Goal: Task Accomplishment & Management: Manage account settings

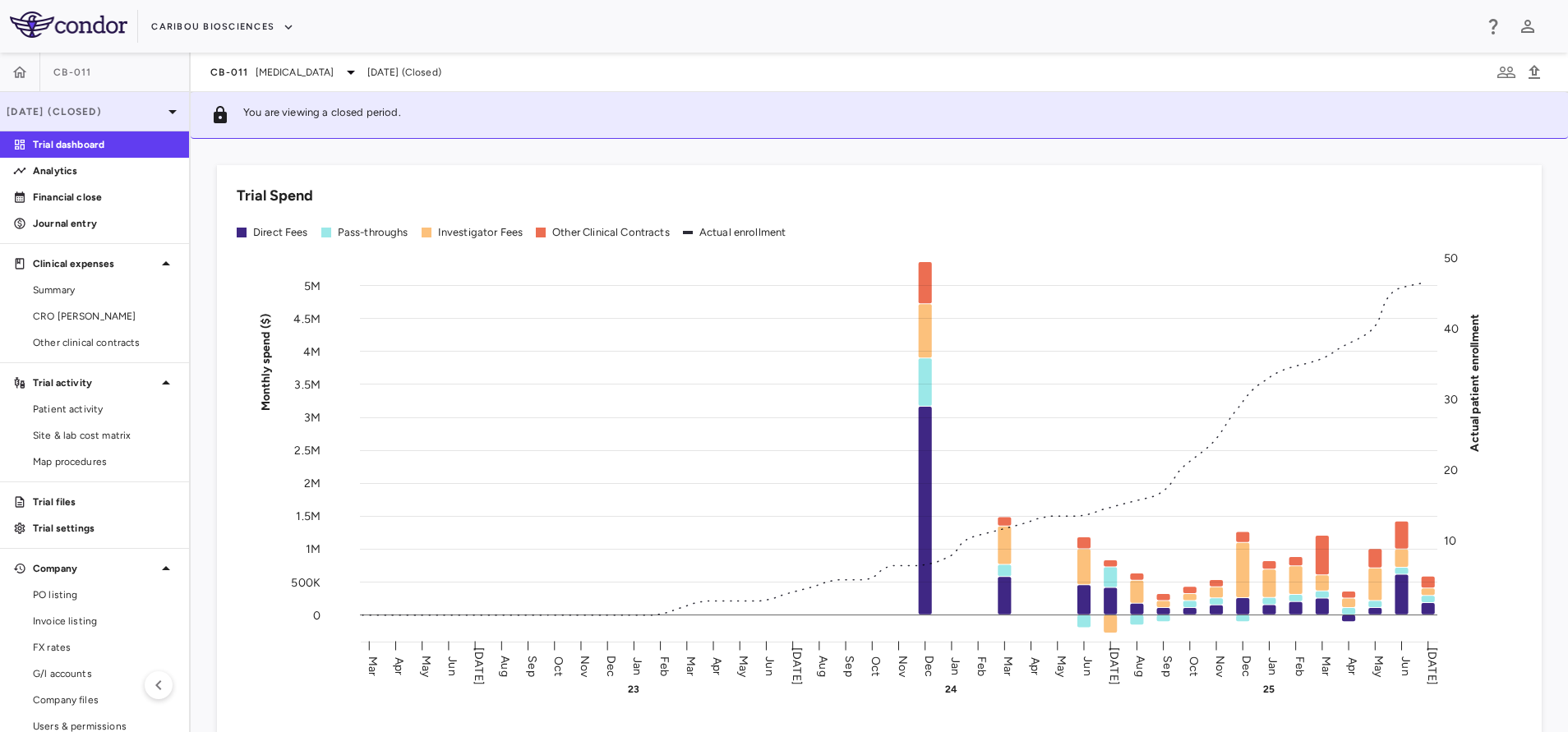
click at [142, 106] on p "[DATE] (Closed)" at bounding box center [85, 112] width 156 height 15
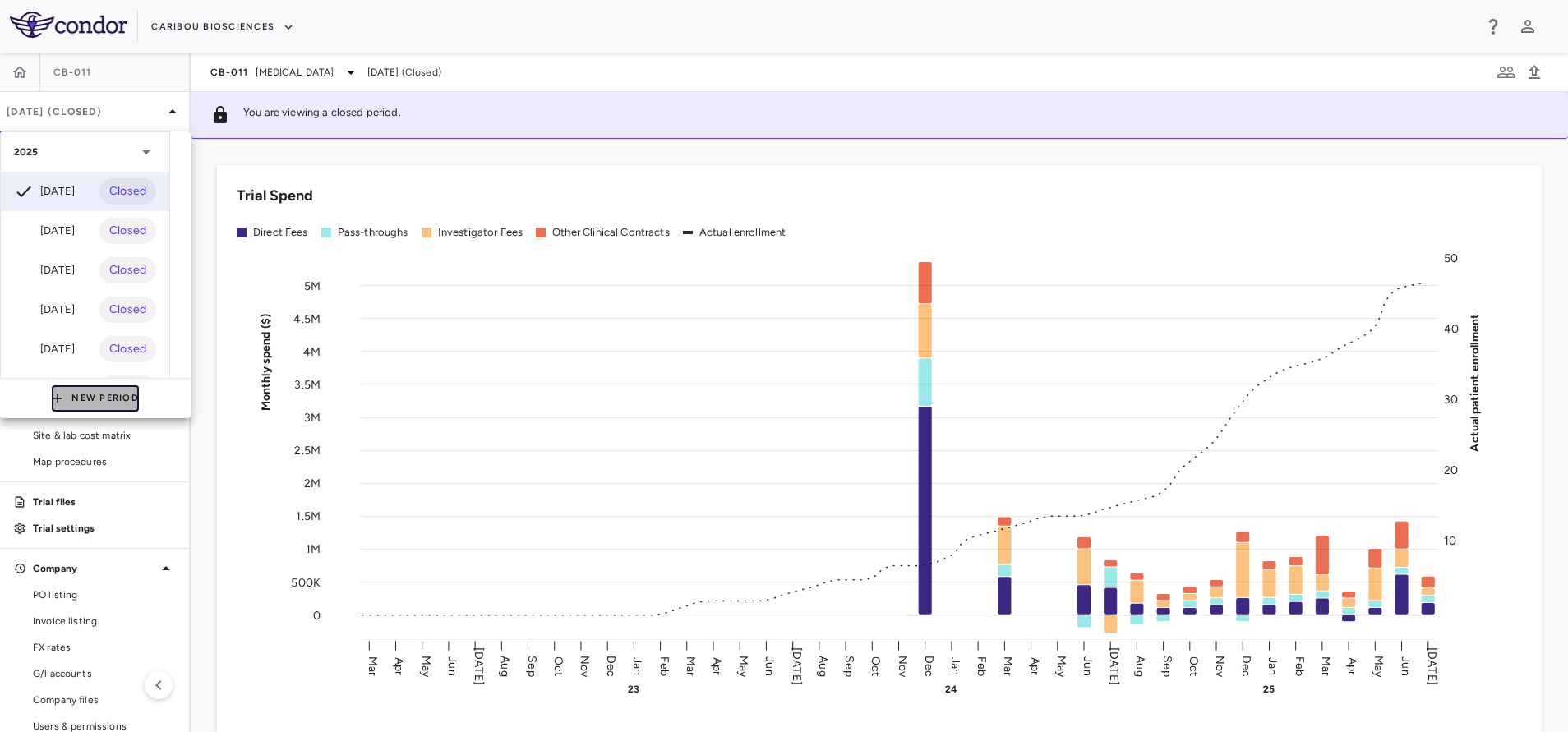
click at [92, 399] on button "New Period" at bounding box center [95, 398] width 87 height 27
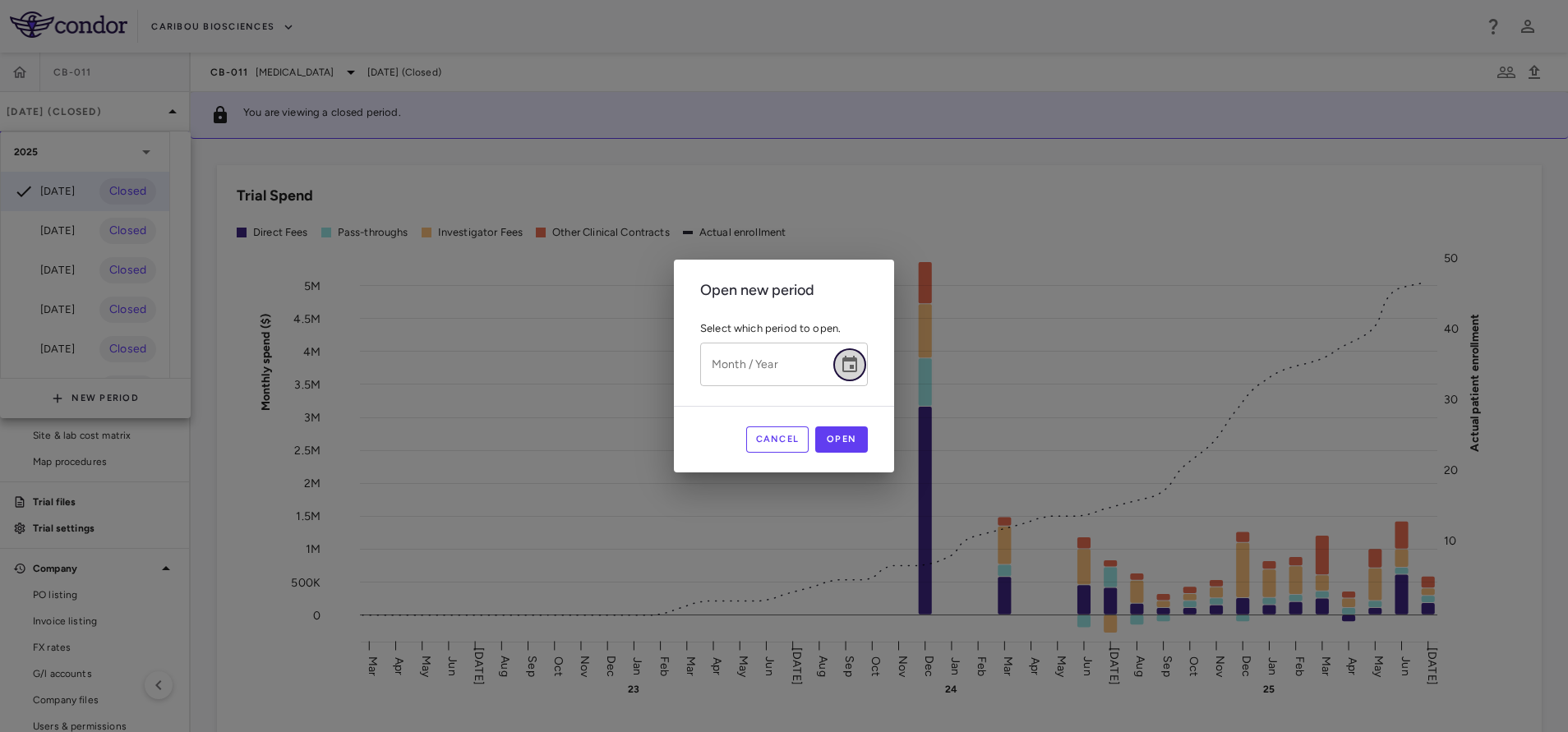
click at [857, 369] on icon "Choose date" at bounding box center [849, 364] width 15 height 17
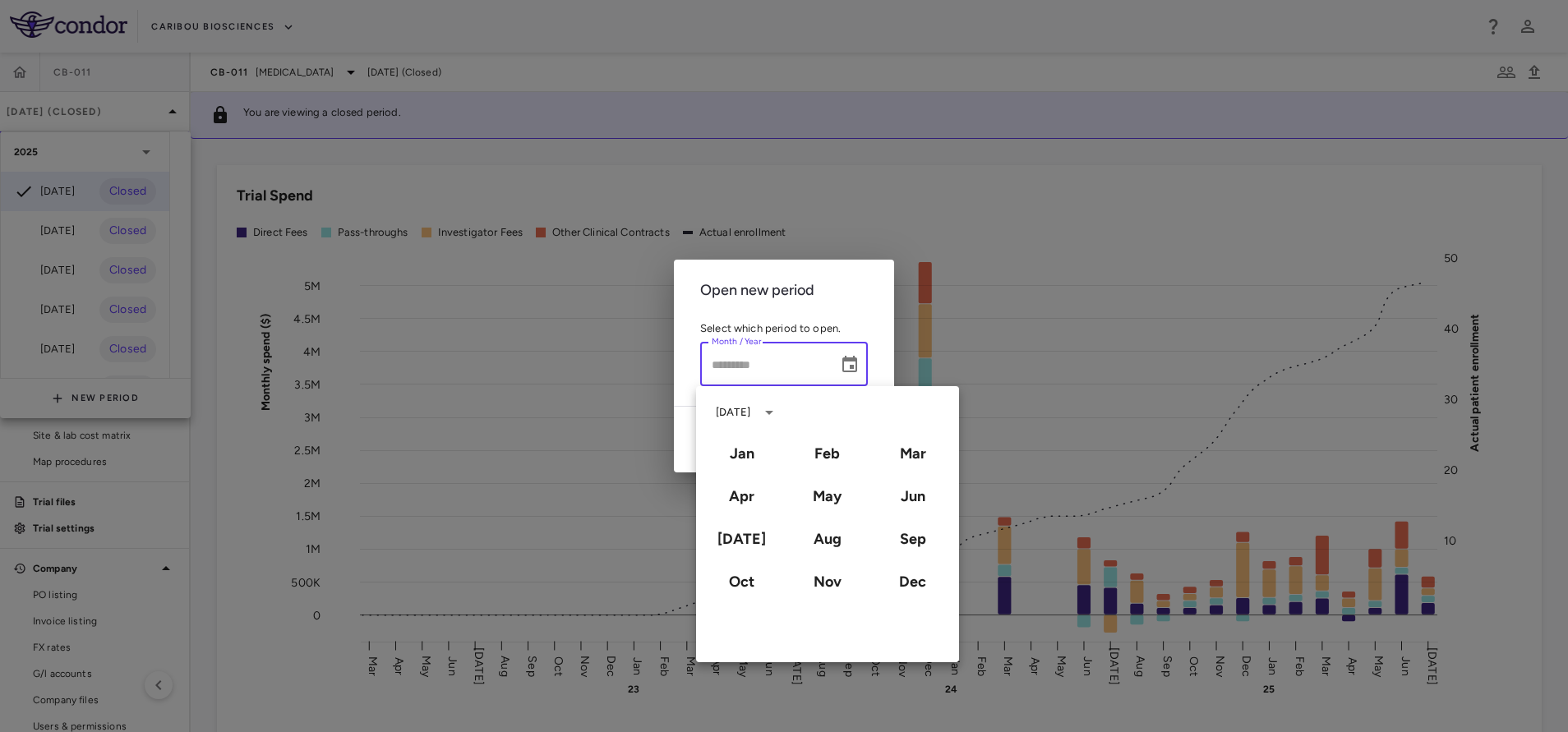
click at [517, 34] on div "Open new period Select which period to open. Month / Year Month / Year Cancel O…" at bounding box center [784, 366] width 1568 height 732
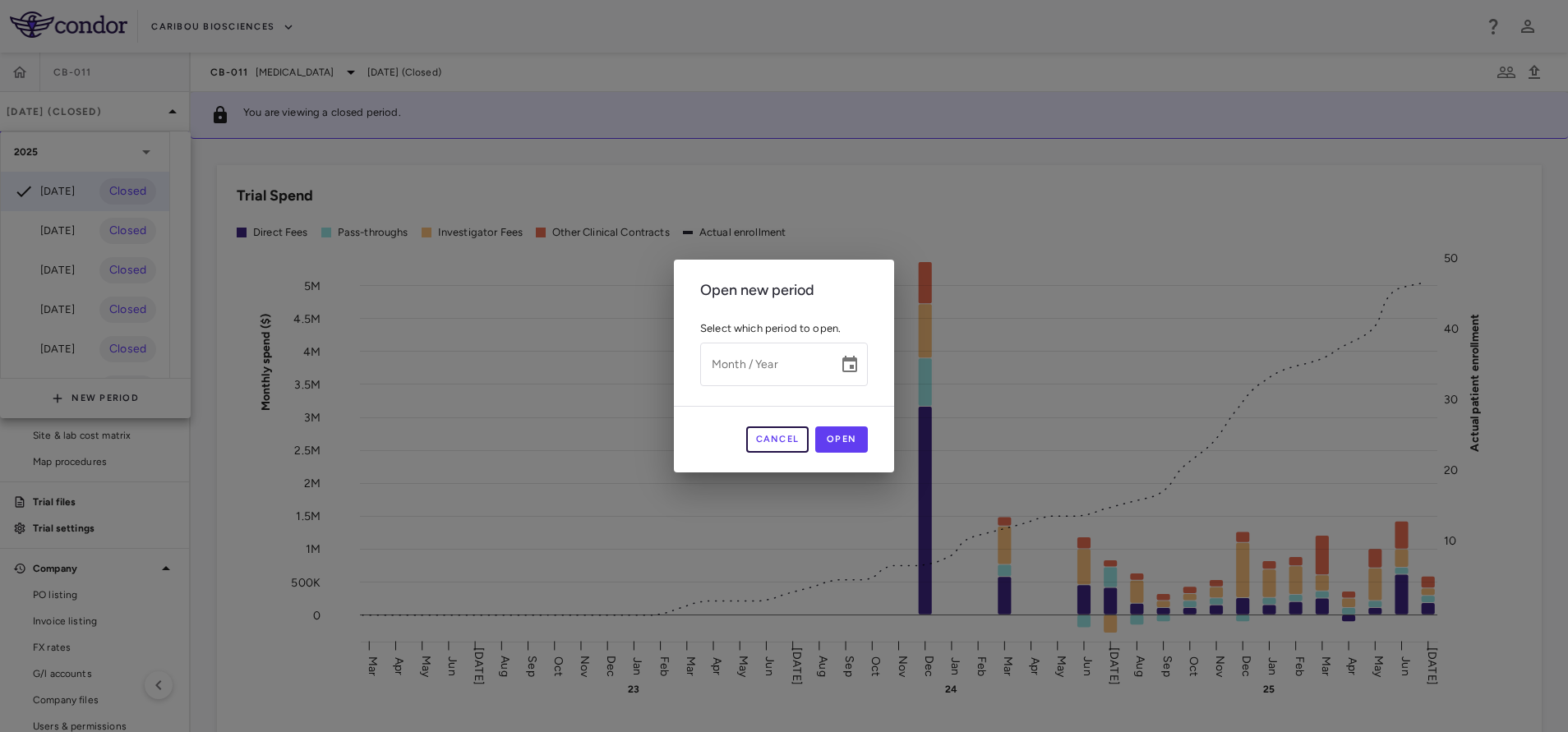
click at [781, 438] on button "Cancel" at bounding box center [778, 440] width 63 height 27
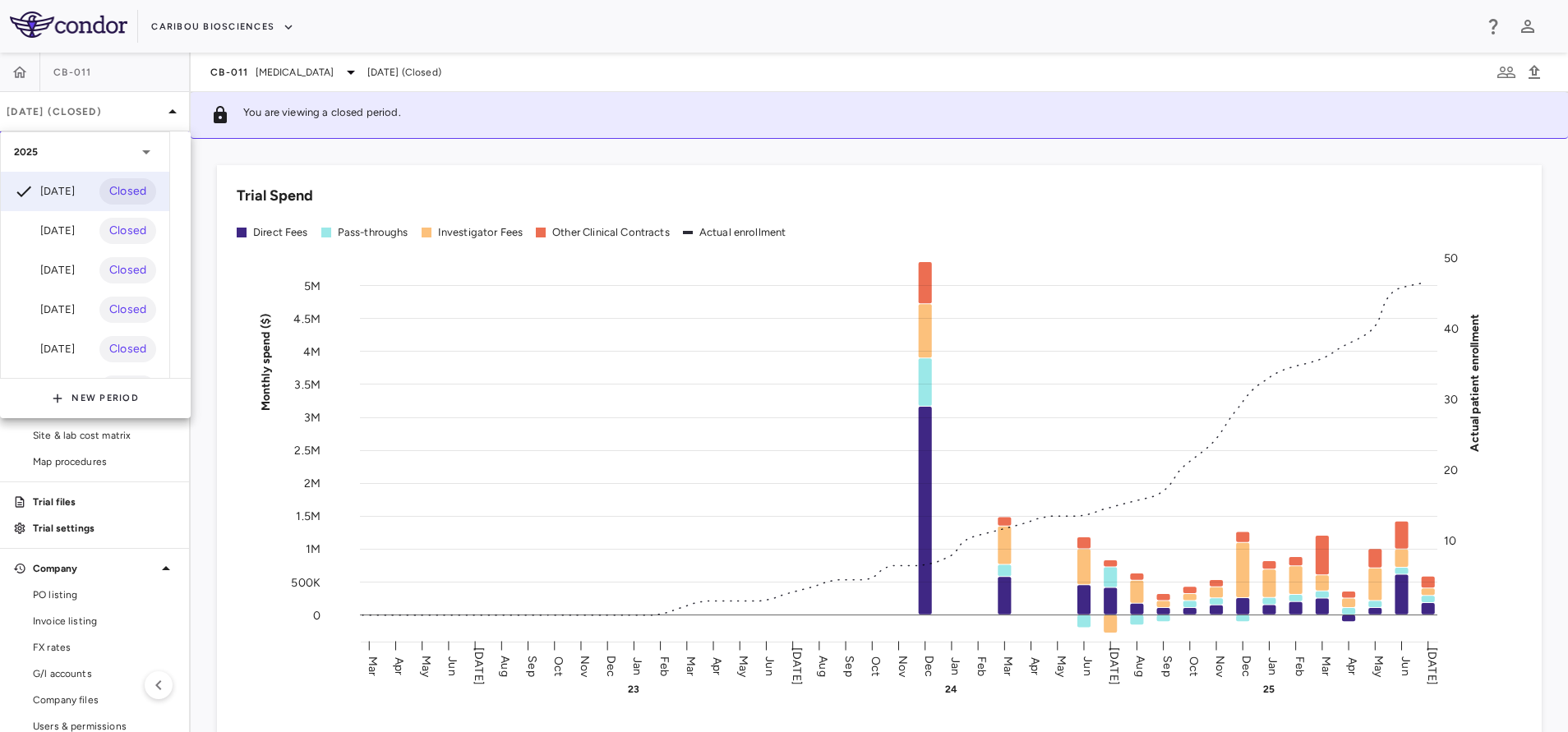
click at [30, 69] on div at bounding box center [784, 366] width 1568 height 732
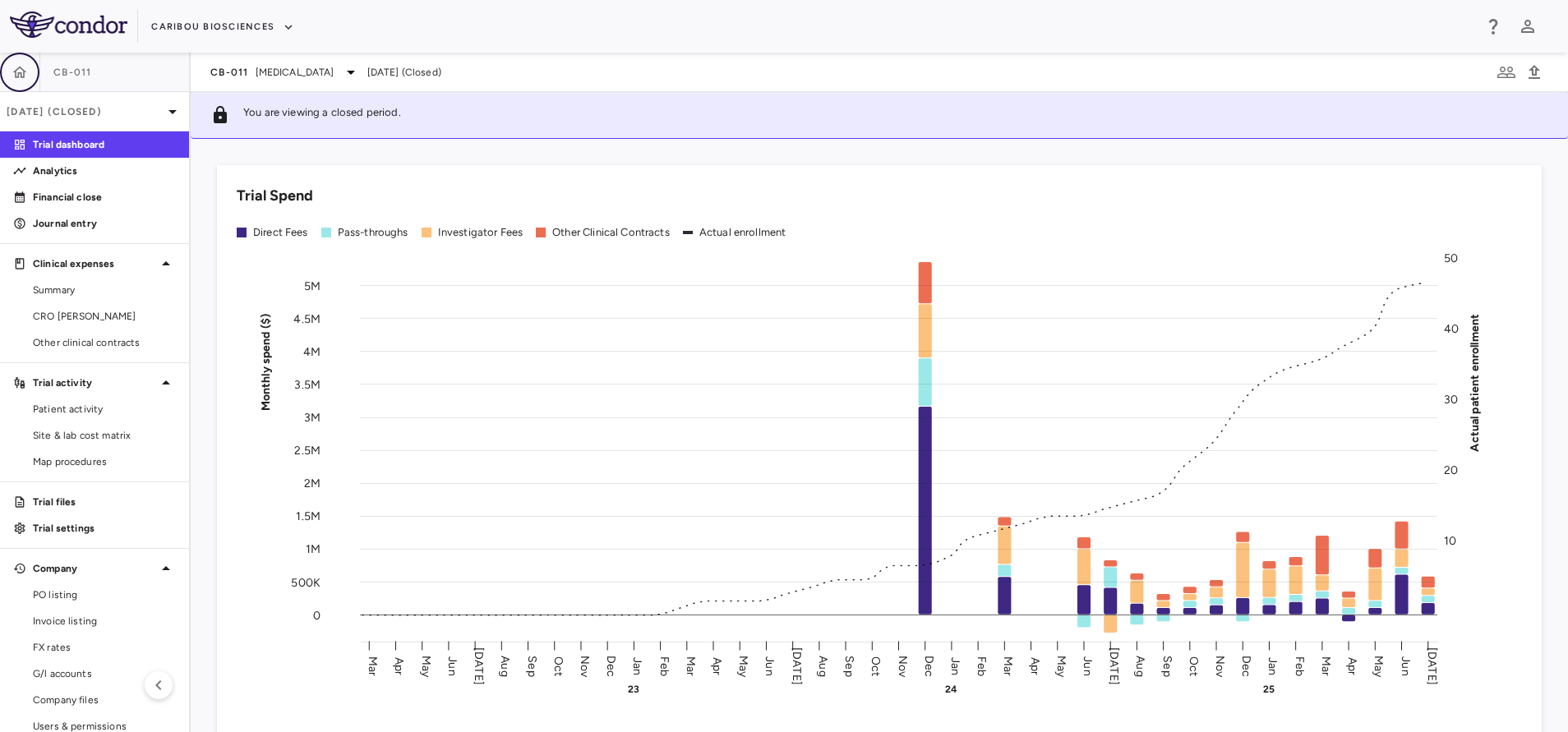
click at [18, 74] on icon "button" at bounding box center [19, 72] width 14 height 12
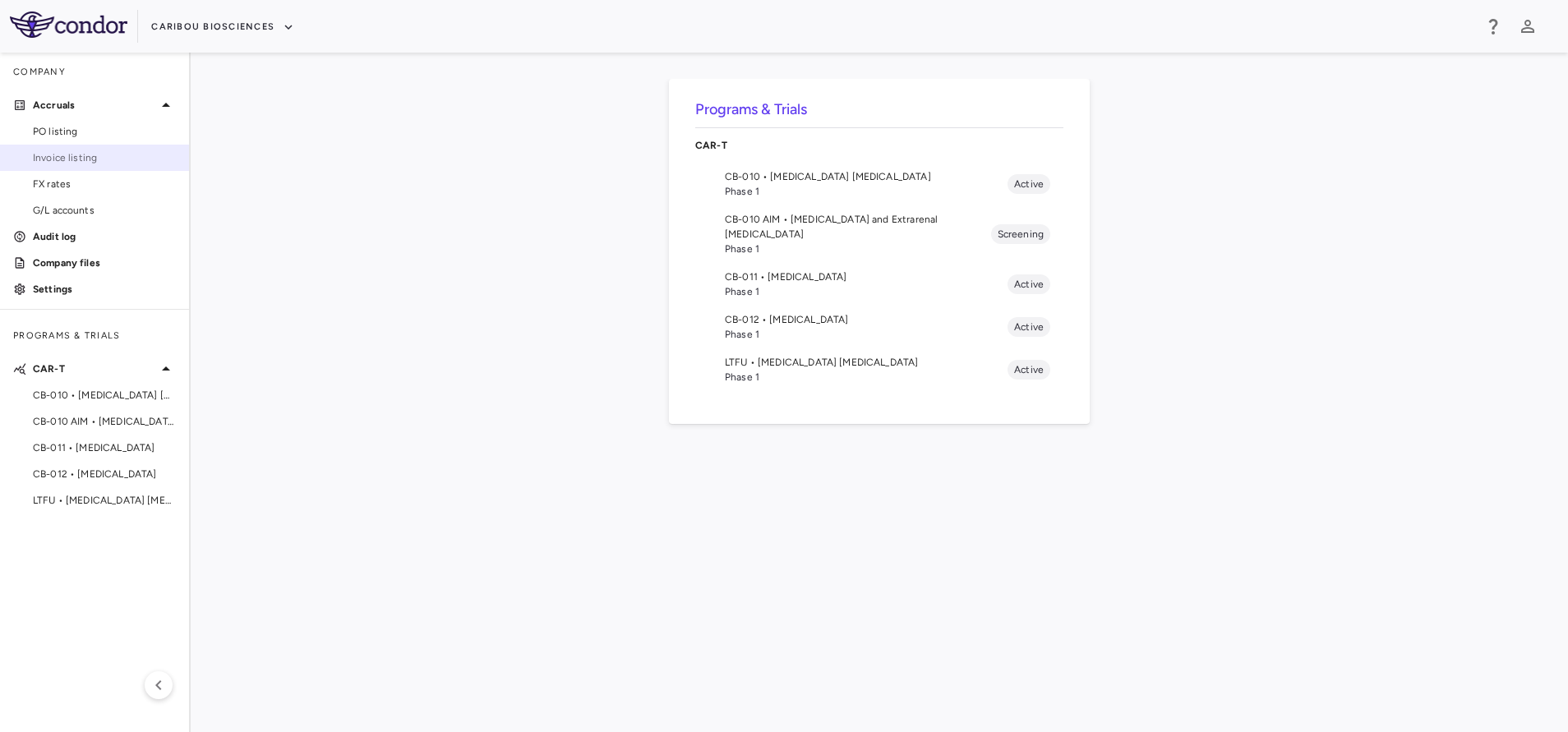
click at [59, 162] on span "Invoice listing" at bounding box center [105, 158] width 143 height 15
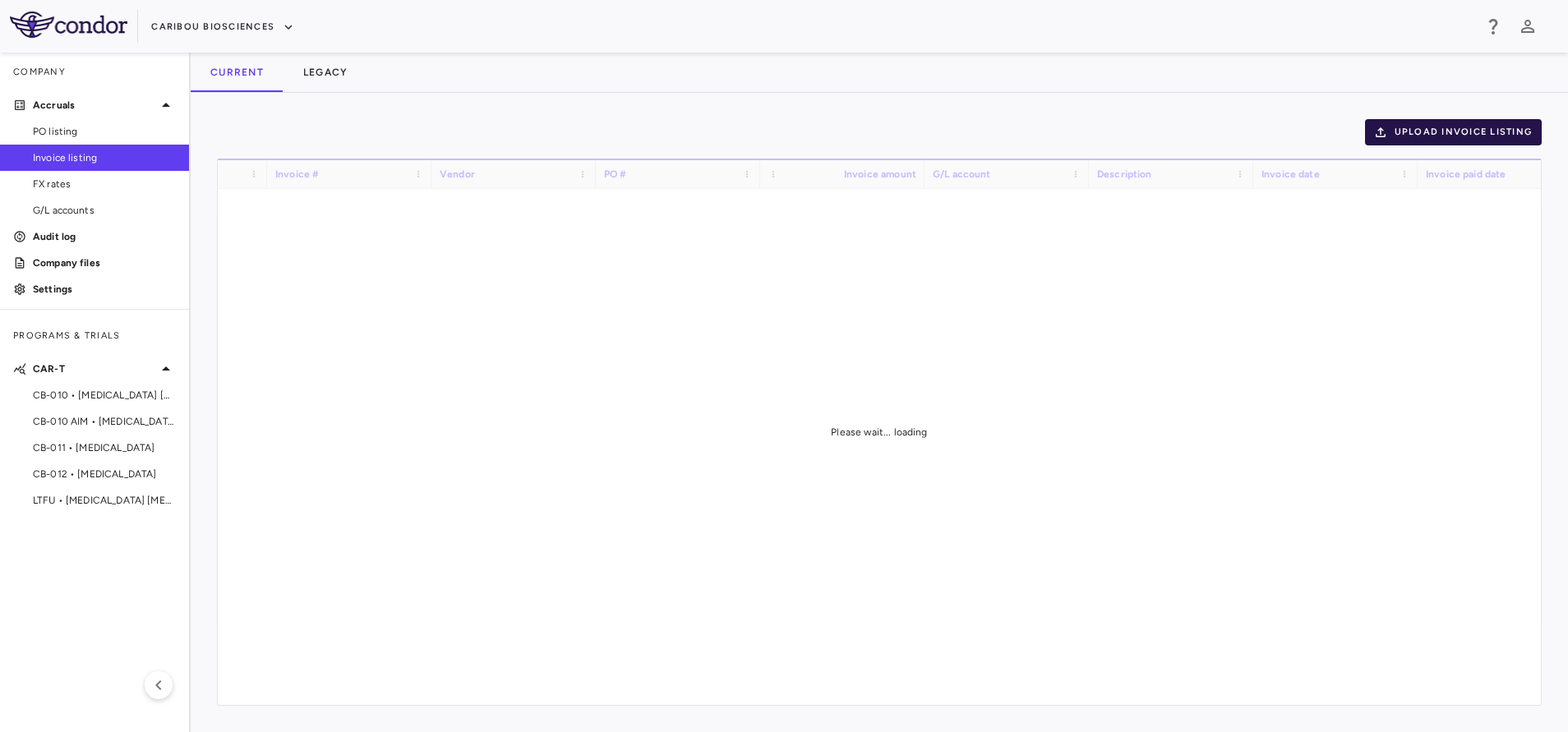
click at [1474, 136] on button "Upload invoice listing" at bounding box center [1453, 132] width 177 height 27
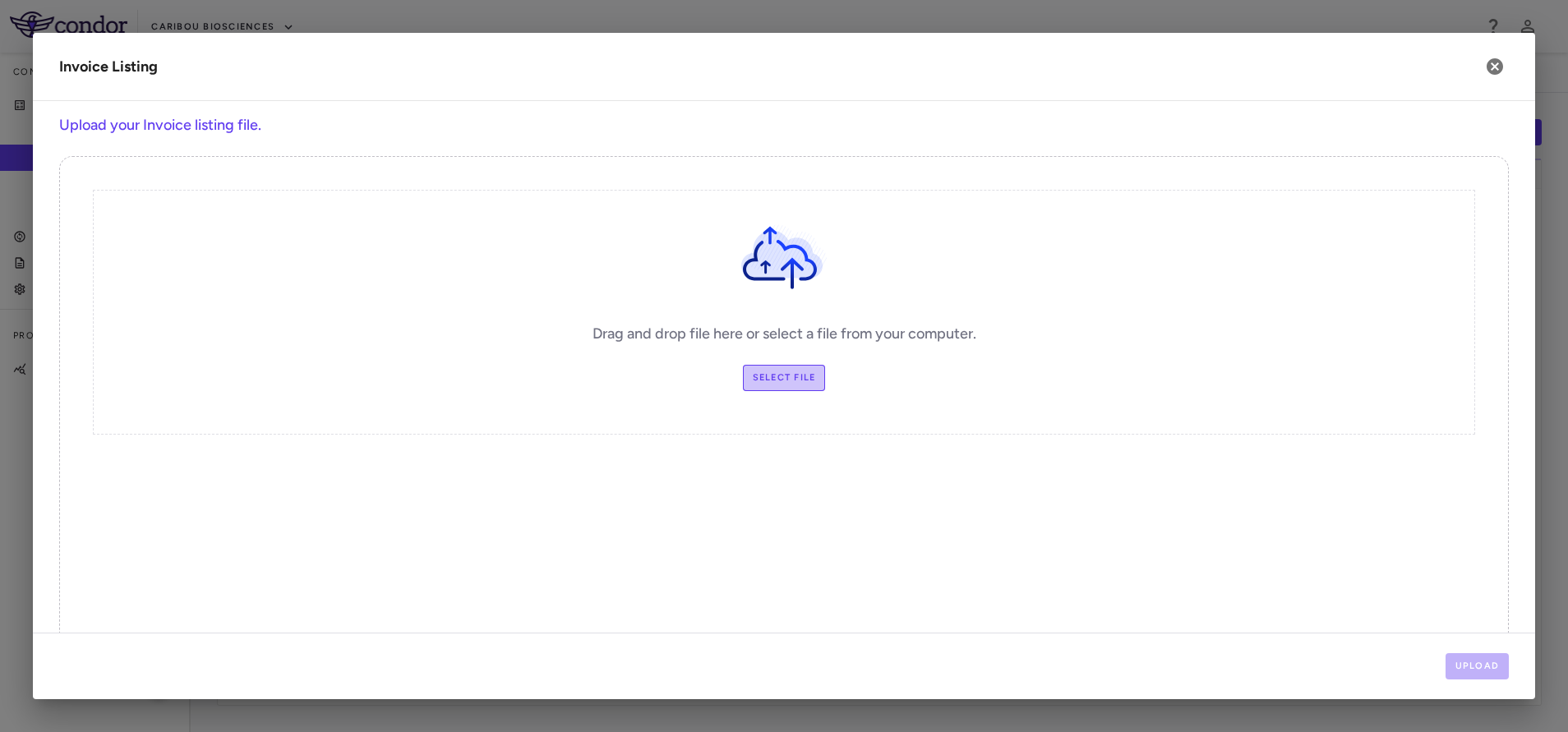
click at [768, 378] on label "Select file" at bounding box center [784, 378] width 83 height 27
click at [0, 0] on input "Select file" at bounding box center [0, 0] width 0 height 0
click at [1469, 666] on button "Upload" at bounding box center [1477, 667] width 64 height 27
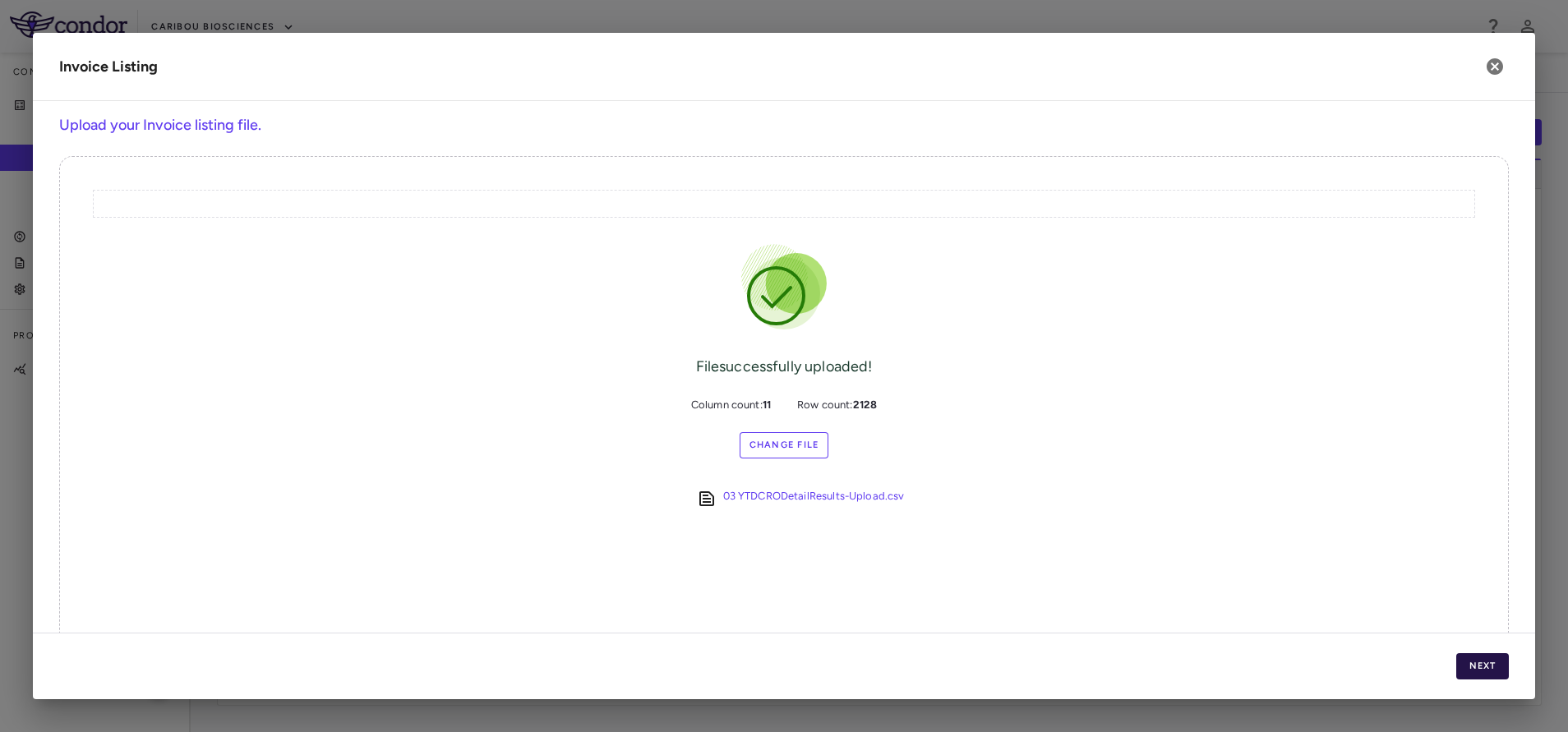
click at [1484, 664] on button "Next" at bounding box center [1482, 667] width 52 height 27
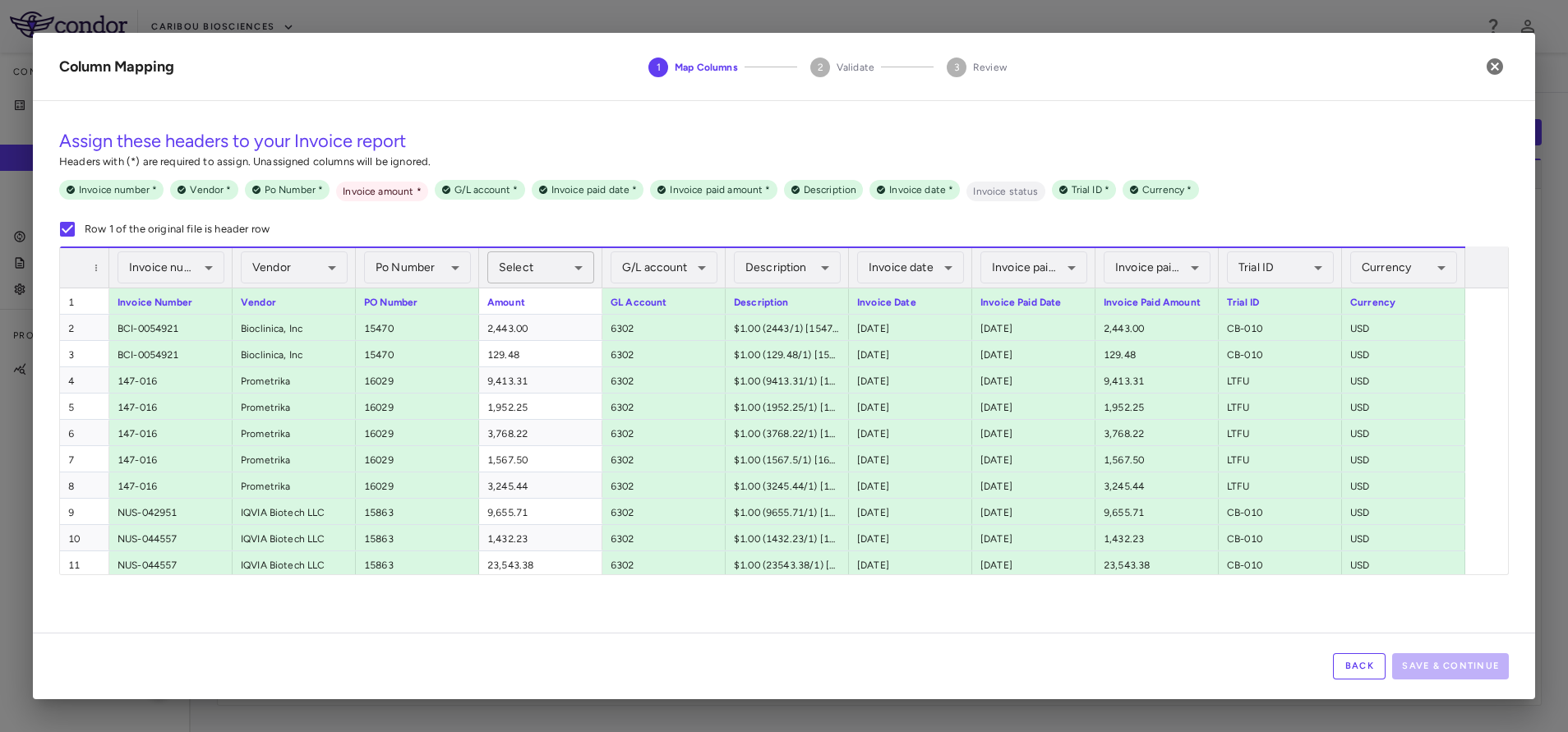
click at [546, 274] on body "Skip to sidebar Skip to main content Caribou Biosciences Company Accruals PO li…" at bounding box center [784, 366] width 1568 height 732
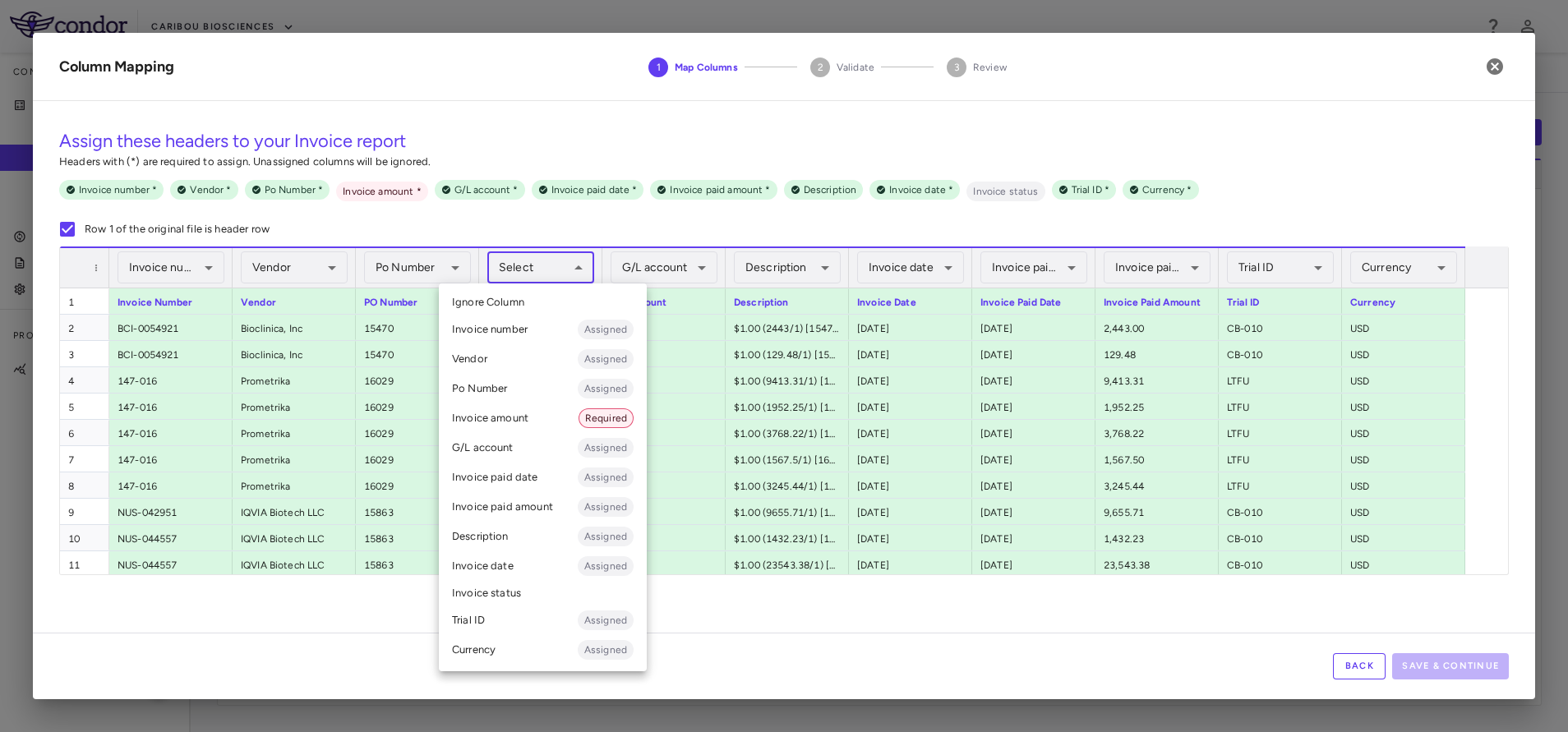
click at [491, 419] on li "Invoice amount Required" at bounding box center [542, 418] width 208 height 29
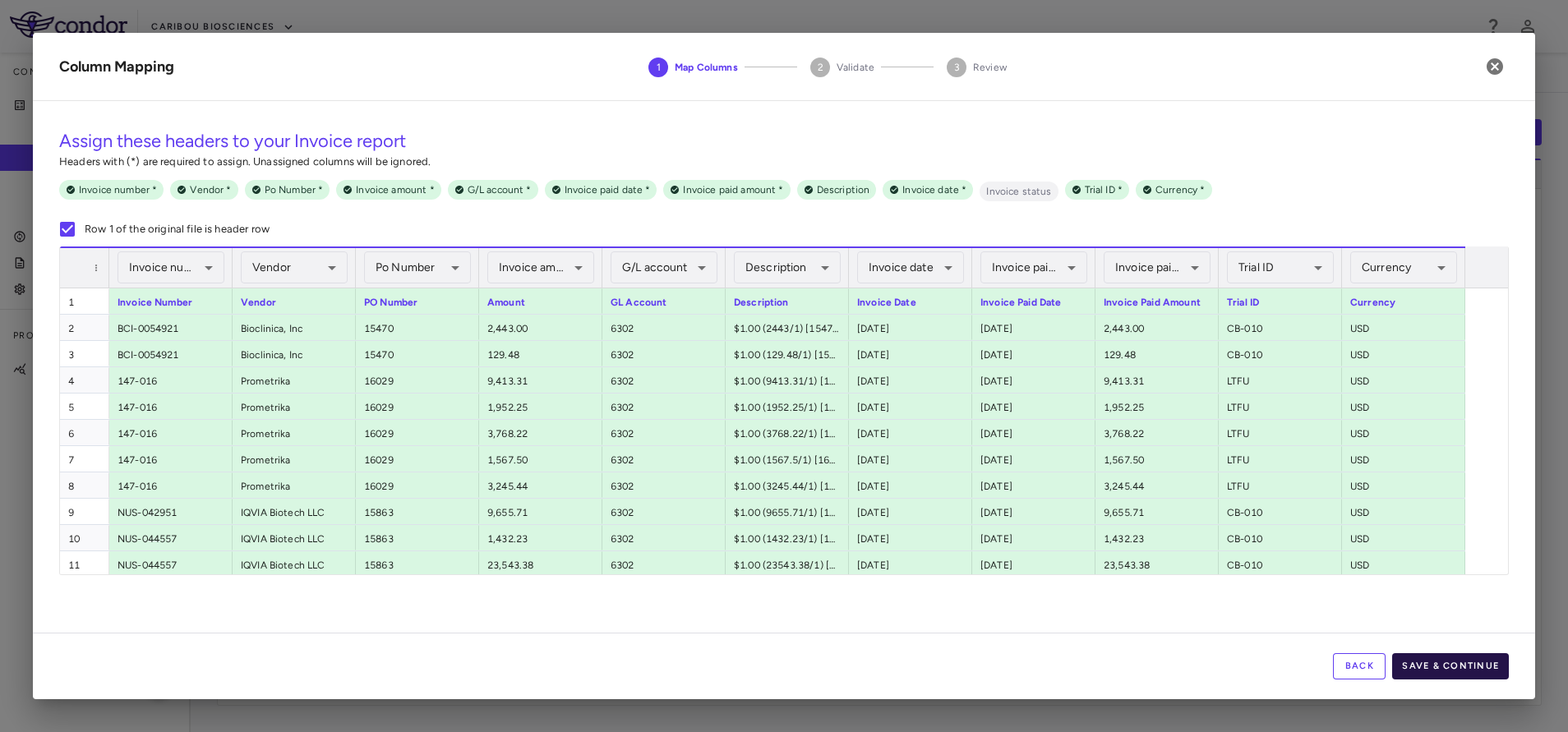
click at [1435, 661] on button "Save & Continue" at bounding box center [1449, 667] width 117 height 27
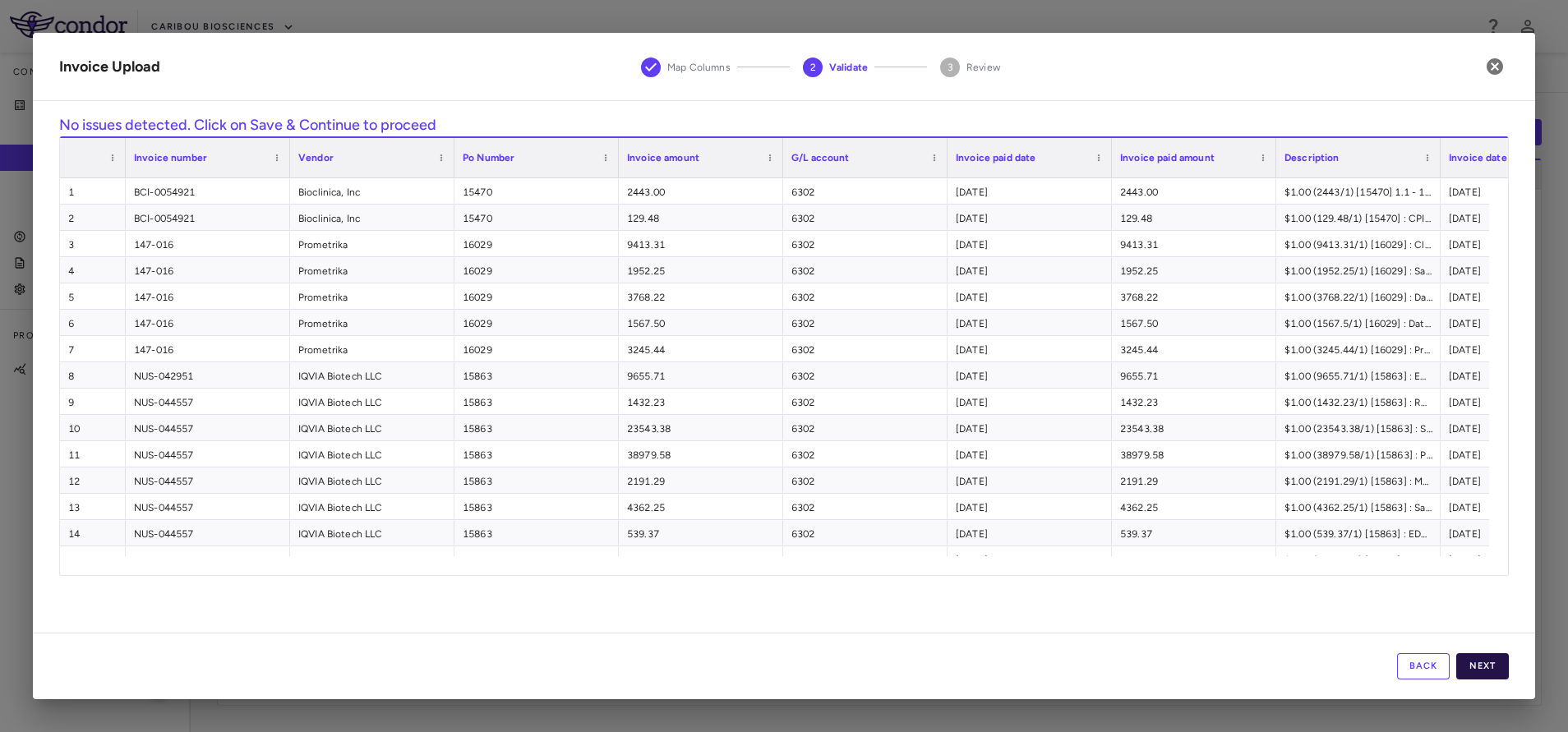
click at [1475, 667] on button "Next" at bounding box center [1482, 667] width 52 height 27
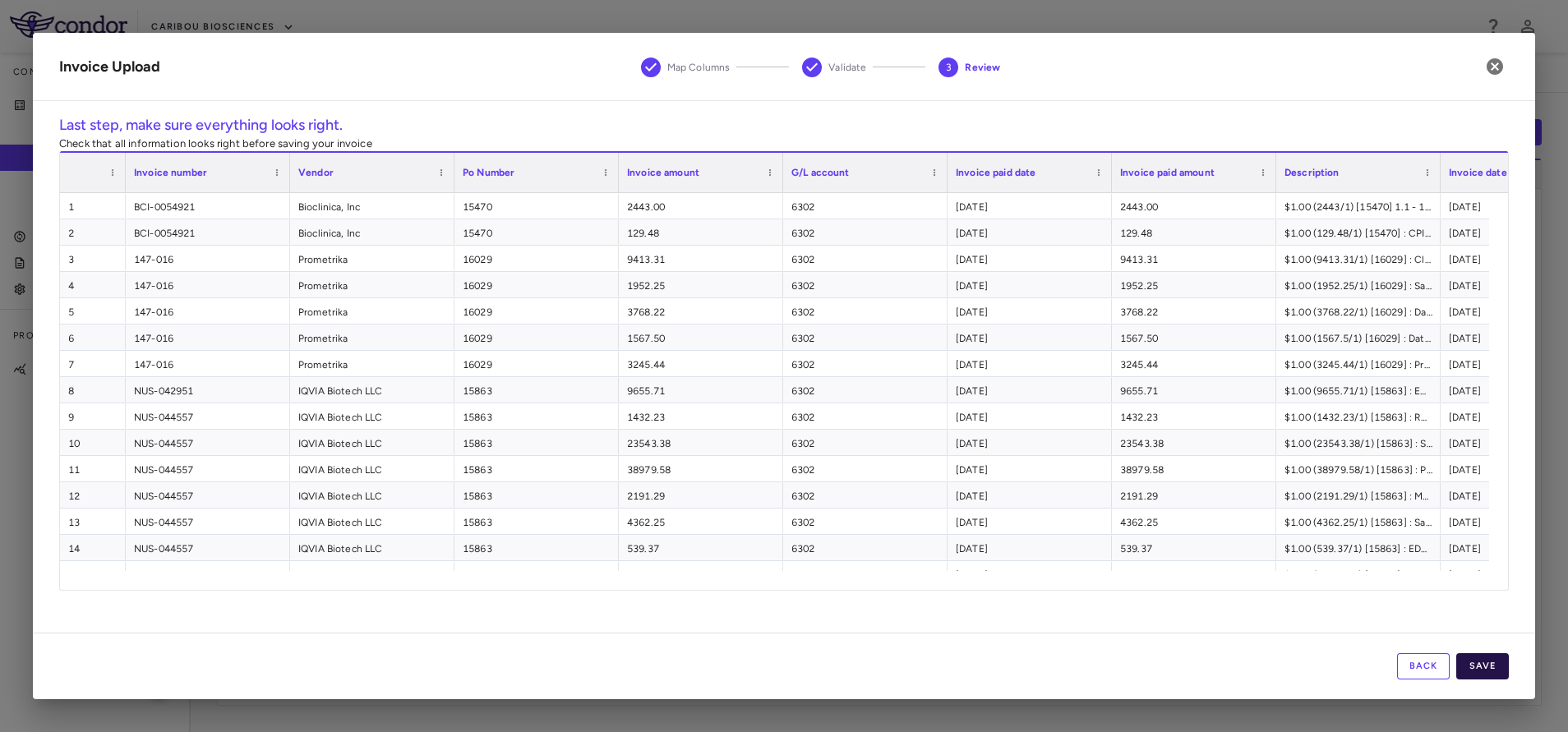
click at [1498, 666] on button "Save" at bounding box center [1482, 667] width 52 height 27
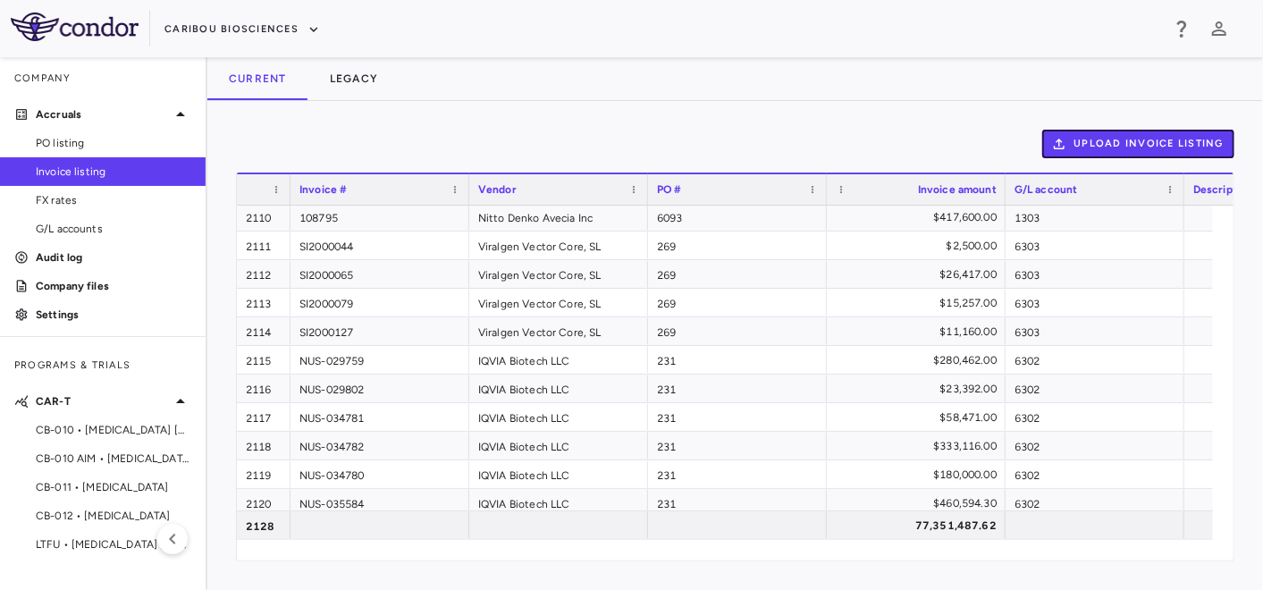
scroll to position [60329, 0]
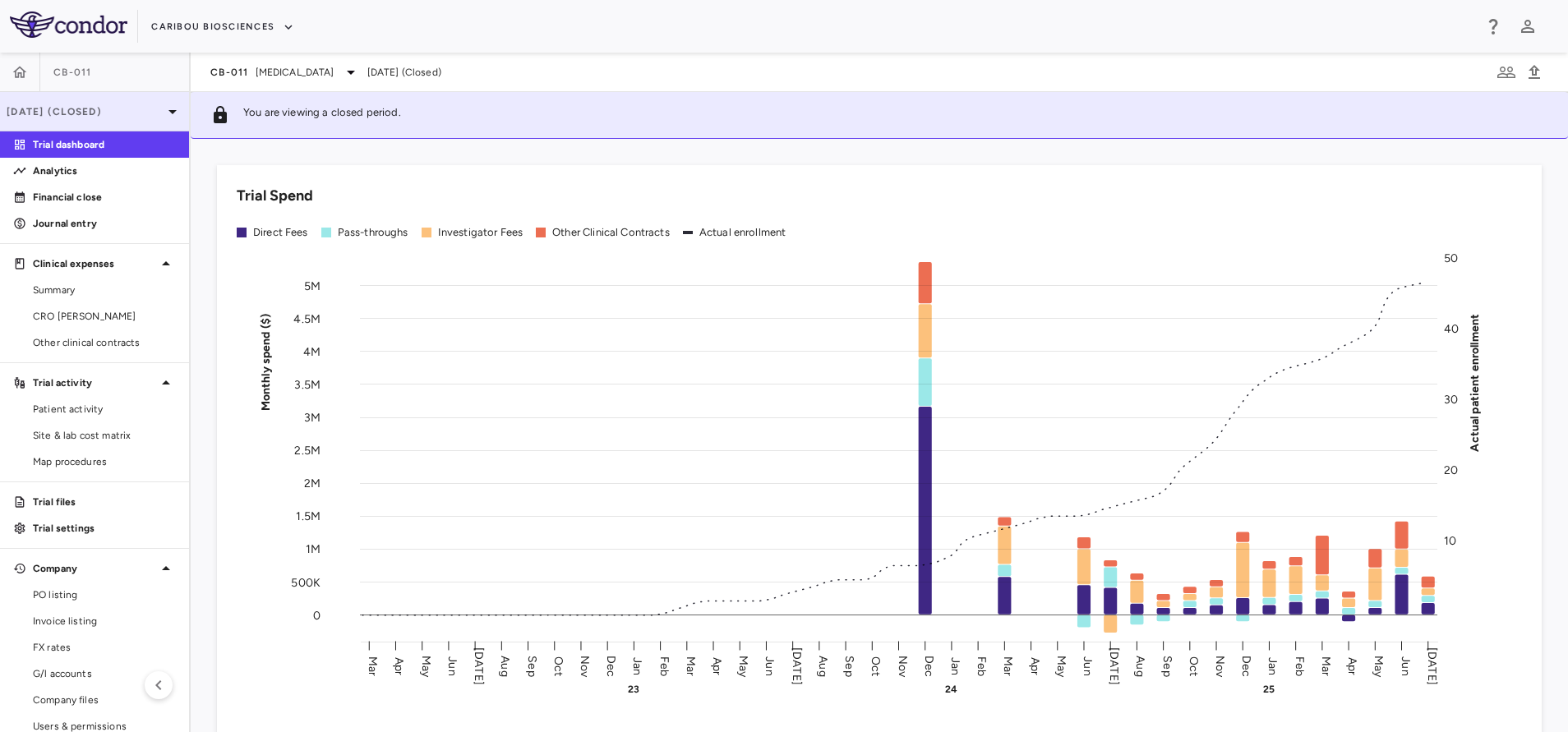
click at [77, 103] on div "[DATE] (Closed)" at bounding box center [95, 111] width 189 height 40
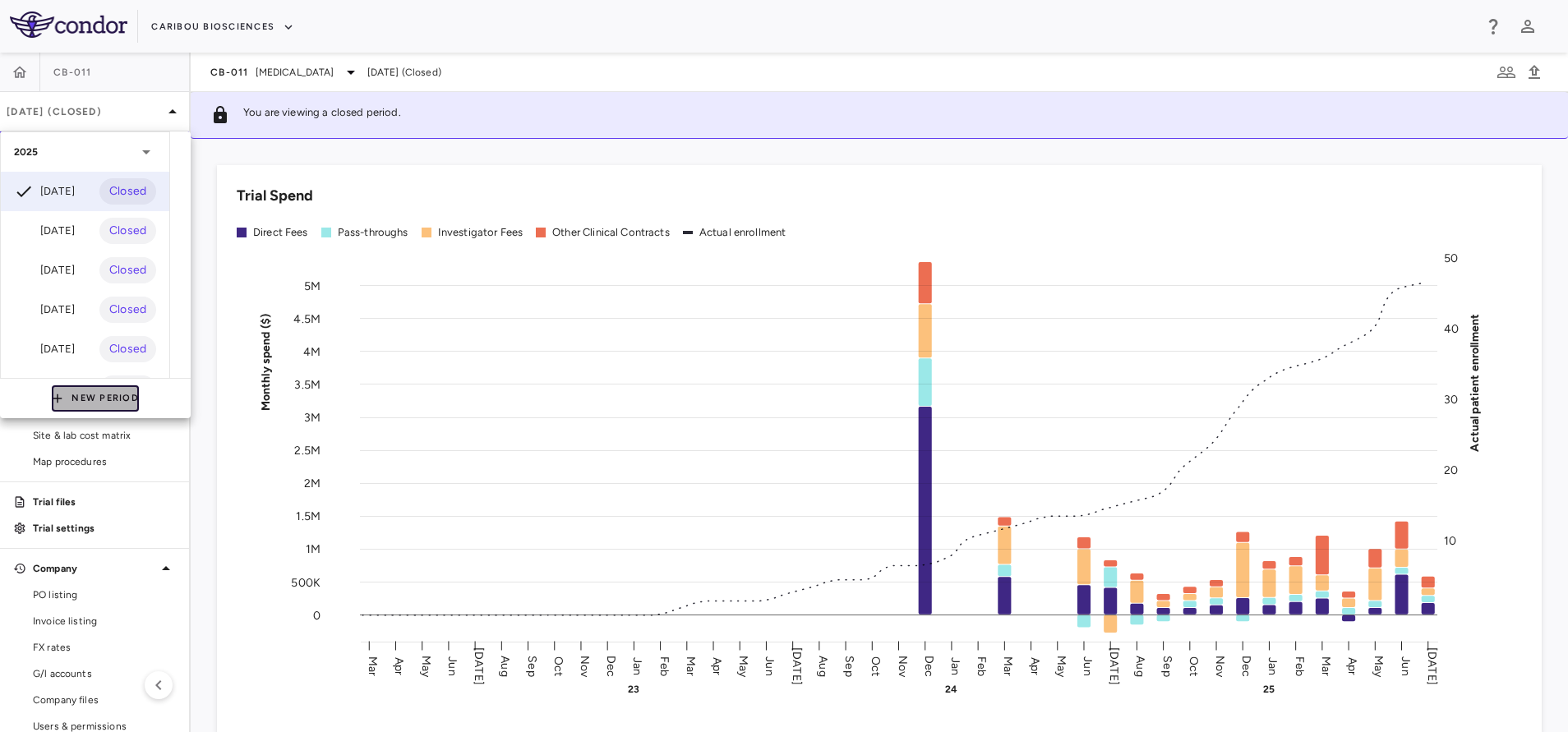
click at [73, 406] on button "New Period" at bounding box center [95, 398] width 87 height 27
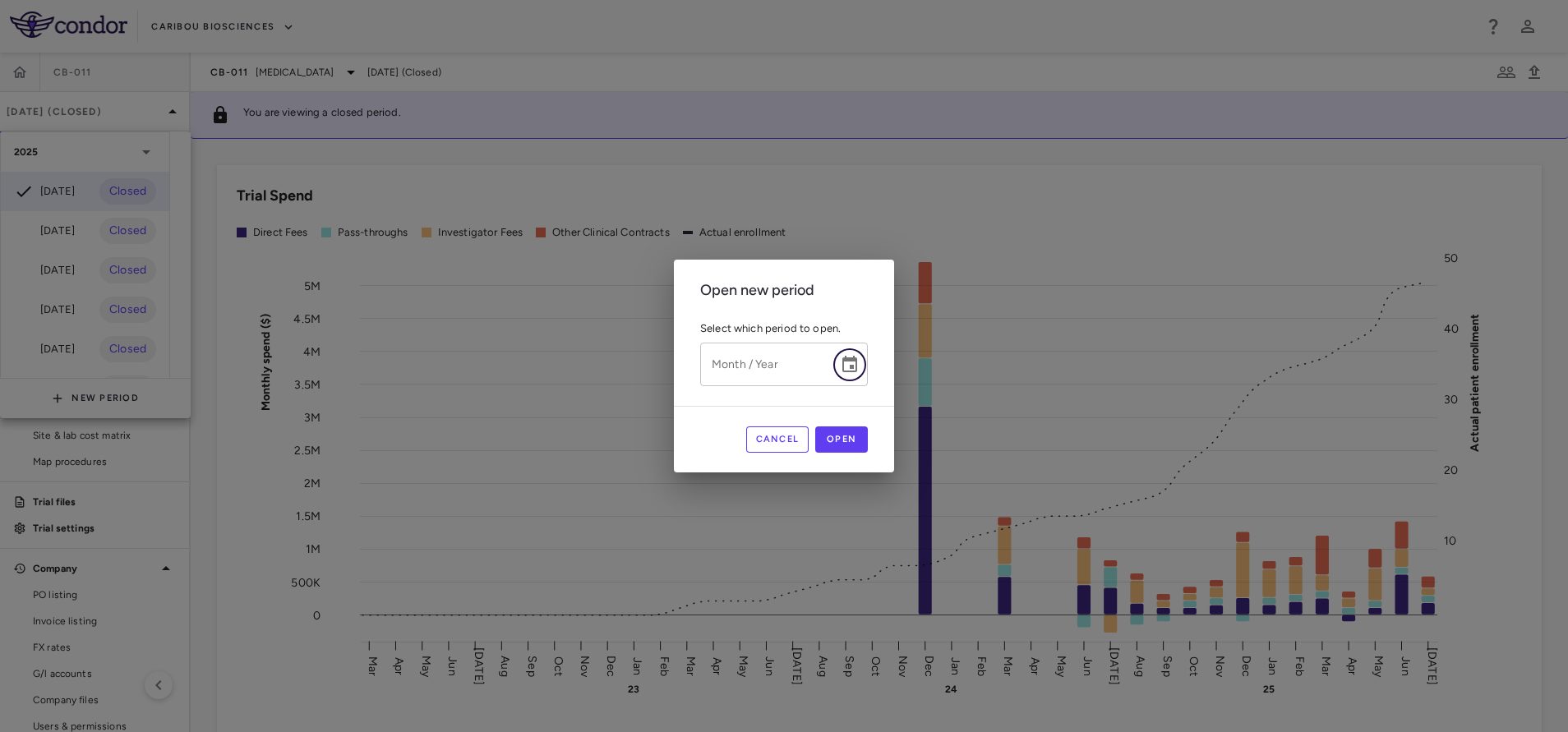
click at [856, 368] on icon "Choose date" at bounding box center [849, 364] width 15 height 17
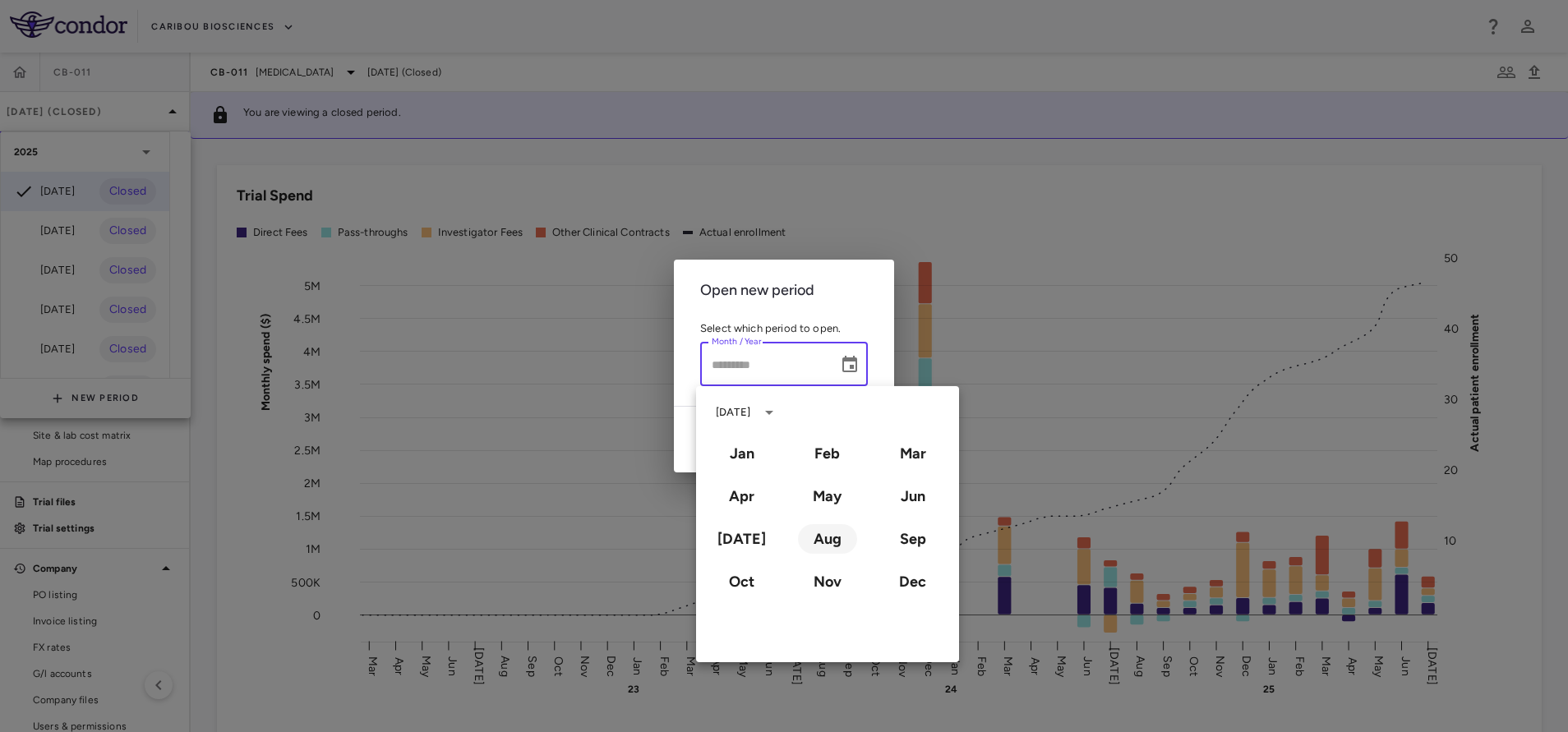
click at [827, 547] on button "Aug" at bounding box center [827, 539] width 59 height 29
type input "**********"
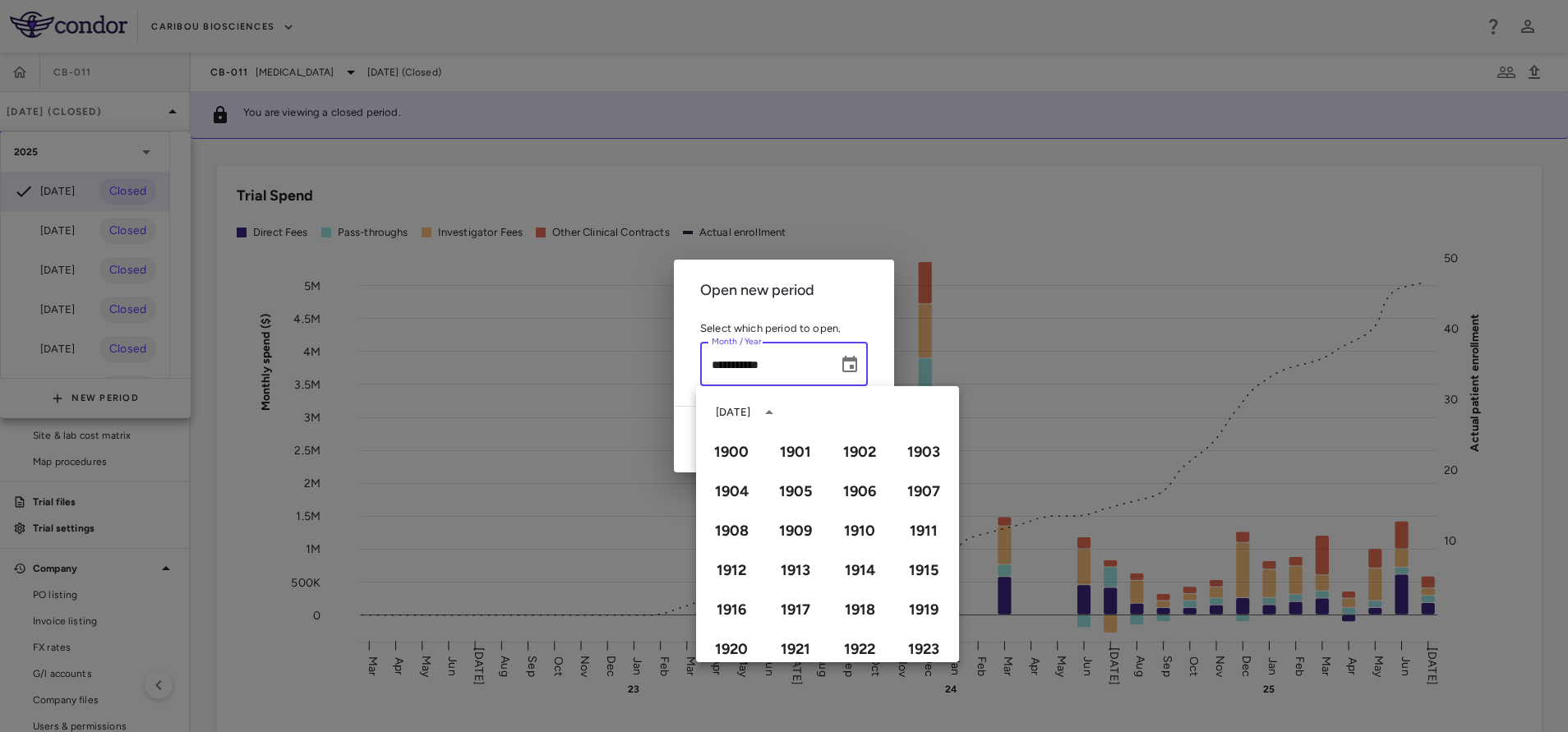
scroll to position [1127, 0]
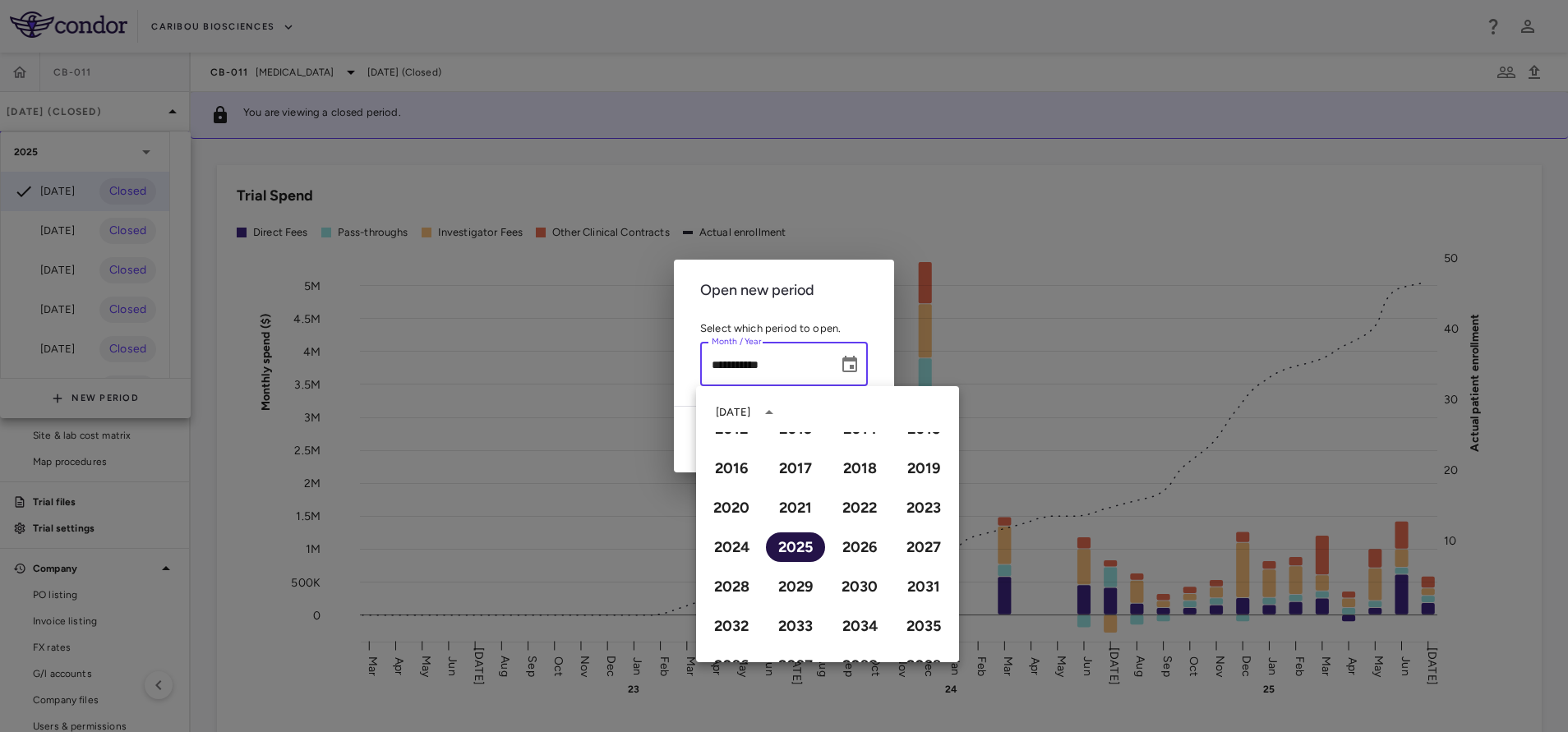
click at [787, 546] on button "2025" at bounding box center [795, 547] width 59 height 29
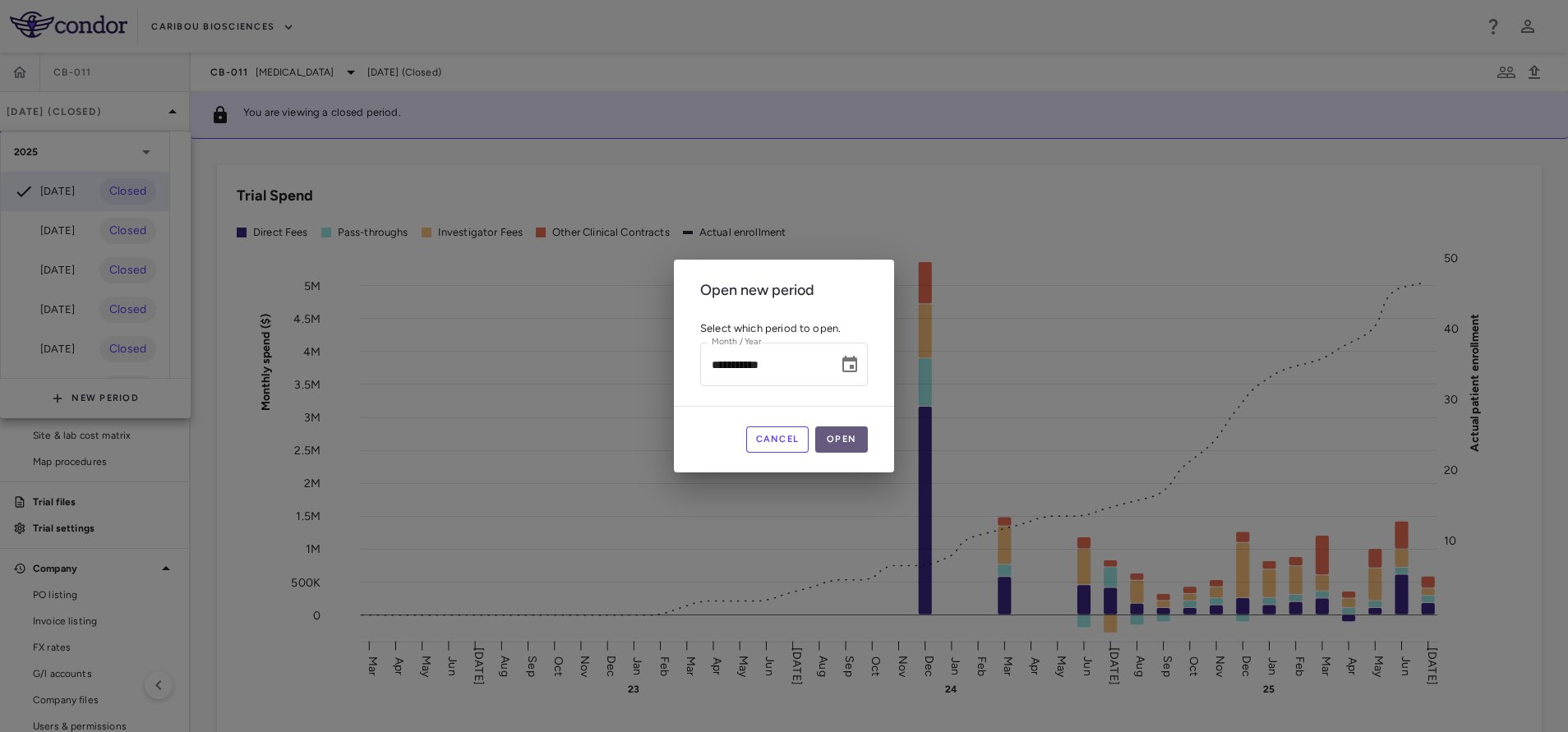
click at [847, 435] on button "Open" at bounding box center [841, 440] width 52 height 27
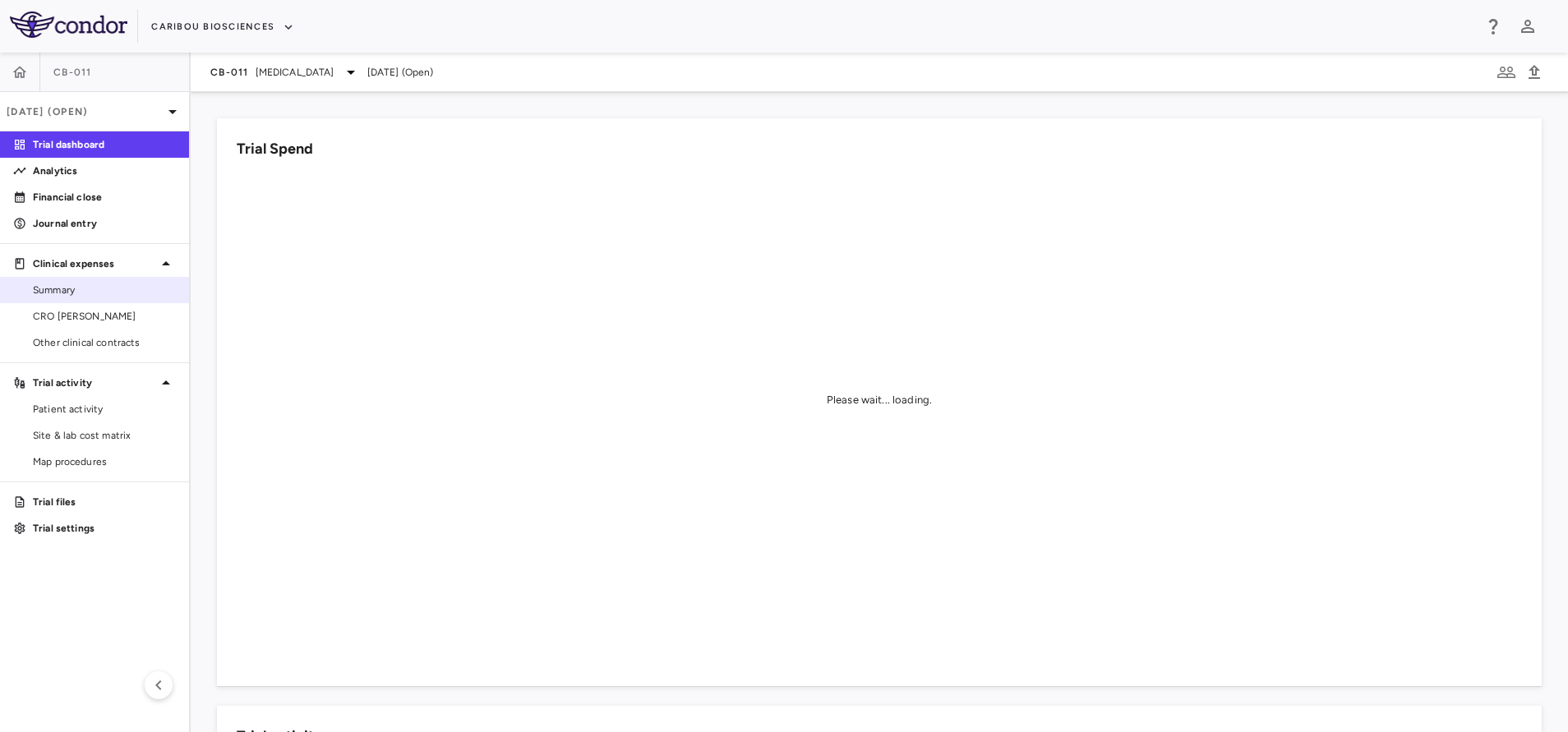
click at [100, 295] on span "Summary" at bounding box center [105, 290] width 143 height 15
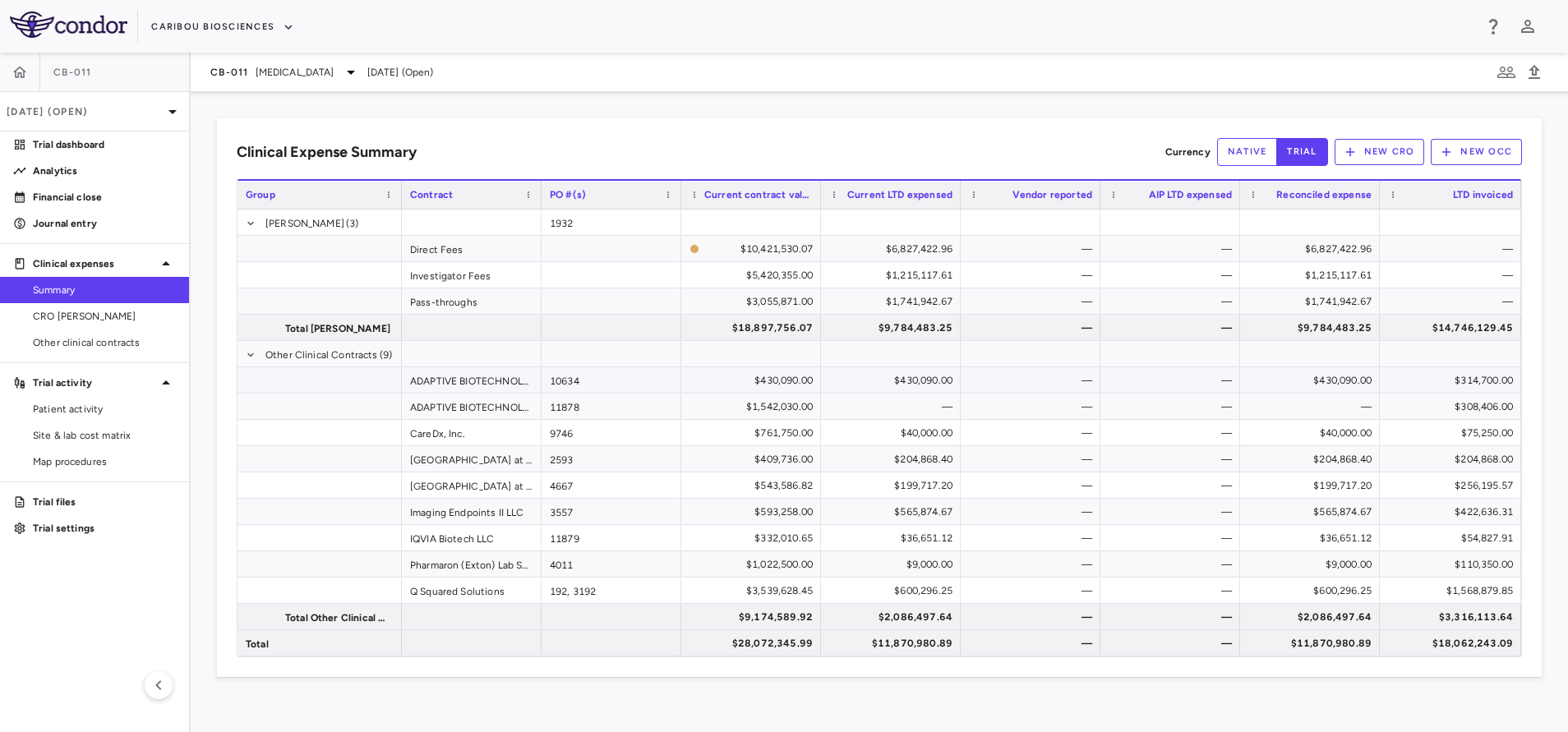
click at [1482, 376] on div "$314,700.00" at bounding box center [1453, 381] width 119 height 27
drag, startPoint x: 1462, startPoint y: 437, endPoint x: 1333, endPoint y: 471, distance: 133.4
click at [1462, 437] on div "$75,250.00" at bounding box center [1453, 433] width 119 height 27
click at [615, 429] on div "9746" at bounding box center [611, 433] width 140 height 26
click at [25, 72] on icon "button" at bounding box center [19, 72] width 14 height 12
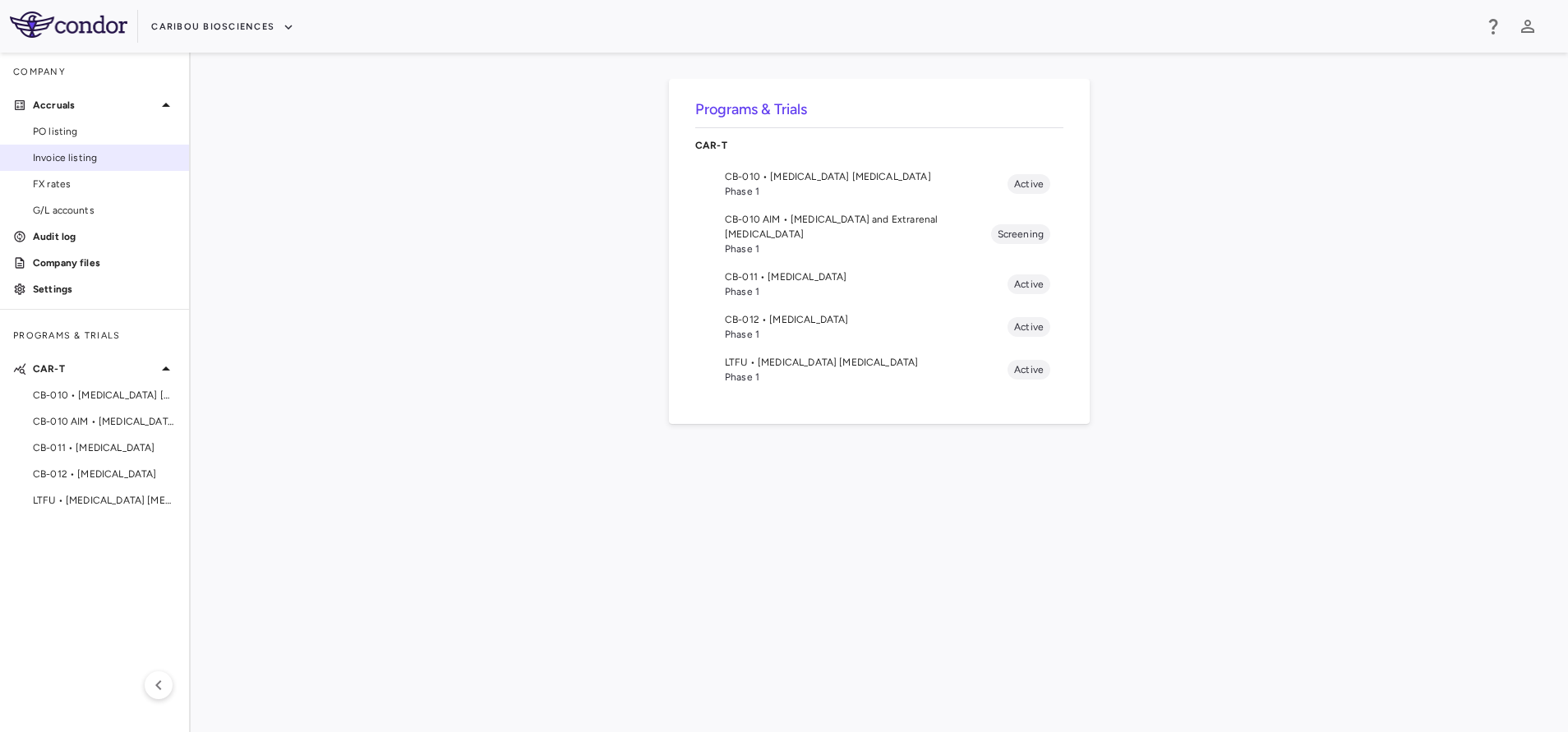
click at [66, 160] on span "Invoice listing" at bounding box center [105, 158] width 143 height 15
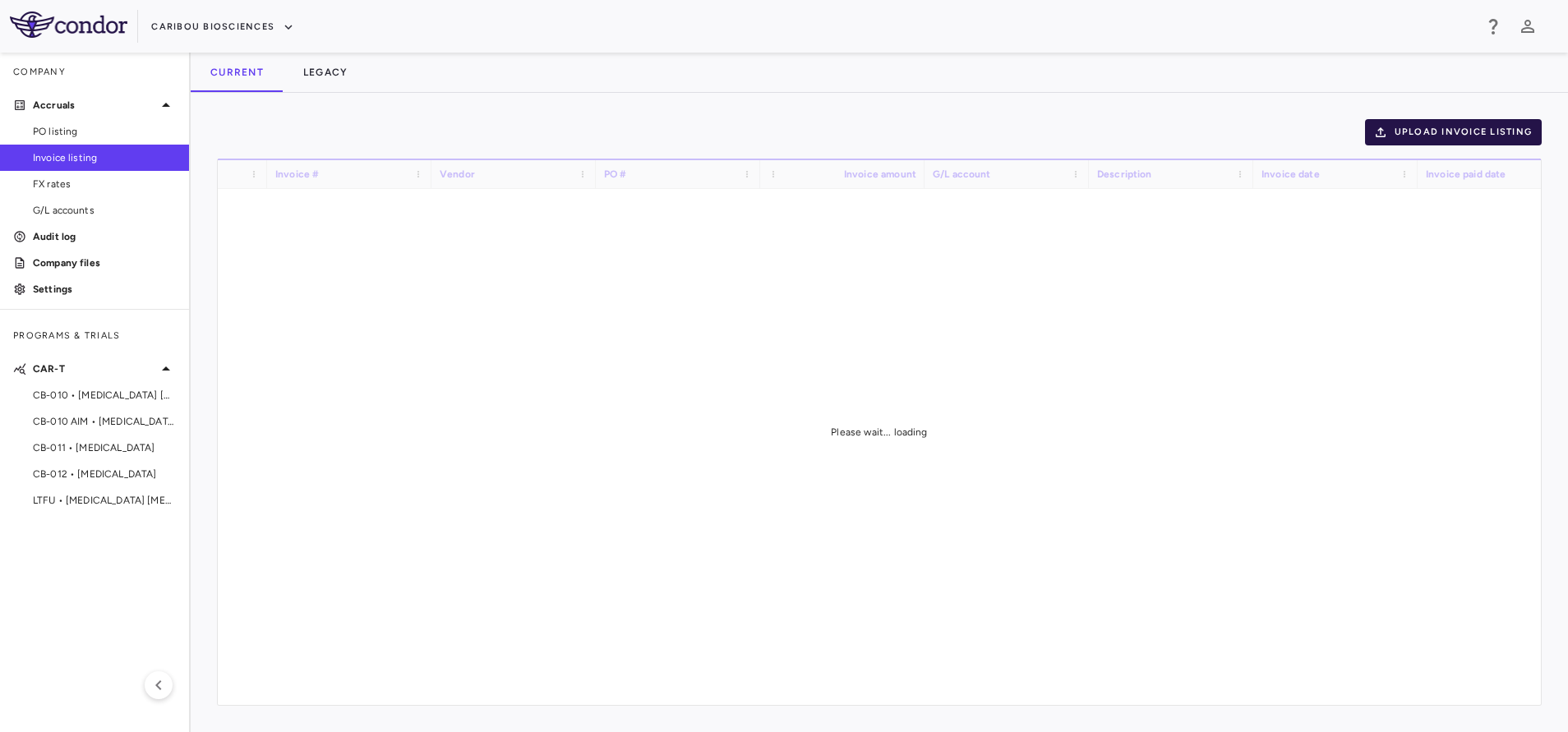
click at [1402, 131] on button "Upload invoice listing" at bounding box center [1453, 132] width 177 height 27
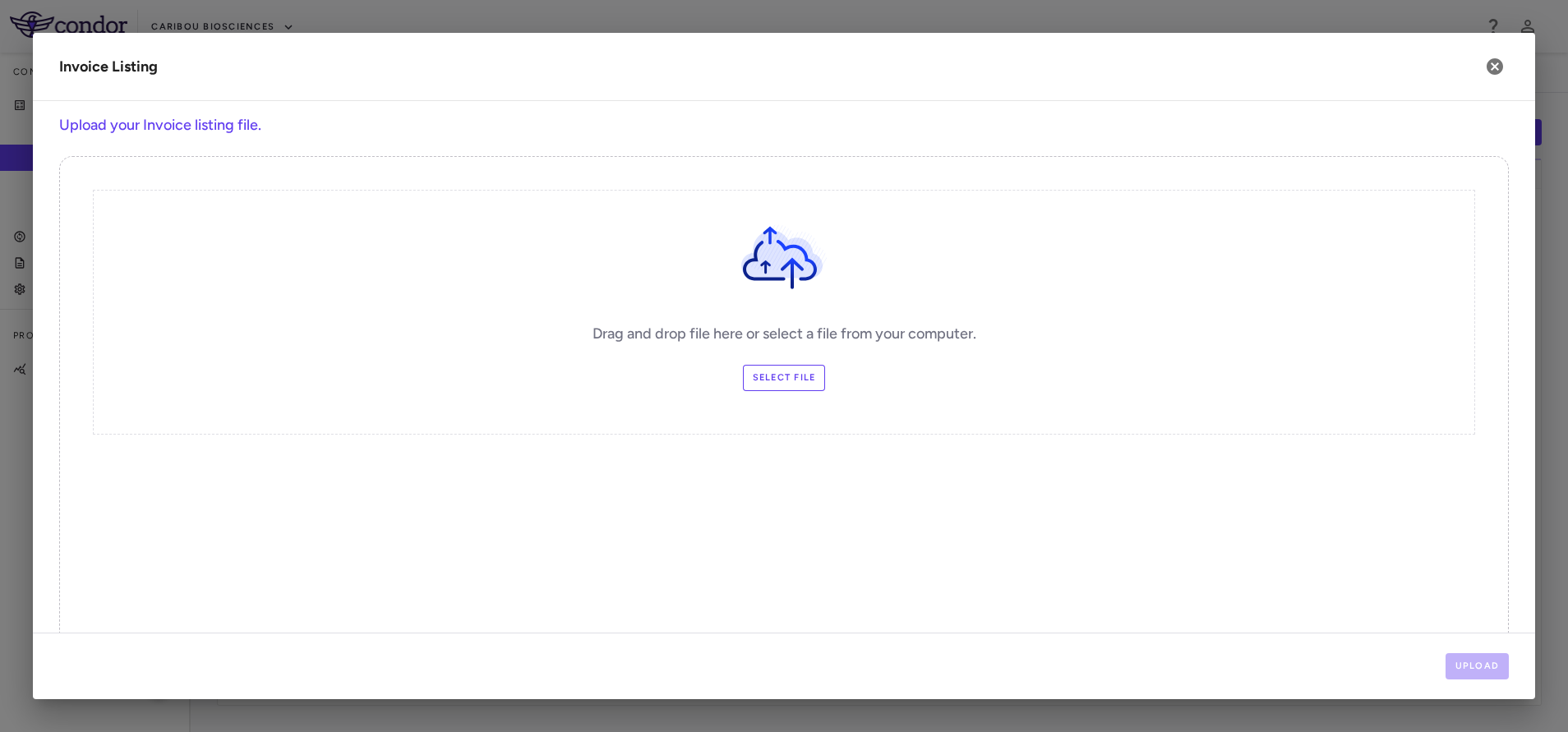
click at [753, 385] on label "Select file" at bounding box center [784, 378] width 83 height 27
click at [0, 0] on input "Select file" at bounding box center [0, 0] width 0 height 0
click at [1474, 665] on button "Upload" at bounding box center [1477, 667] width 64 height 27
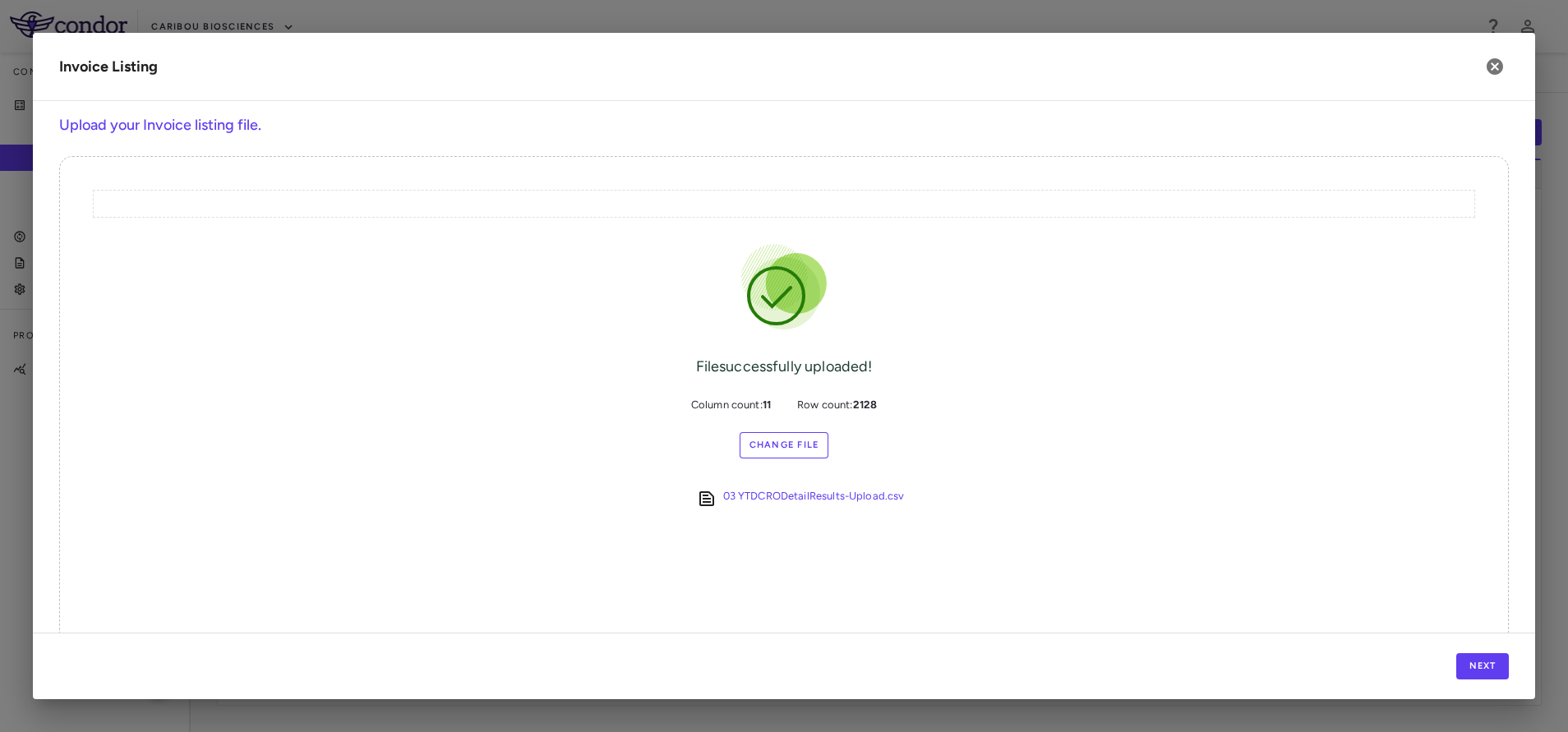
click at [1491, 652] on div "Next" at bounding box center [784, 666] width 1502 height 66
click at [1498, 673] on button "Next" at bounding box center [1482, 667] width 52 height 27
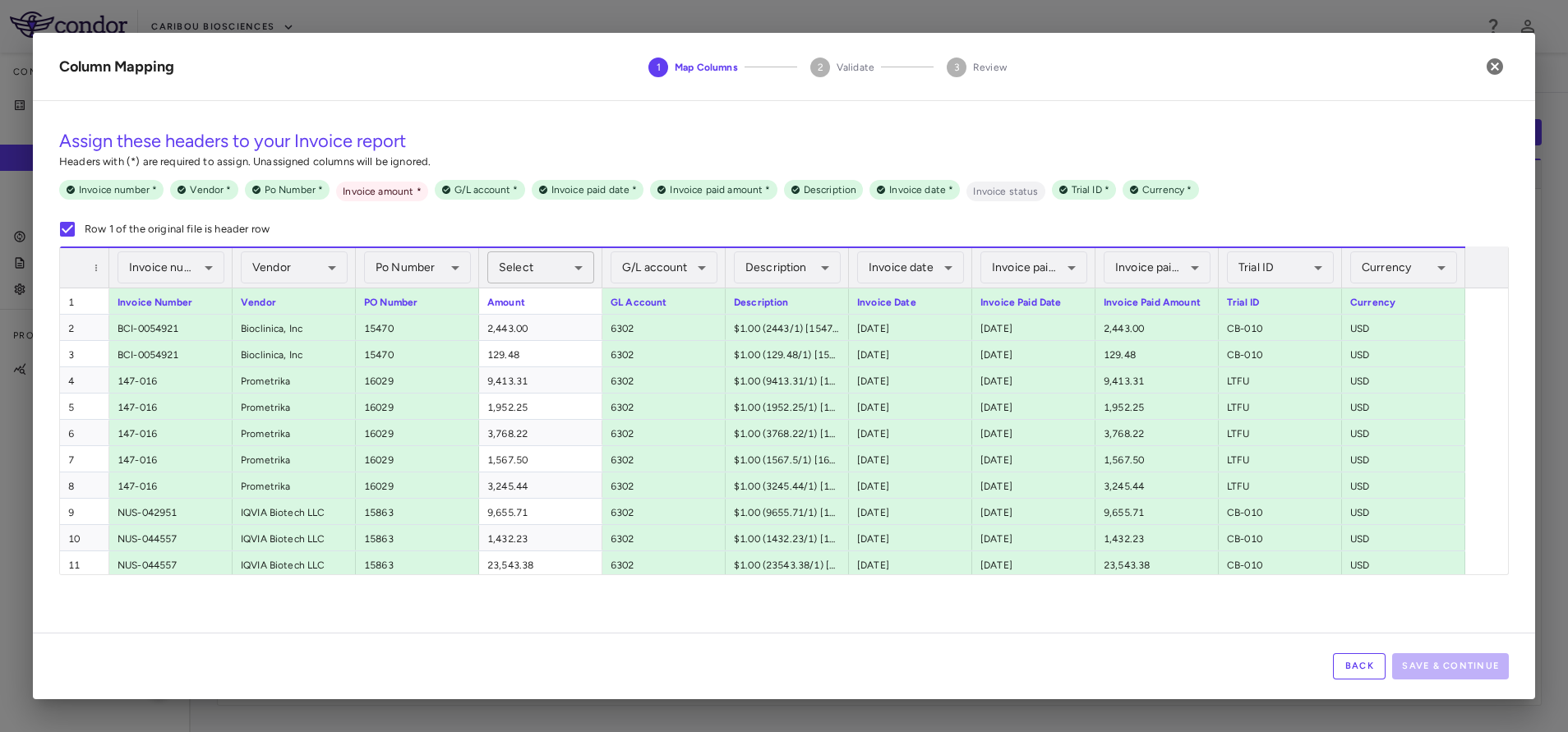
click at [537, 274] on body "Skip to sidebar Skip to main content Caribou Biosciences Company Accruals PO li…" at bounding box center [784, 366] width 1568 height 732
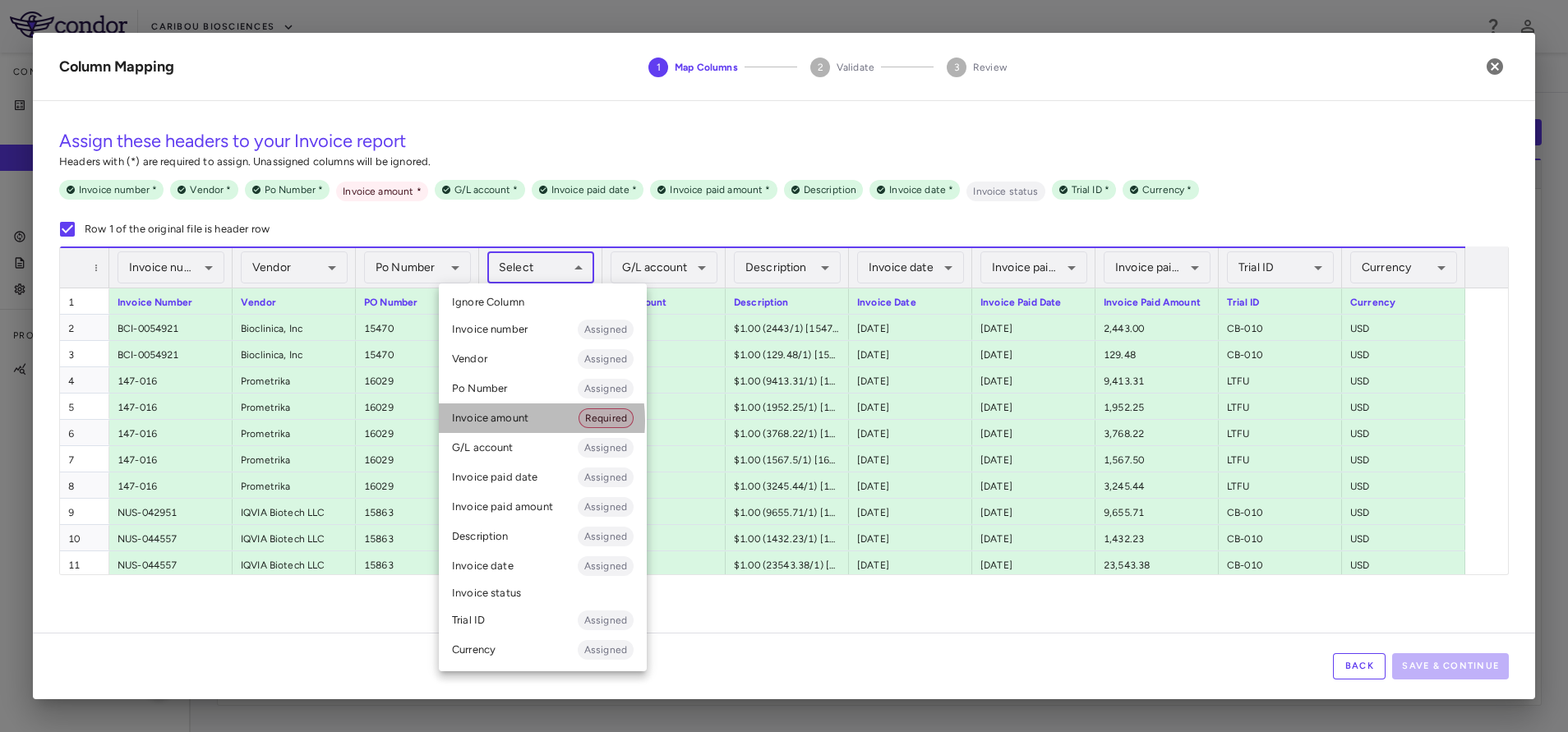
click at [499, 421] on li "Invoice amount Required" at bounding box center [542, 418] width 208 height 29
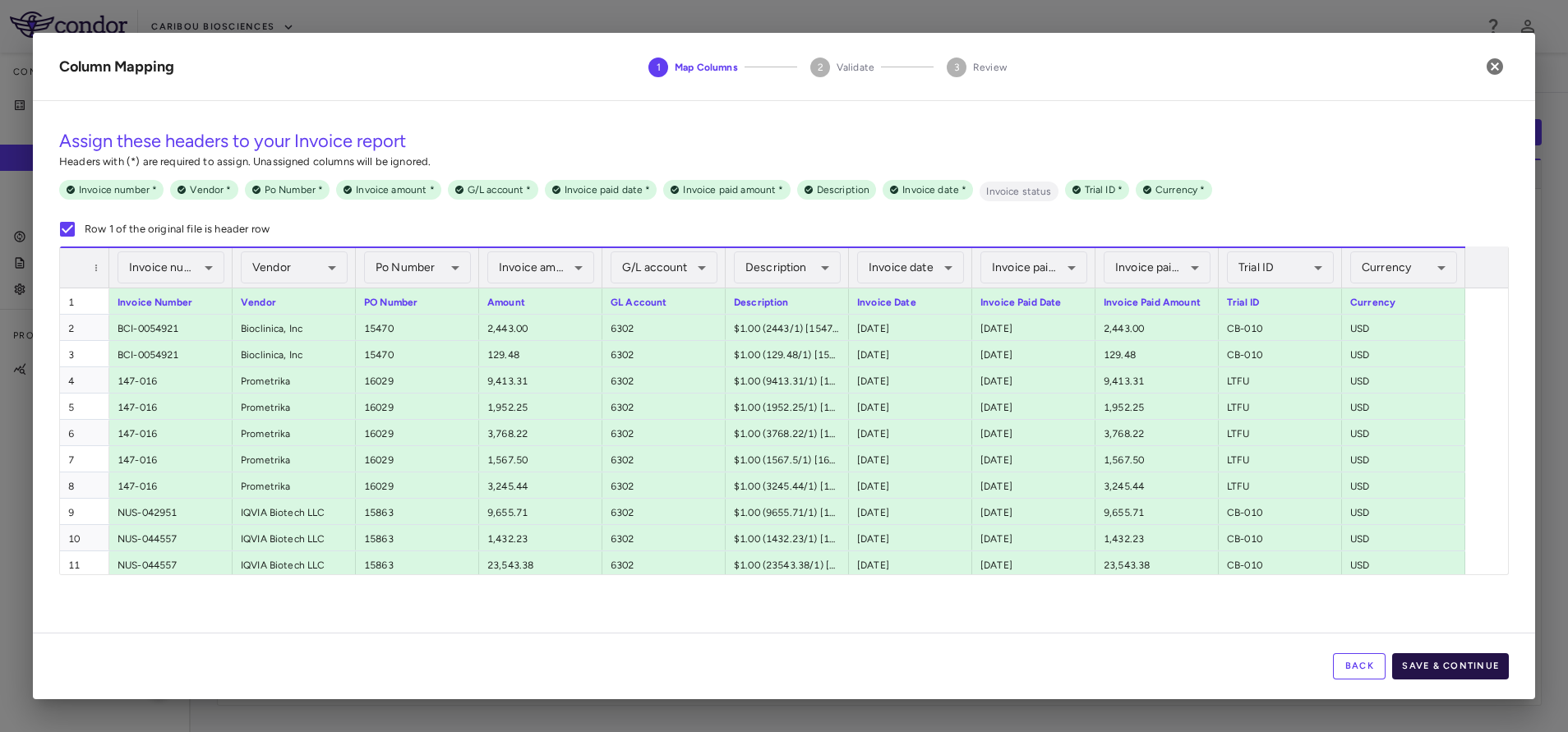
click at [1486, 664] on button "Save & Continue" at bounding box center [1449, 667] width 117 height 27
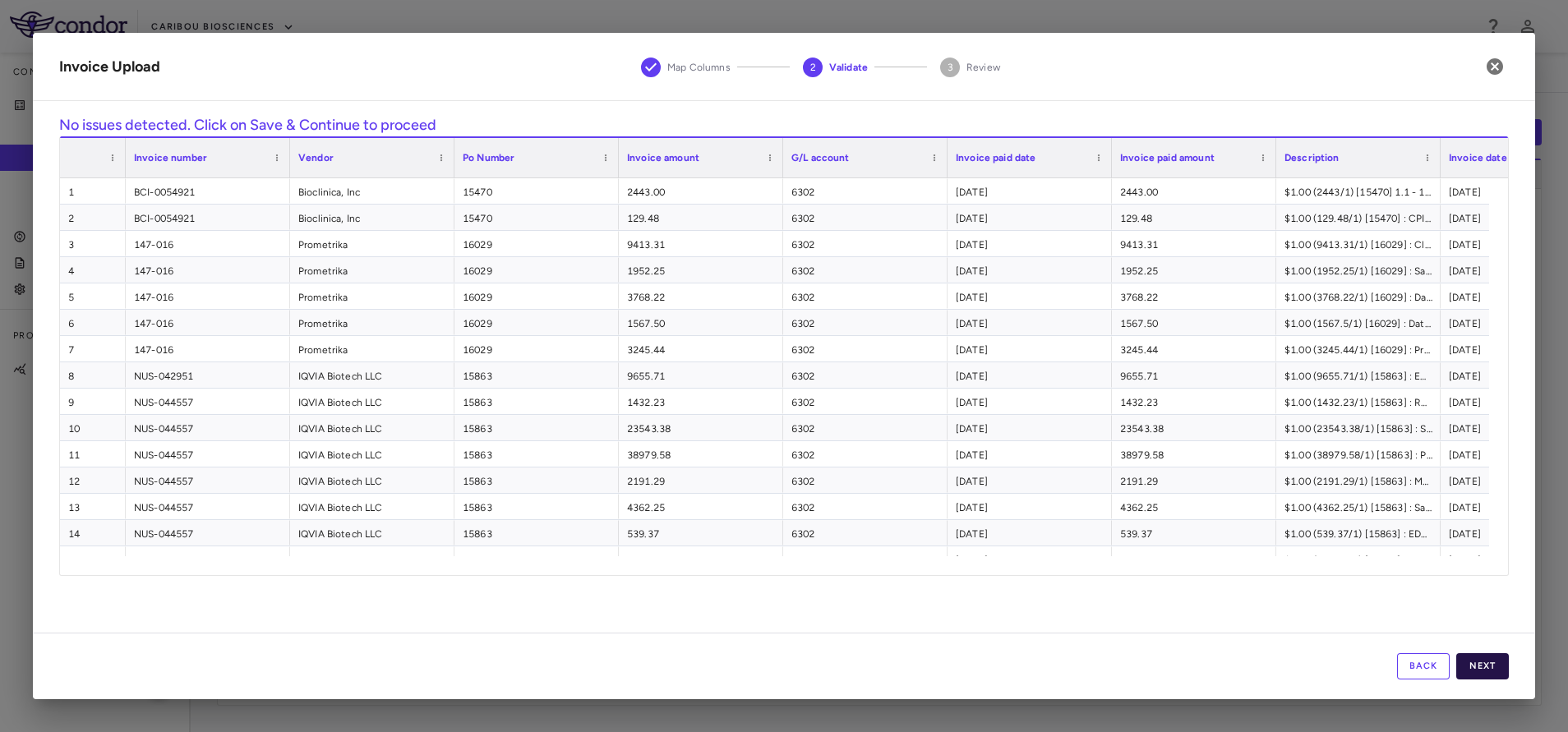
click at [1490, 671] on button "Next" at bounding box center [1482, 667] width 52 height 27
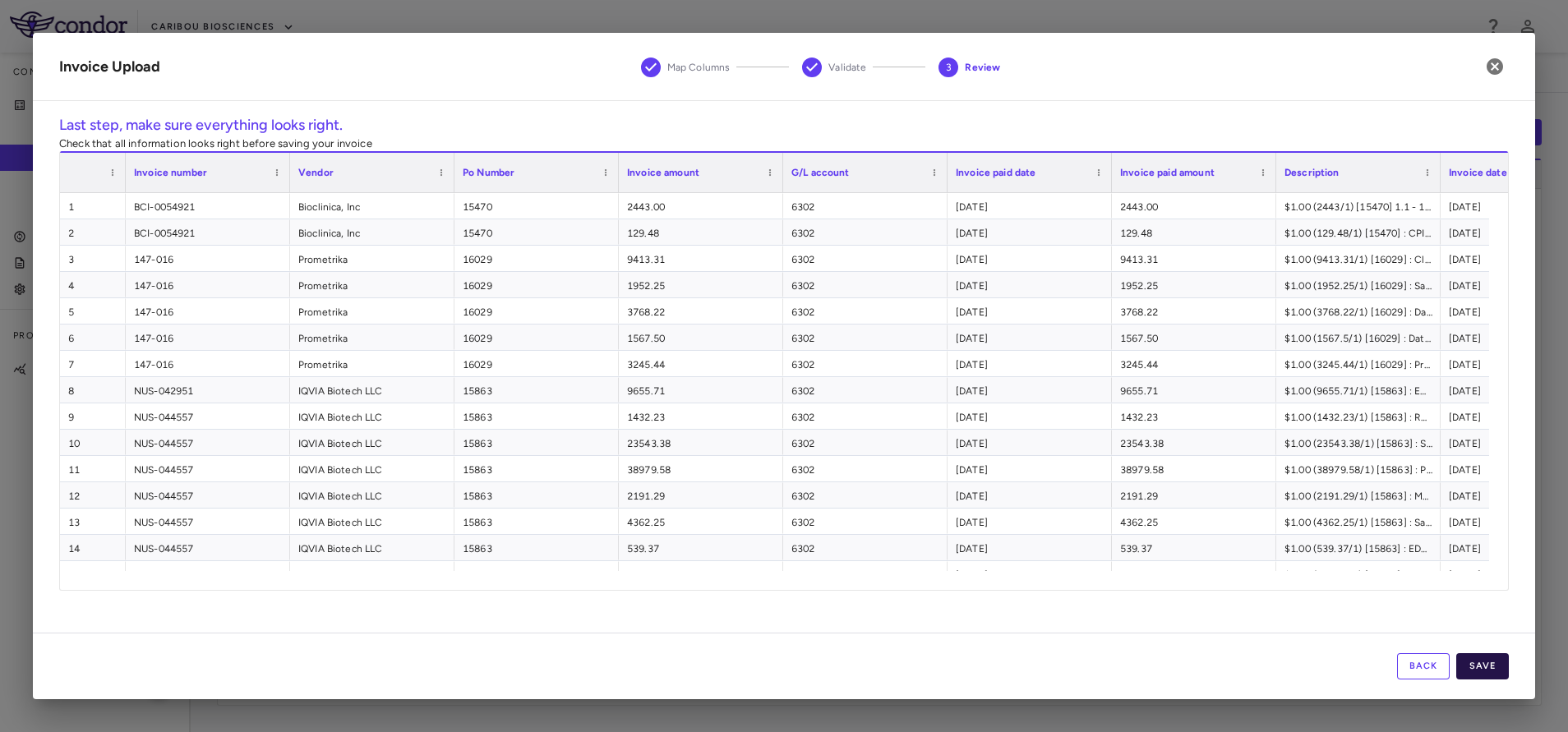
click at [1490, 667] on button "Save" at bounding box center [1482, 667] width 52 height 27
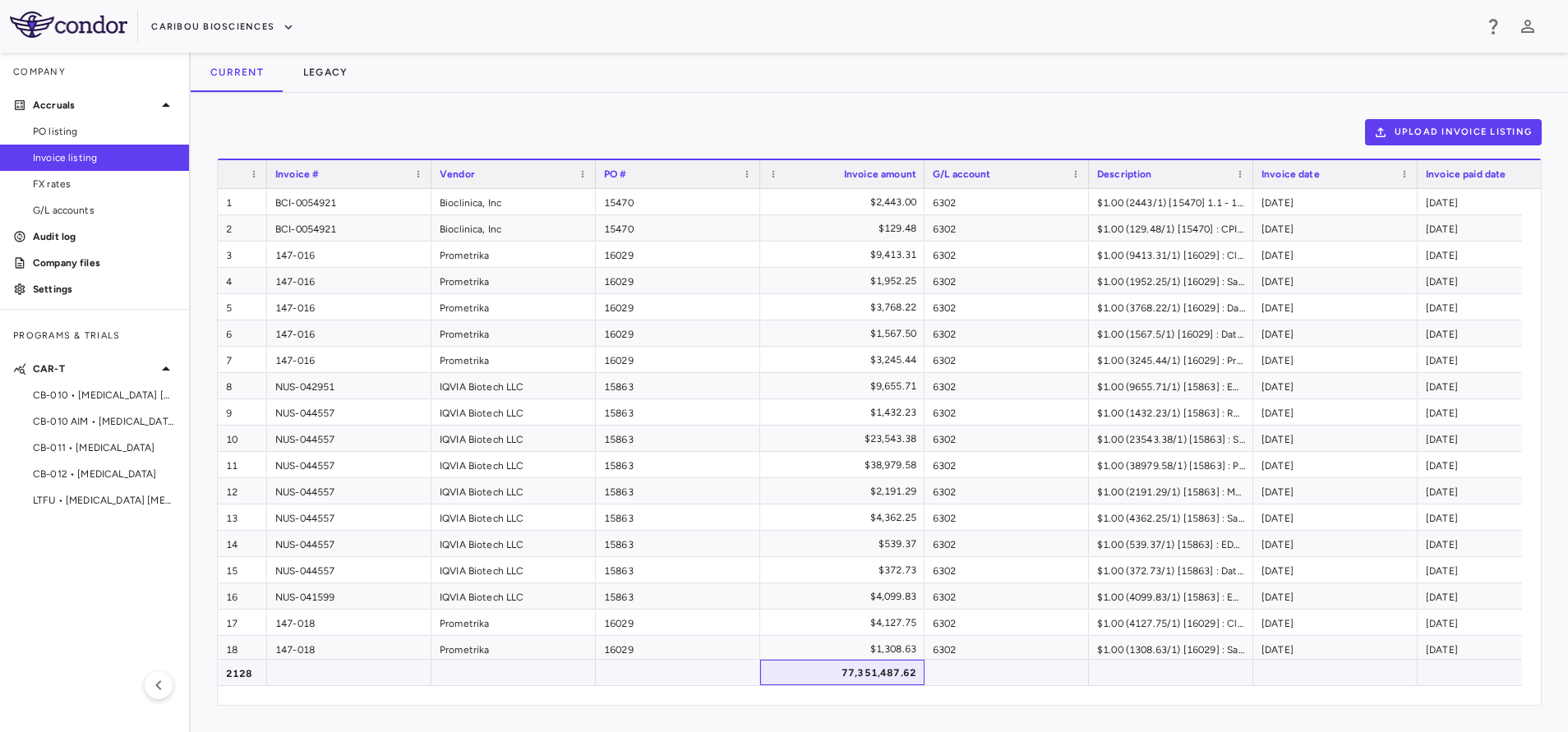
click at [871, 679] on div "77,351,487.62" at bounding box center [846, 673] width 142 height 27
click at [86, 450] on span "CB-011 • [MEDICAL_DATA]" at bounding box center [105, 448] width 143 height 15
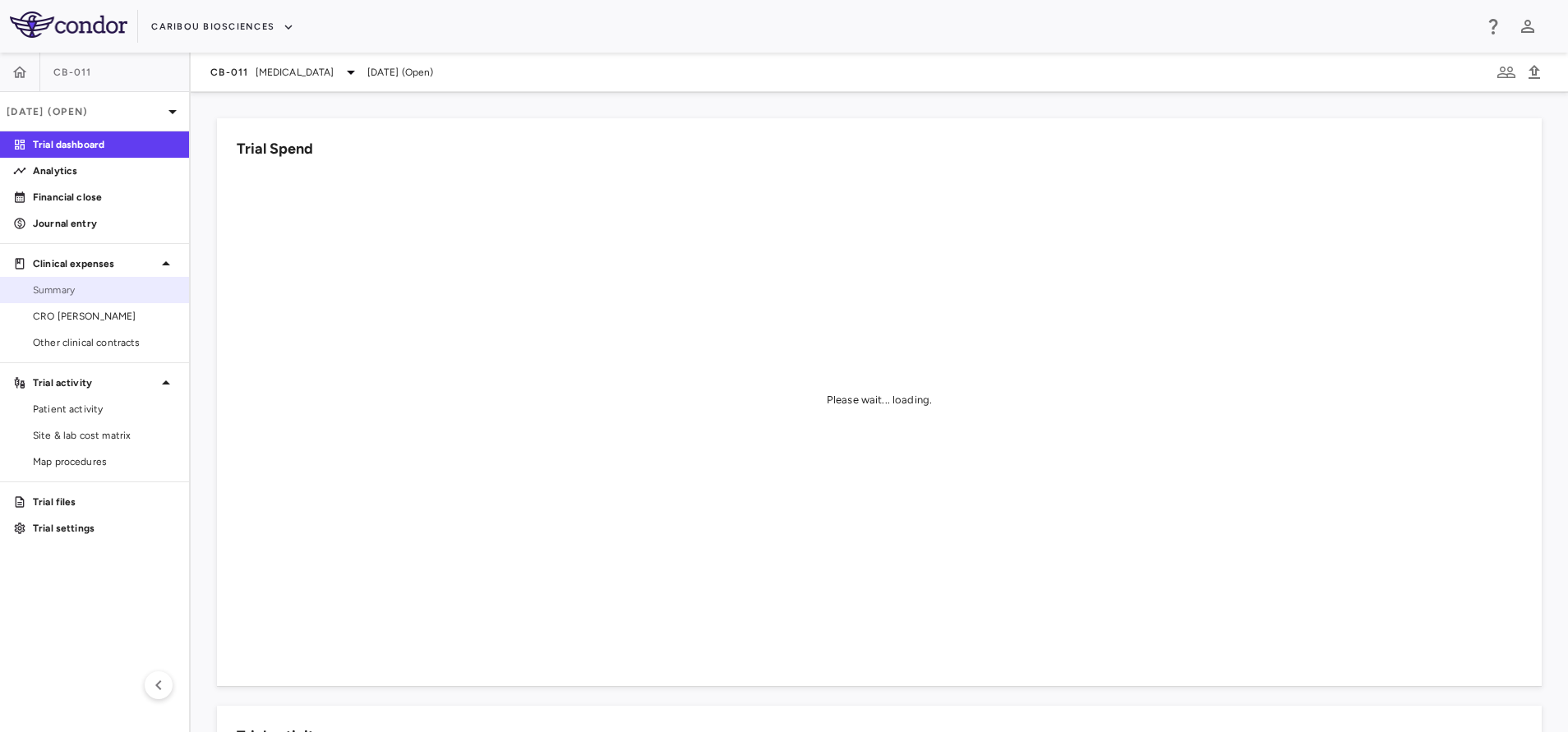
click at [83, 292] on span "Summary" at bounding box center [105, 290] width 143 height 15
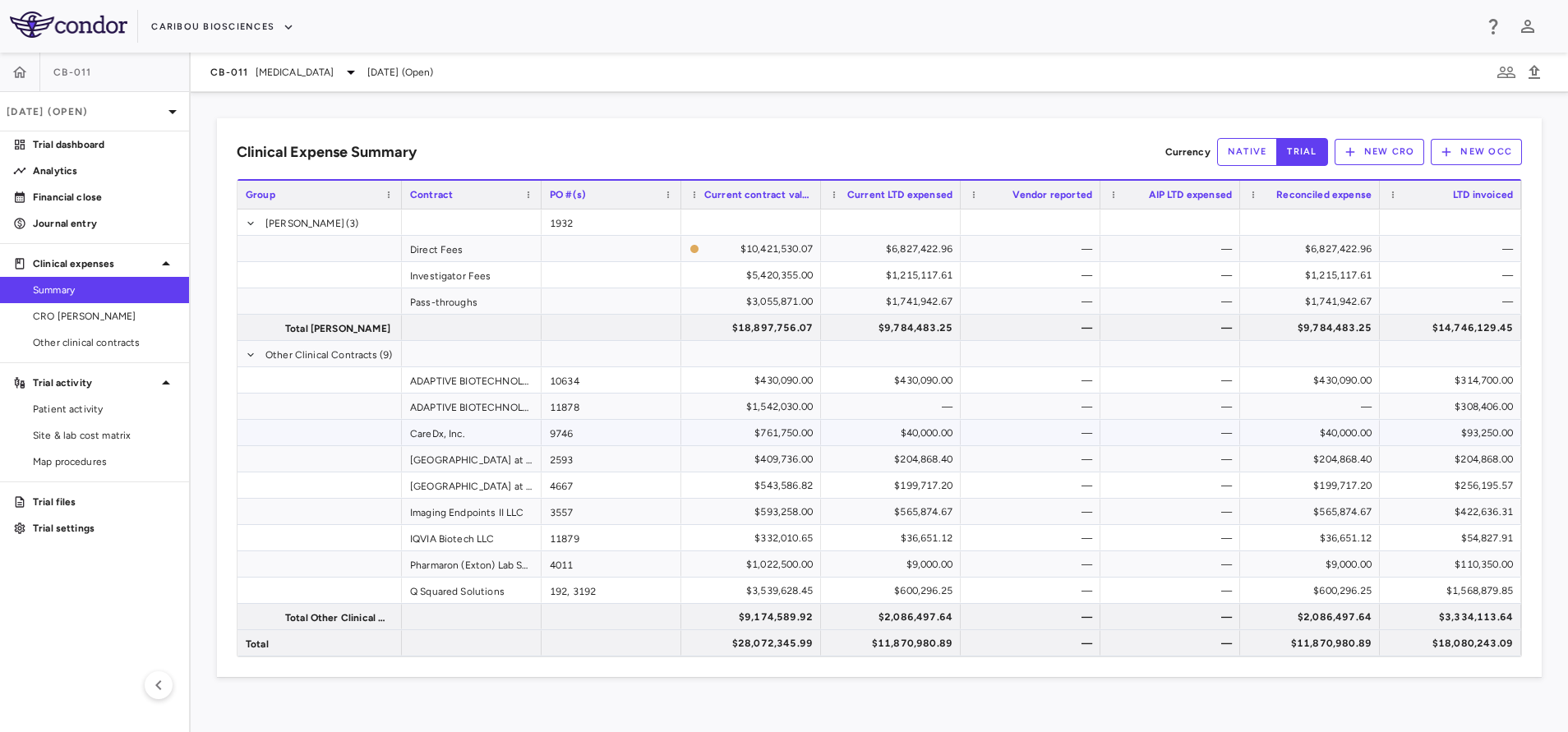
click at [566, 440] on div "9746" at bounding box center [611, 433] width 140 height 26
click at [1439, 431] on div "$93,250.00" at bounding box center [1453, 433] width 119 height 27
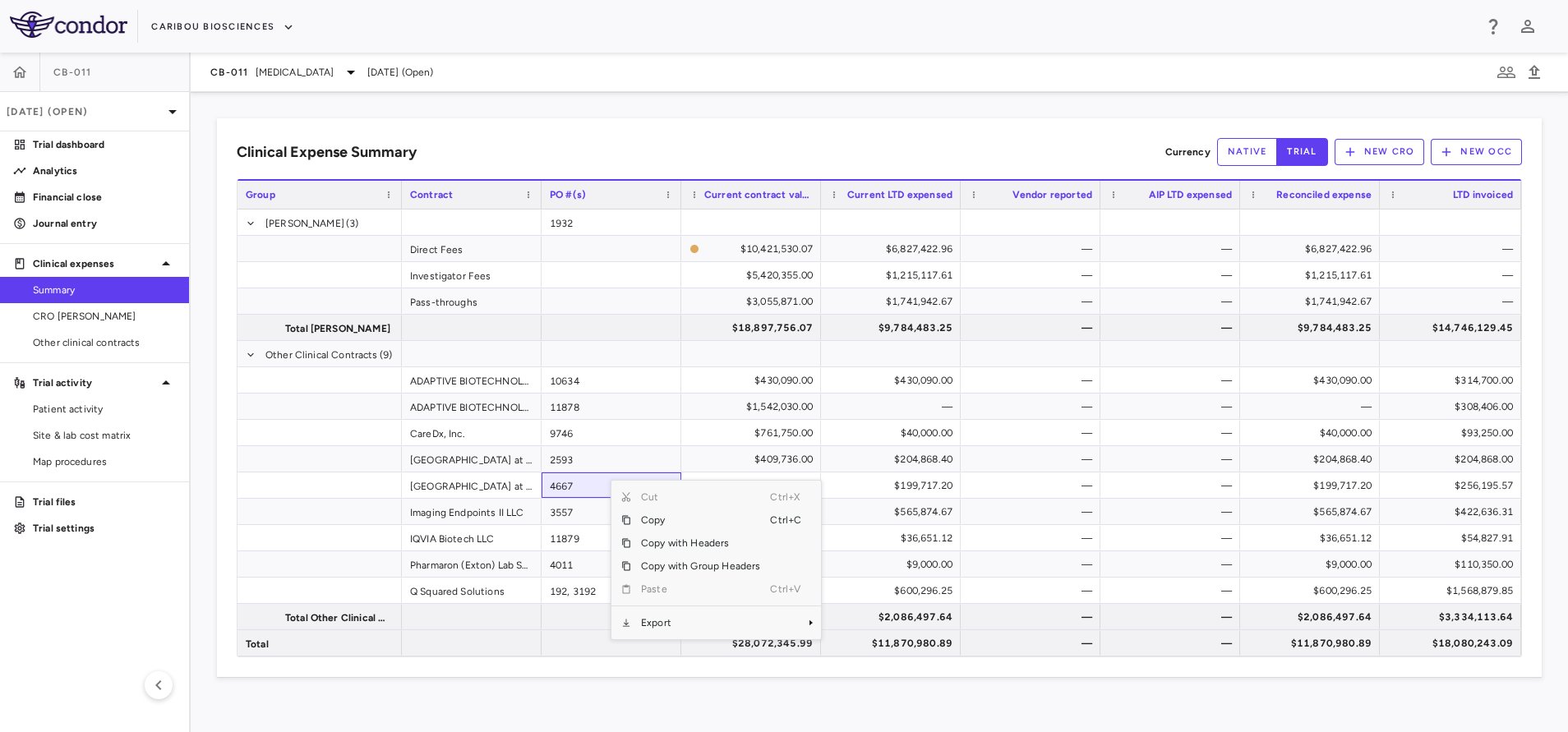
click at [693, 635] on div "Cut Ctrl+X Copy Ctrl+C Copy with Headers Copy with Group Headers Paste Ctrl+V E…" at bounding box center [716, 560] width 210 height 159
click at [792, 620] on span "Context Menu" at bounding box center [788, 623] width 36 height 23
click at [863, 644] on span "Excel Export" at bounding box center [876, 639] width 77 height 23
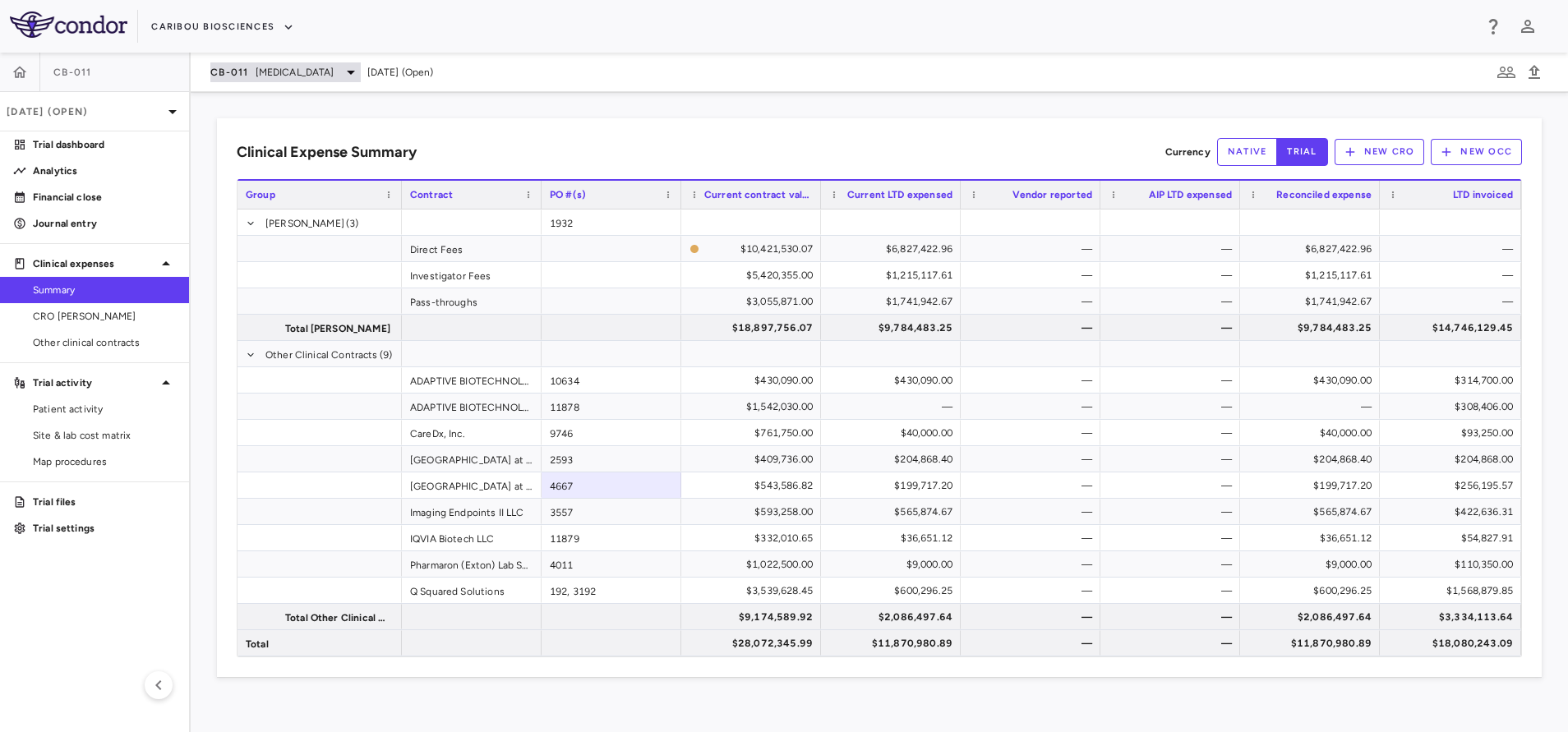
click at [292, 67] on span "[MEDICAL_DATA]" at bounding box center [295, 73] width 79 height 15
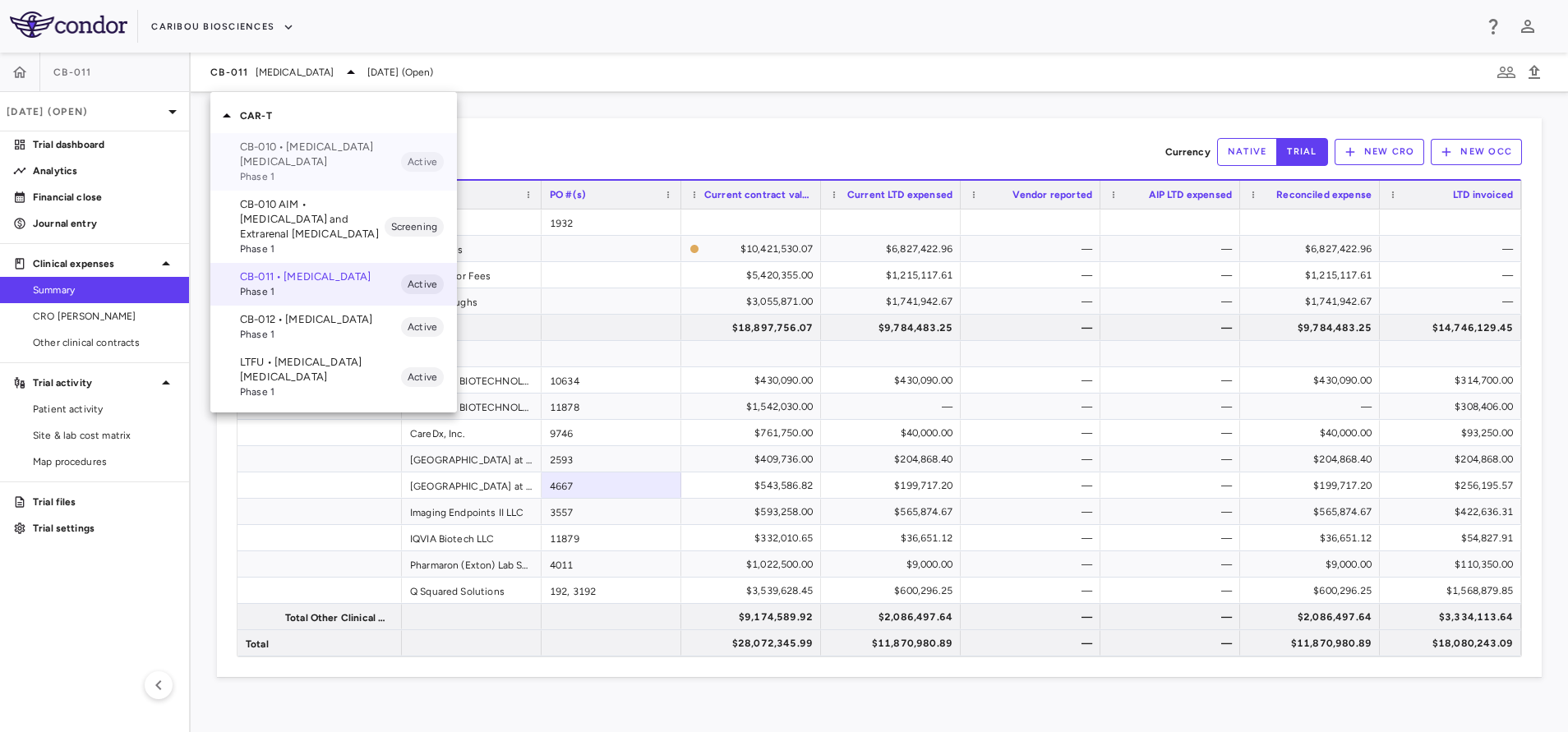
click at [273, 166] on p "CB-010 • [MEDICAL_DATA] [MEDICAL_DATA]" at bounding box center [320, 154] width 161 height 29
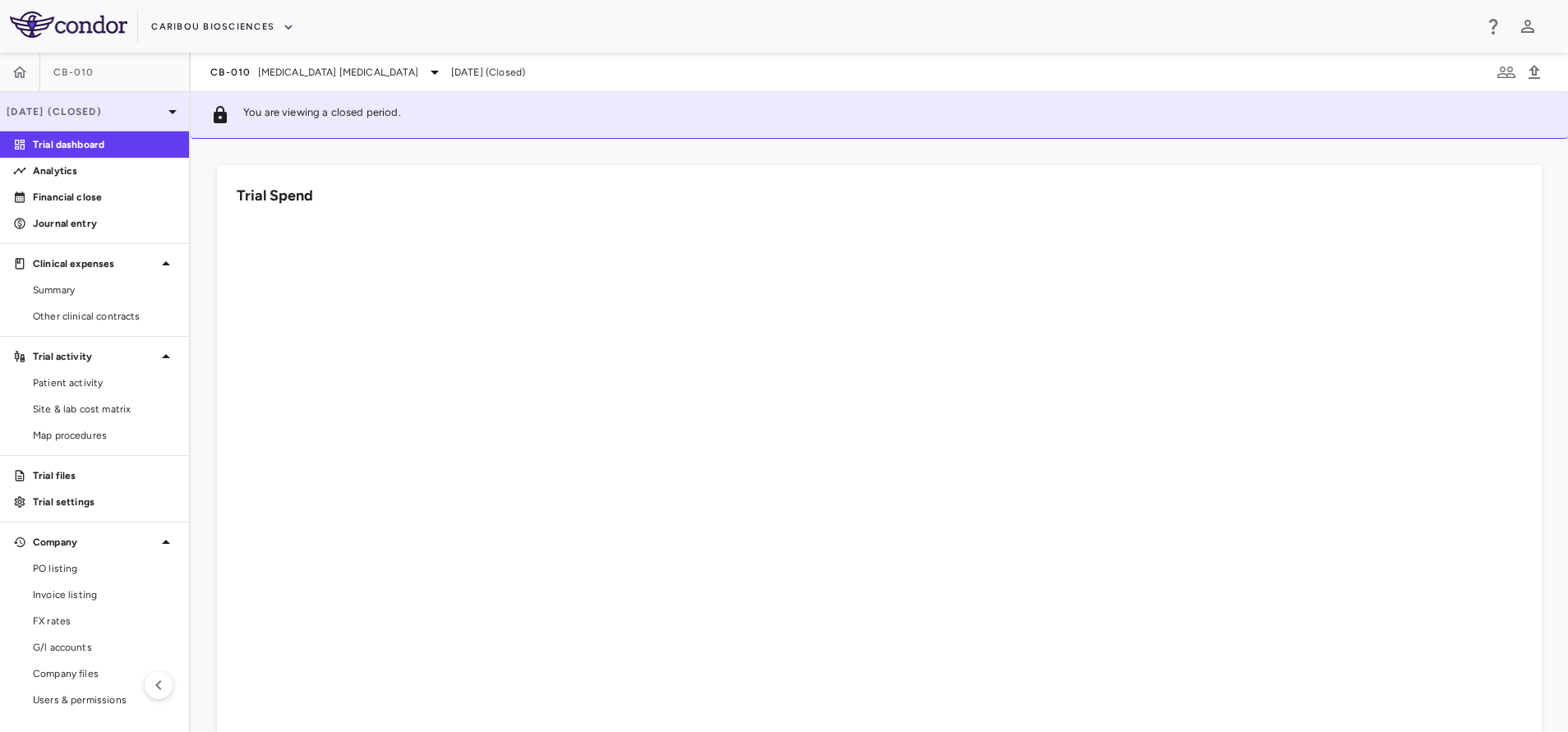
click at [143, 113] on p "[DATE] (Closed)" at bounding box center [85, 112] width 156 height 15
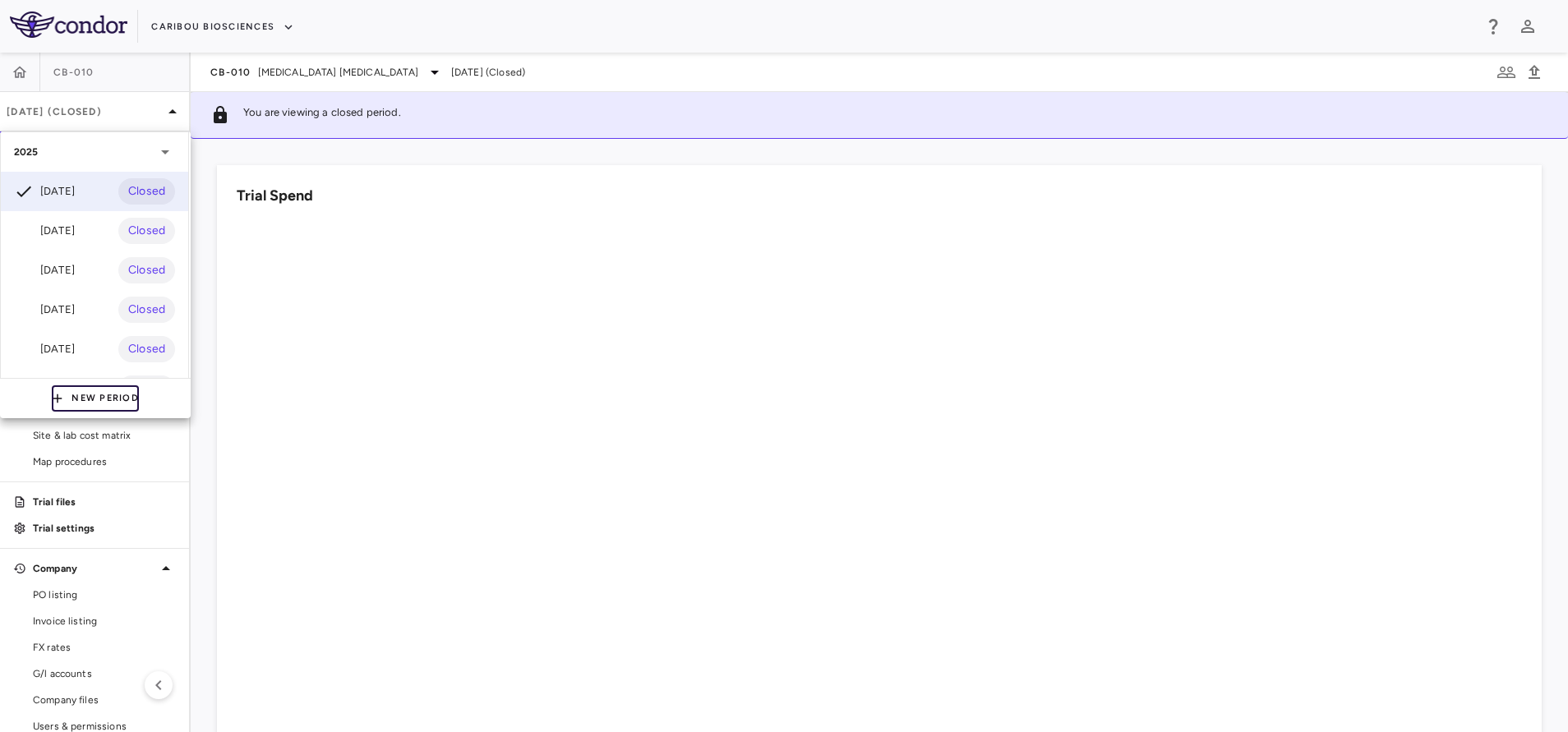
click at [82, 396] on button "New Period" at bounding box center [95, 398] width 87 height 27
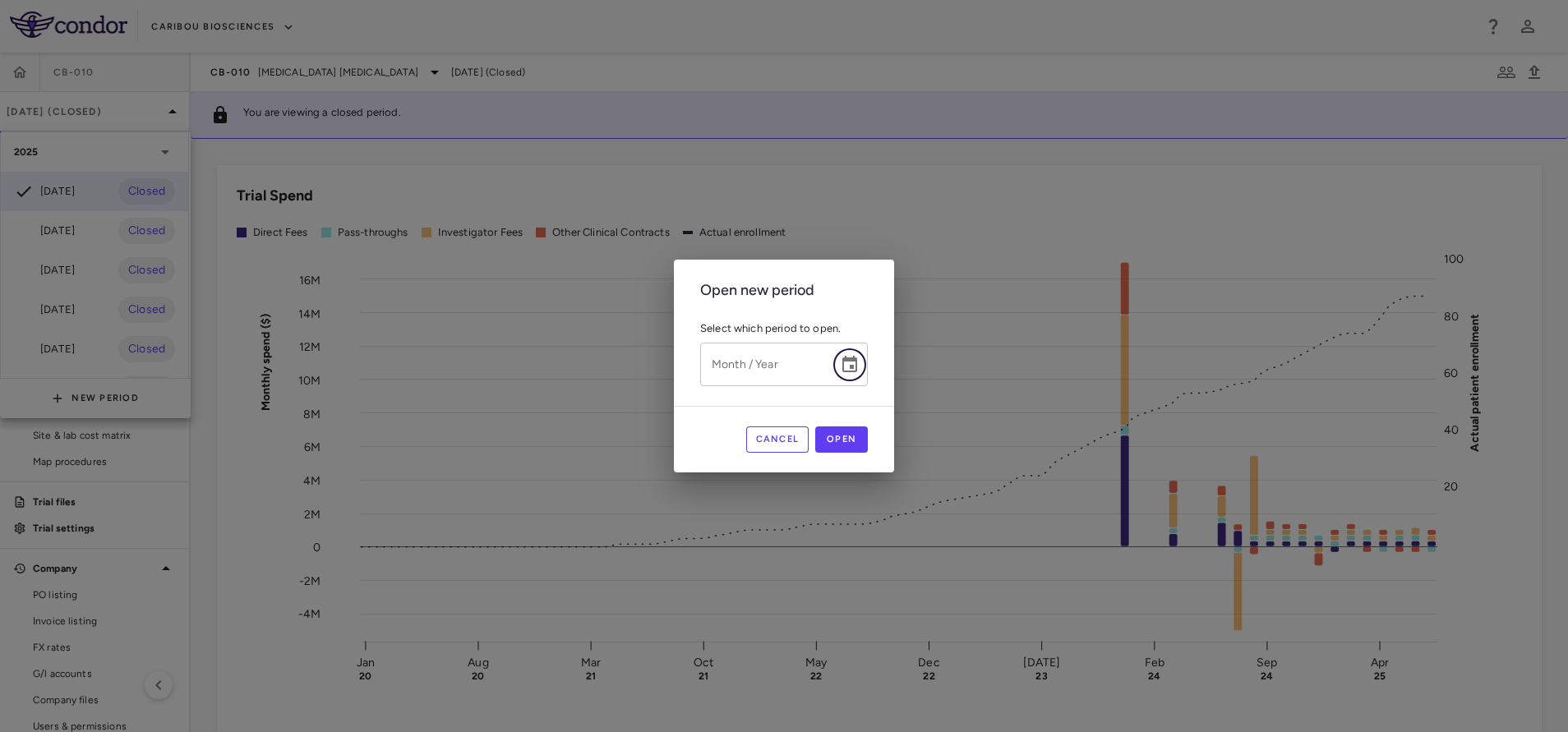
click at [847, 368] on icon "Choose date" at bounding box center [849, 364] width 15 height 17
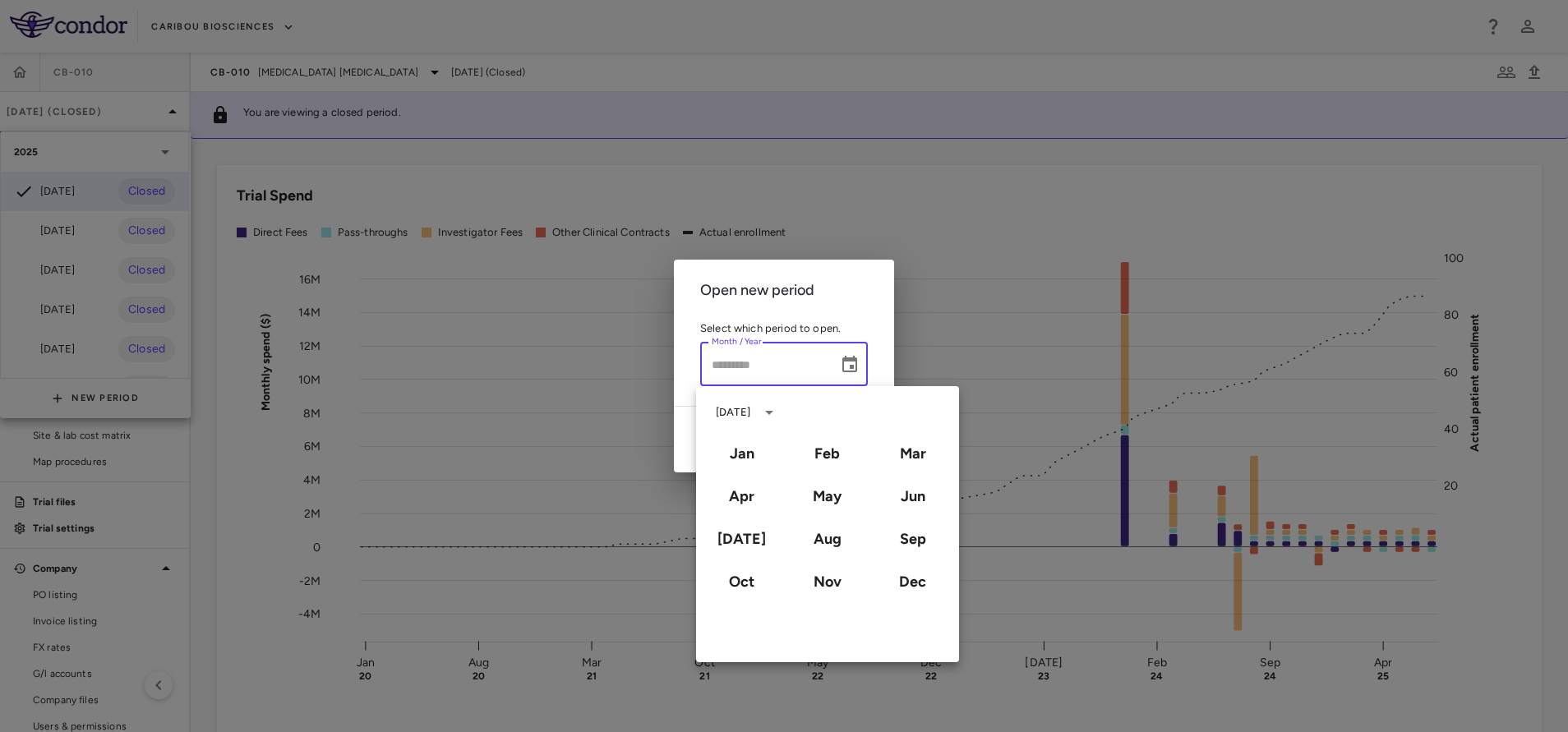
click at [835, 555] on div "Aug" at bounding box center [827, 539] width 85 height 42
click at [834, 543] on button "Aug" at bounding box center [827, 539] width 59 height 29
type input "**********"
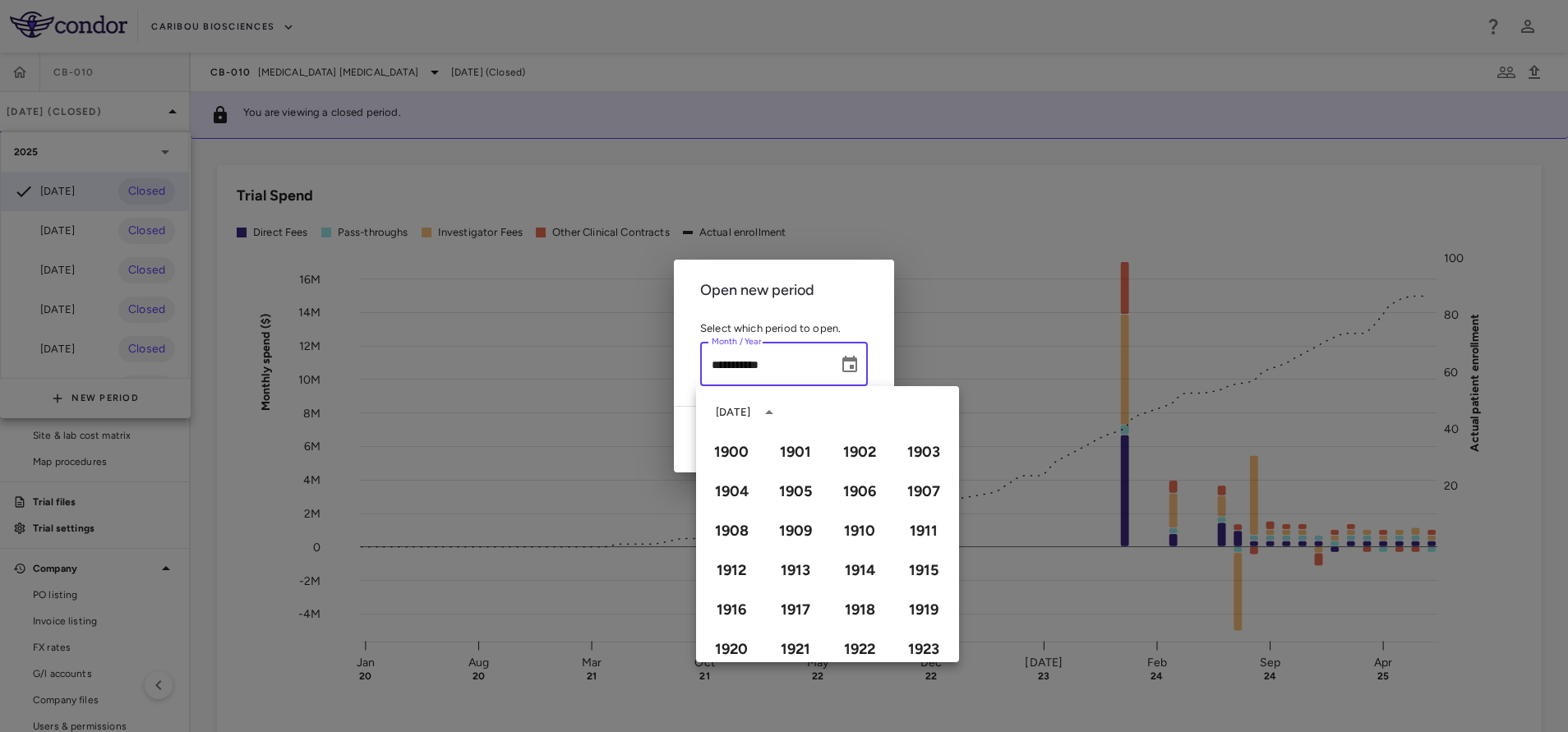
scroll to position [1127, 0]
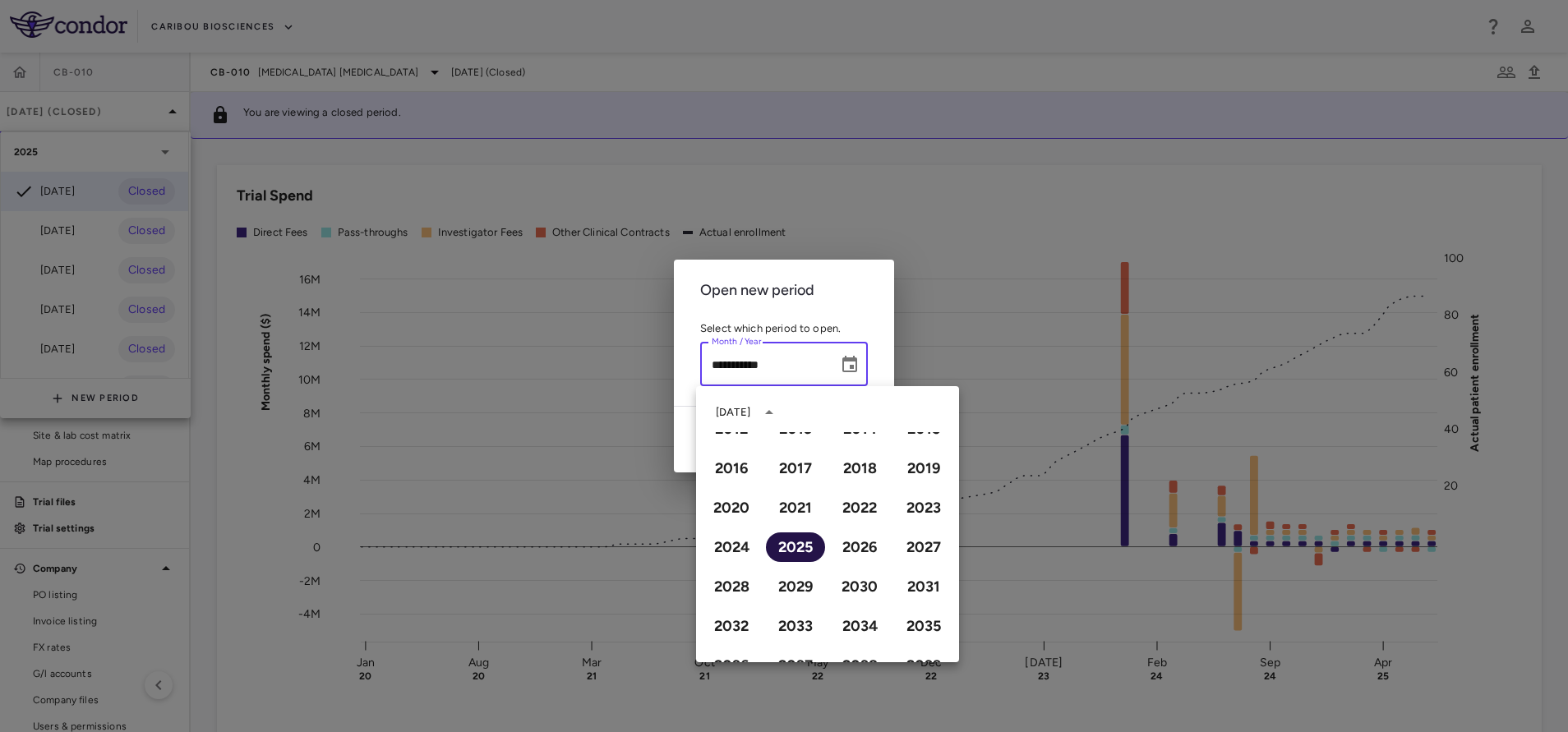
click at [806, 545] on button "2025" at bounding box center [795, 547] width 59 height 29
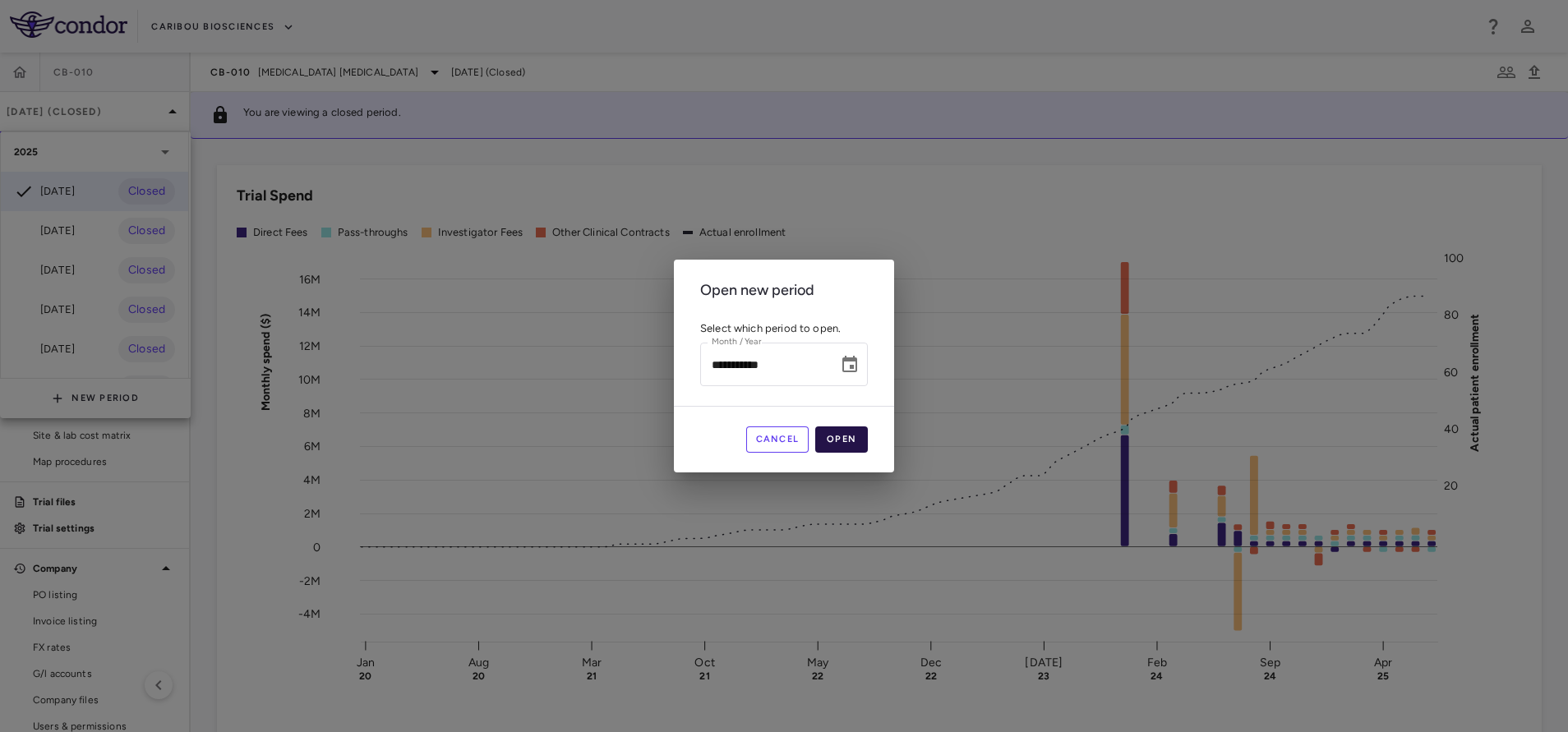
click at [845, 440] on button "Open" at bounding box center [841, 440] width 52 height 27
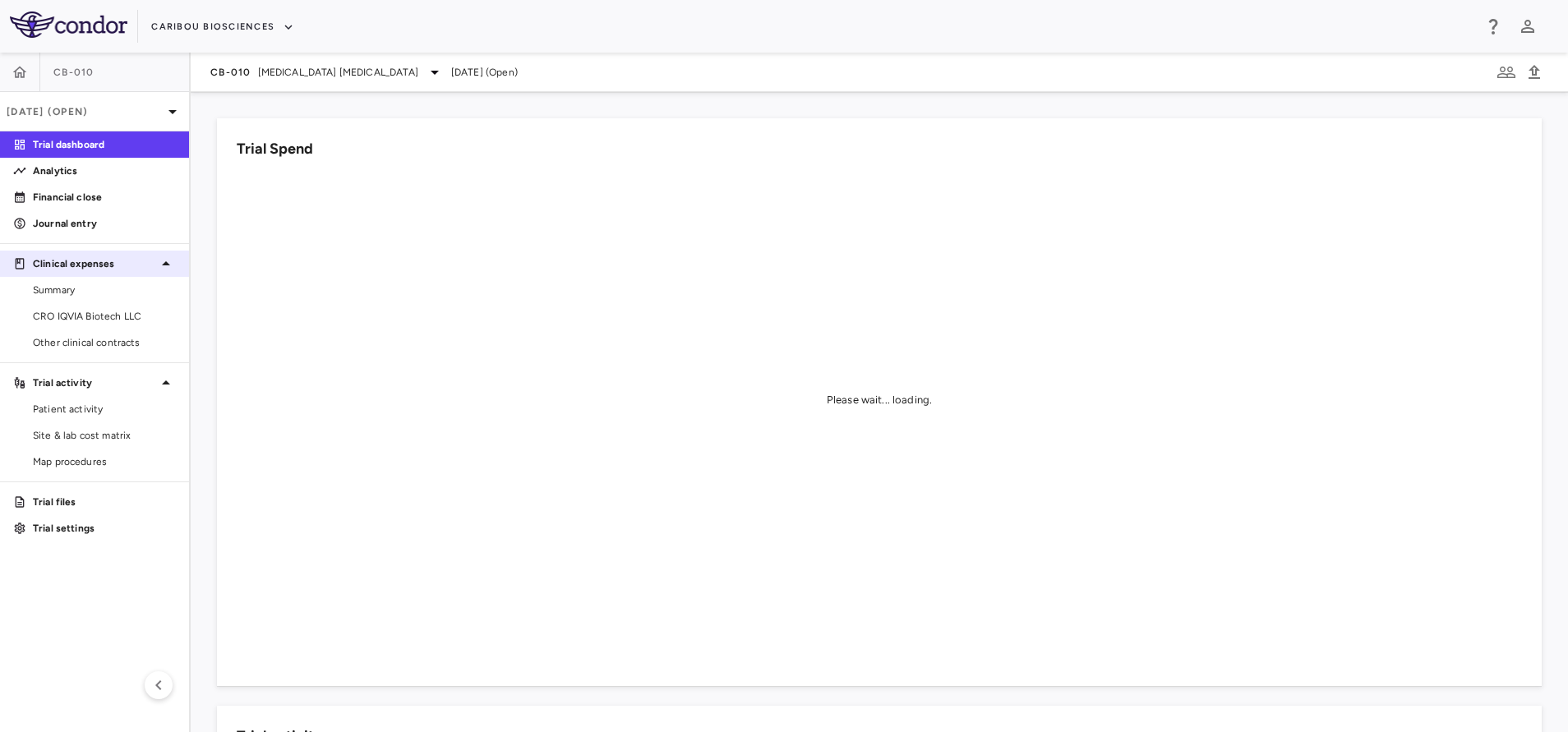
click at [90, 275] on div "Clinical expenses" at bounding box center [95, 264] width 189 height 29
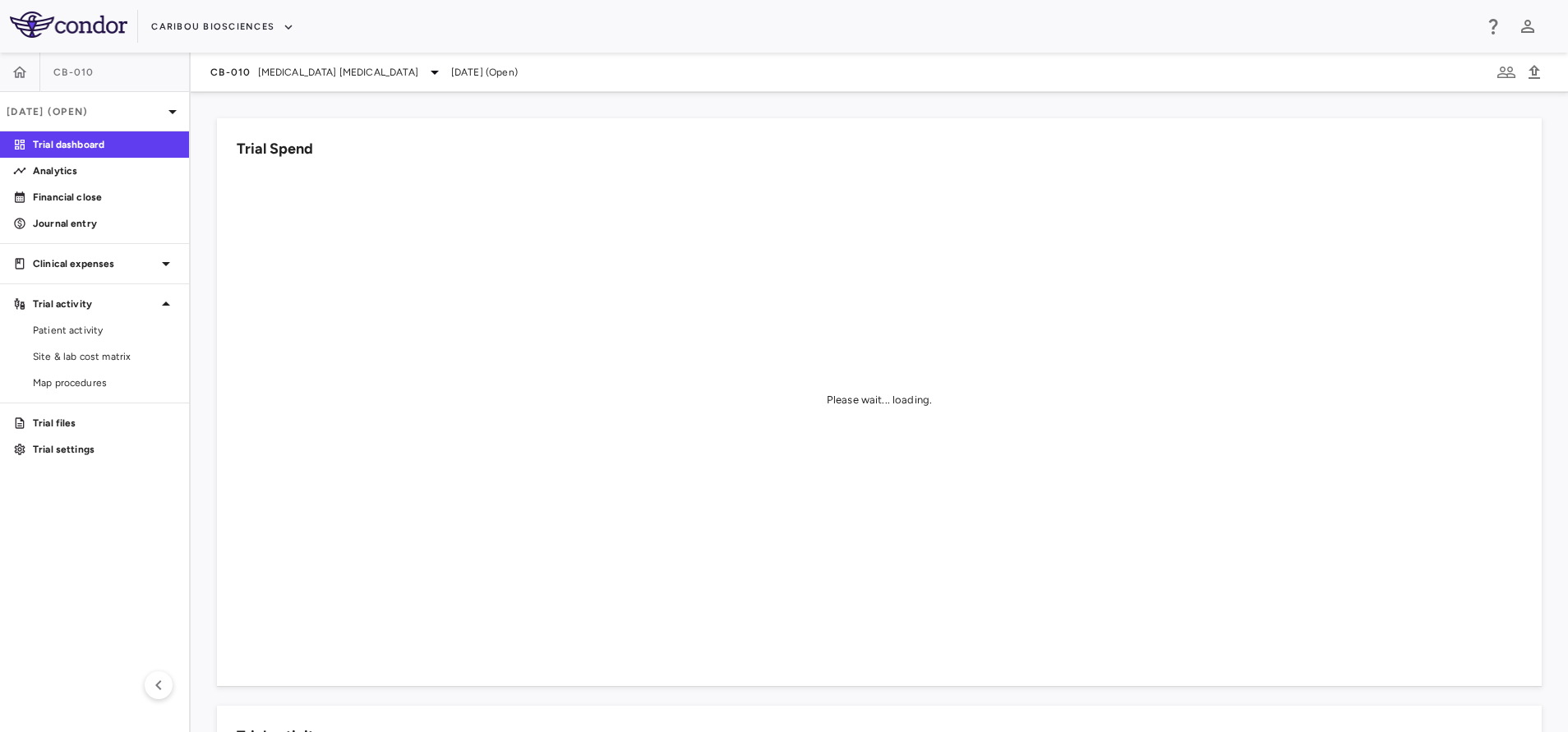
click at [95, 289] on aside "CB-010 Aug 2025 (Open) Trial dashboard Analytics Financial close Journal entry …" at bounding box center [95, 392] width 190 height 680
click at [107, 272] on div "Clinical expenses" at bounding box center [95, 264] width 189 height 29
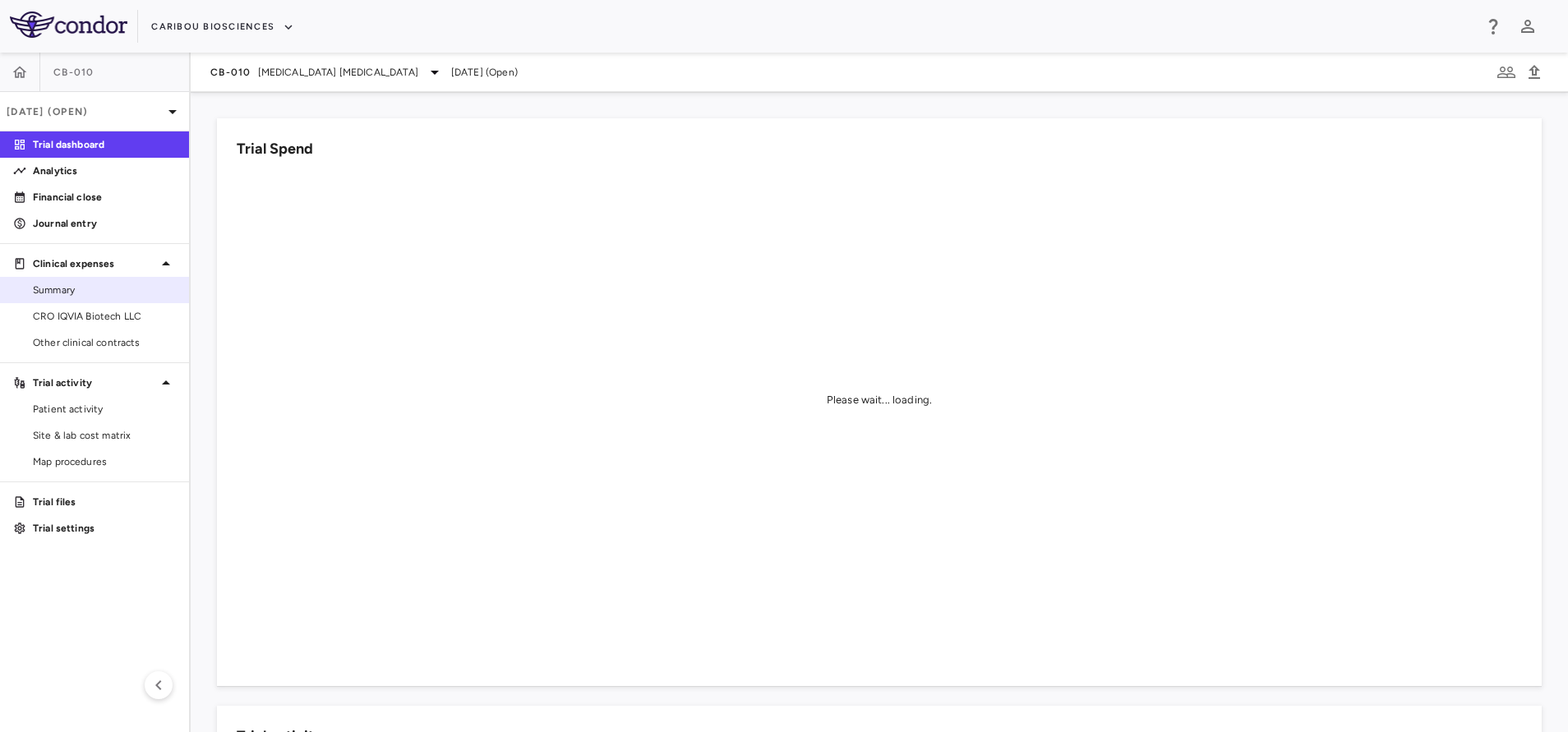
click at [87, 295] on span "Summary" at bounding box center [105, 290] width 143 height 15
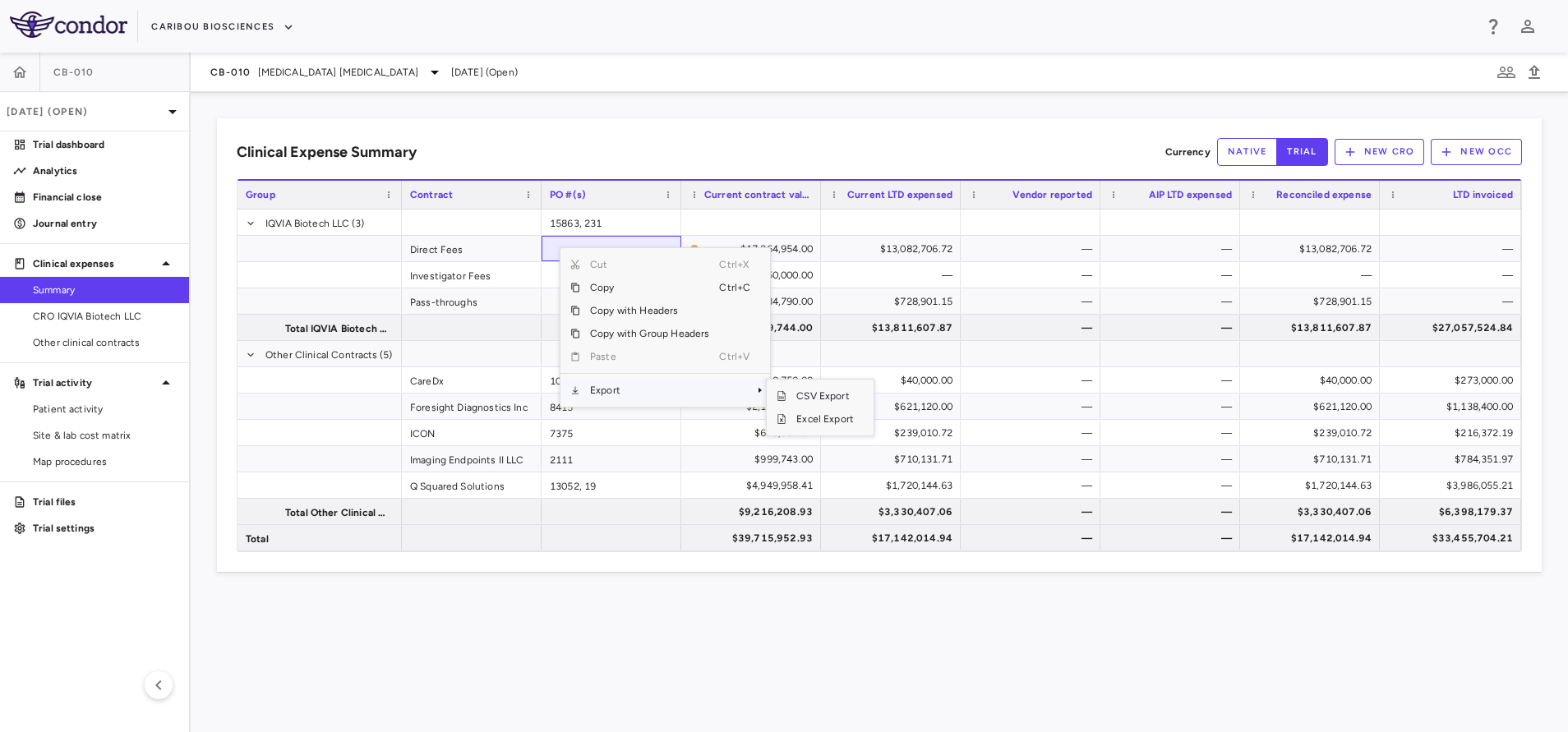
click at [623, 387] on span "Export" at bounding box center [649, 390] width 139 height 23
click at [808, 421] on span "Excel Export" at bounding box center [824, 418] width 77 height 23
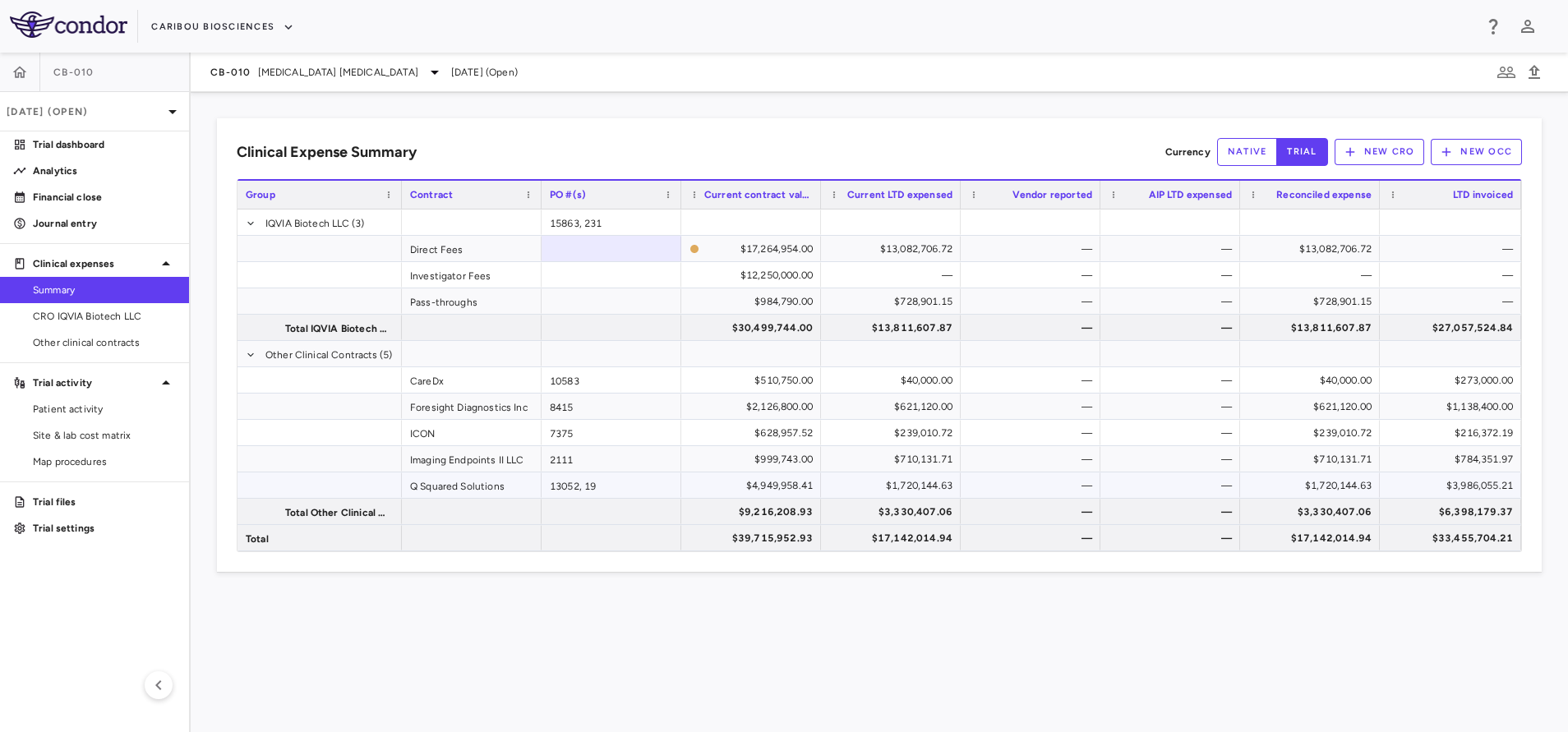
click at [1483, 488] on div "$3,986,055.21" at bounding box center [1453, 486] width 119 height 27
click at [283, 76] on span "B Cell Non-Hodgkin's Lymphoma" at bounding box center [338, 73] width 160 height 15
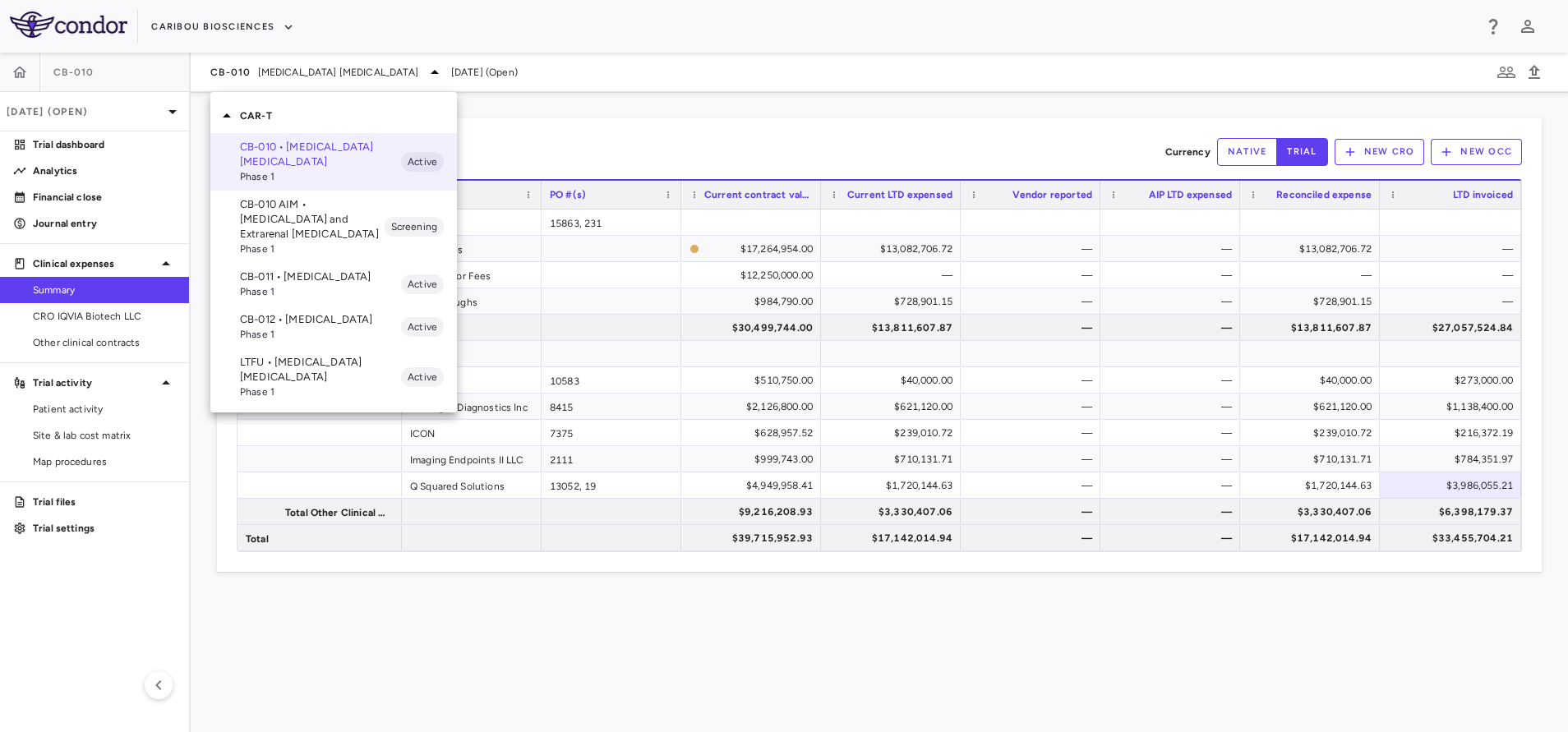
click at [290, 327] on p "CB-012 • [MEDICAL_DATA]" at bounding box center [320, 320] width 161 height 15
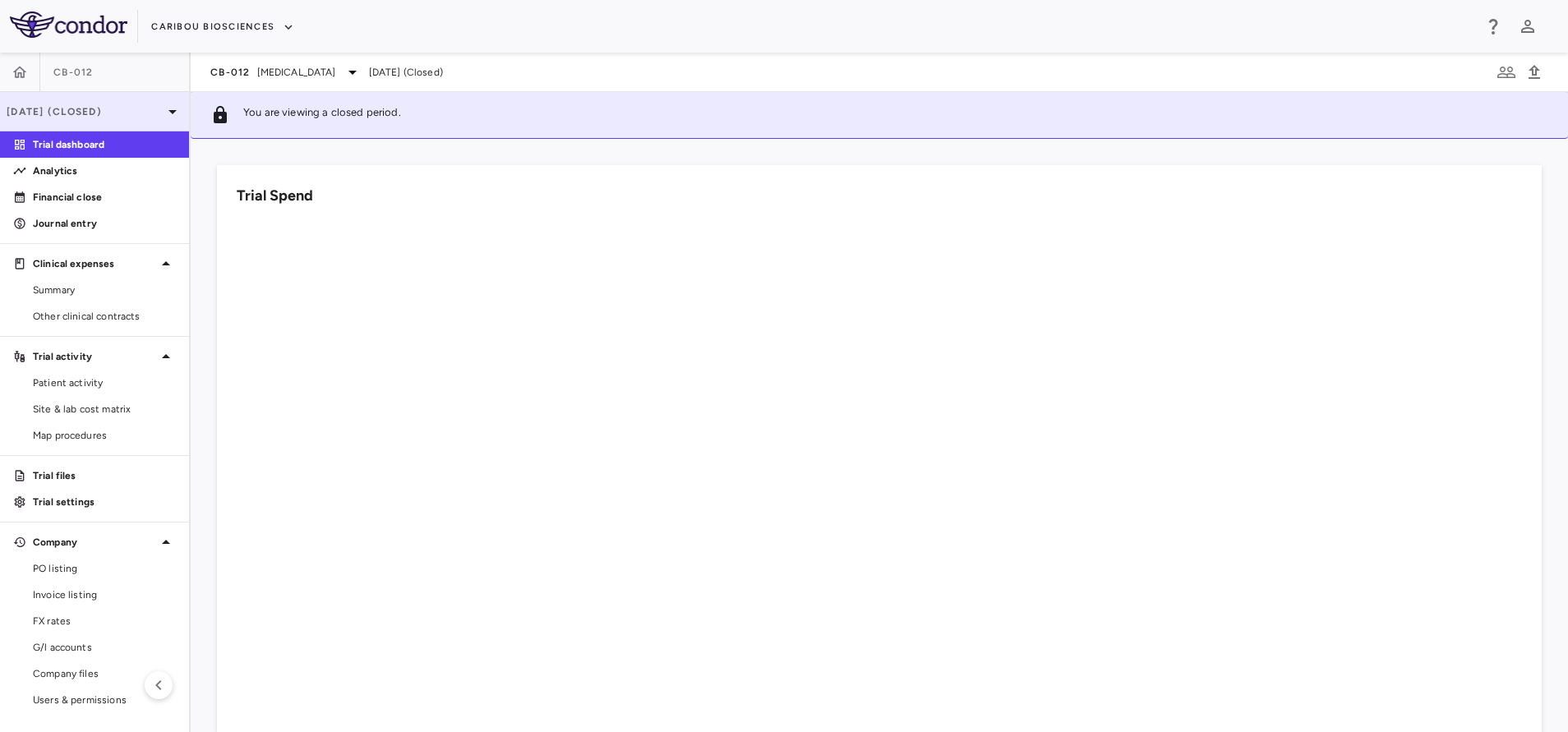
click at [74, 97] on div "[DATE] (Closed)" at bounding box center [95, 111] width 189 height 40
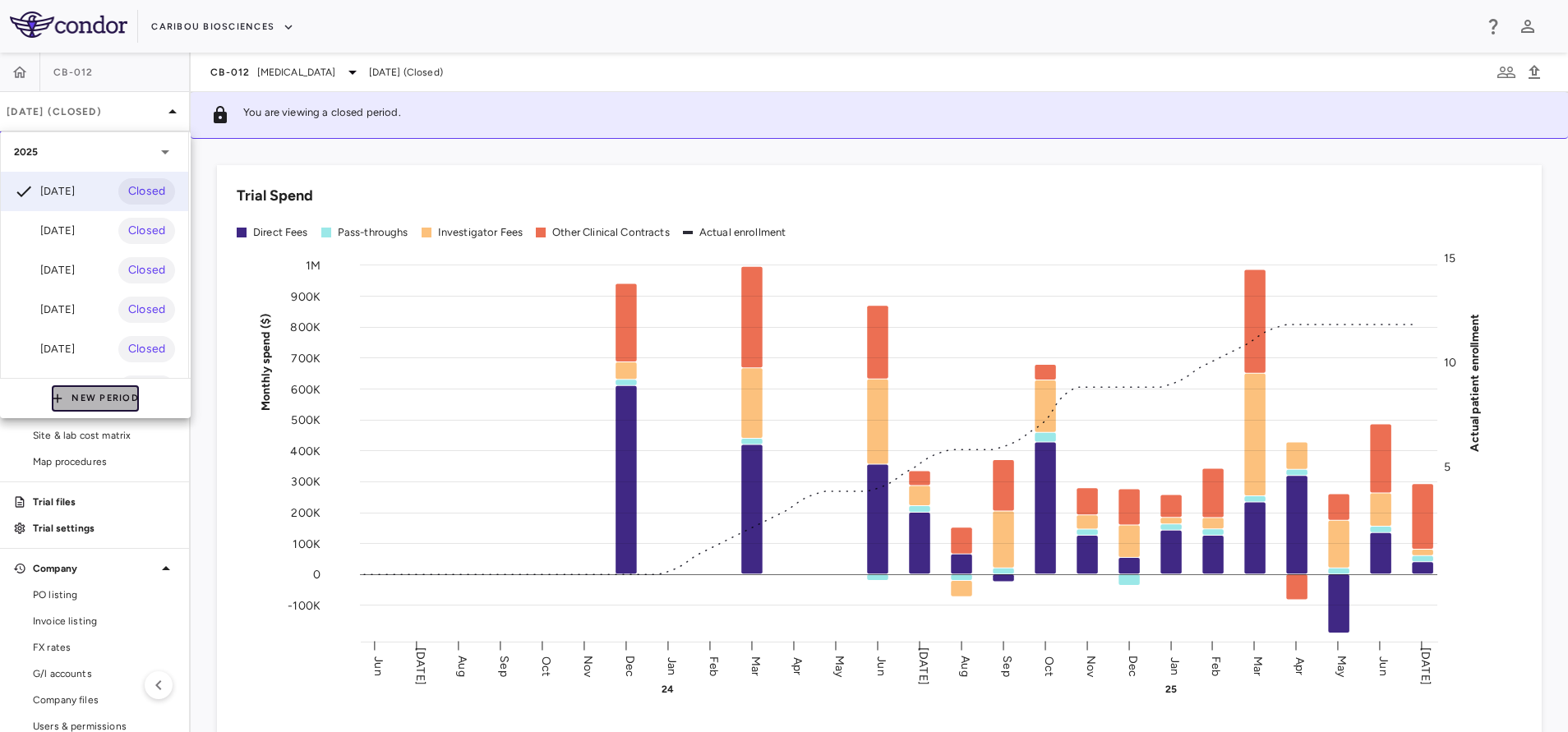
click at [107, 399] on button "New Period" at bounding box center [95, 398] width 87 height 27
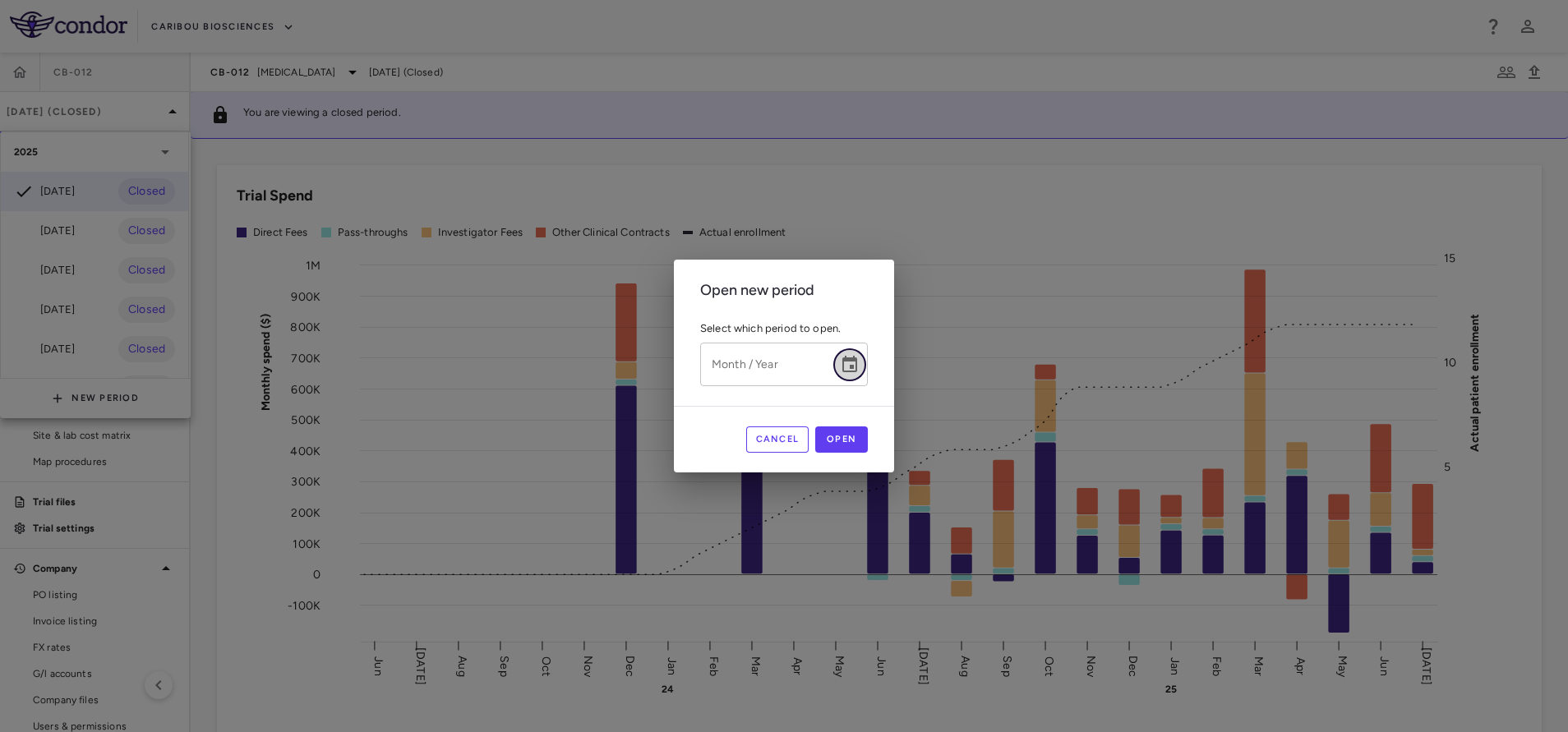
click at [855, 364] on icon "Choose date" at bounding box center [849, 364] width 19 height 19
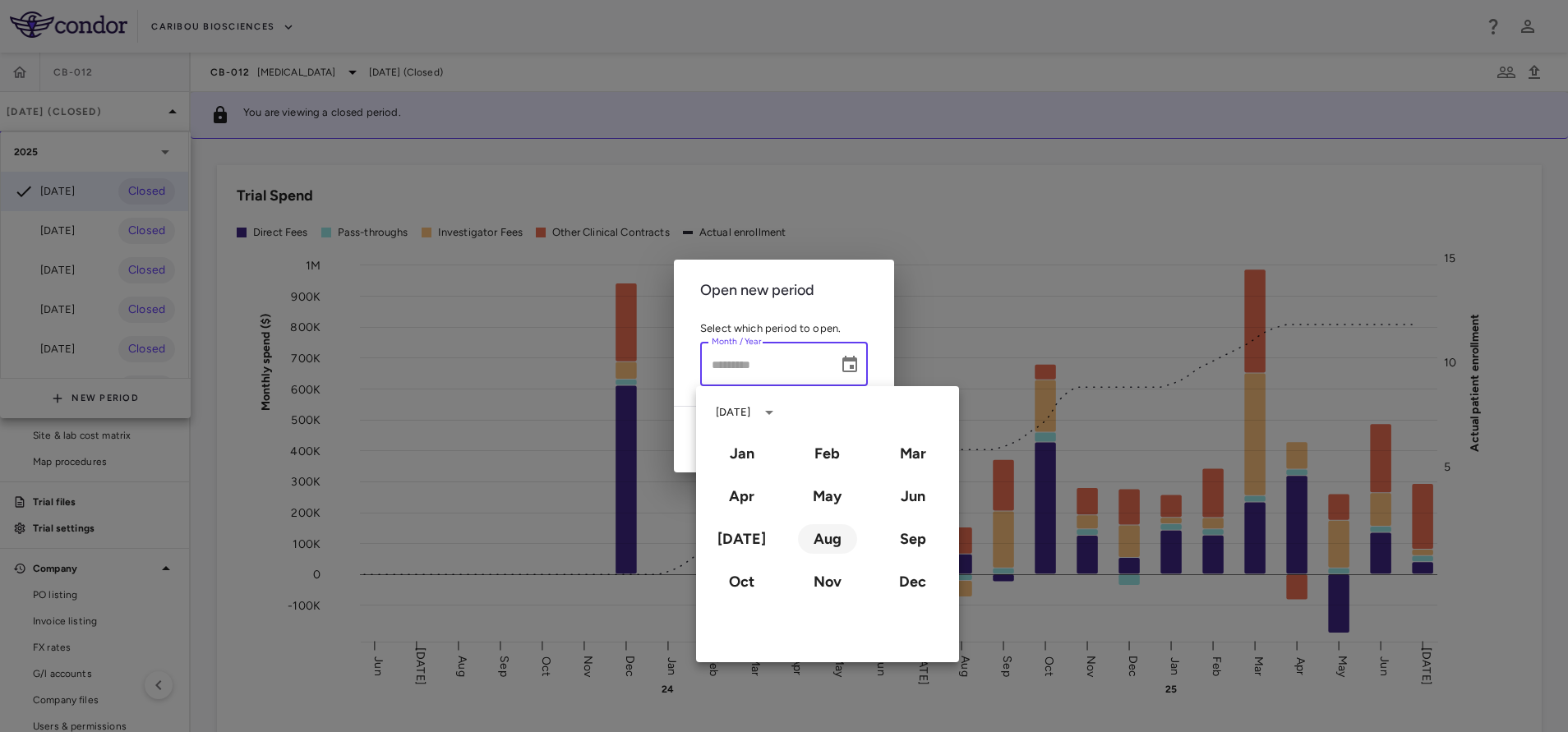
click at [841, 539] on button "Aug" at bounding box center [827, 539] width 59 height 29
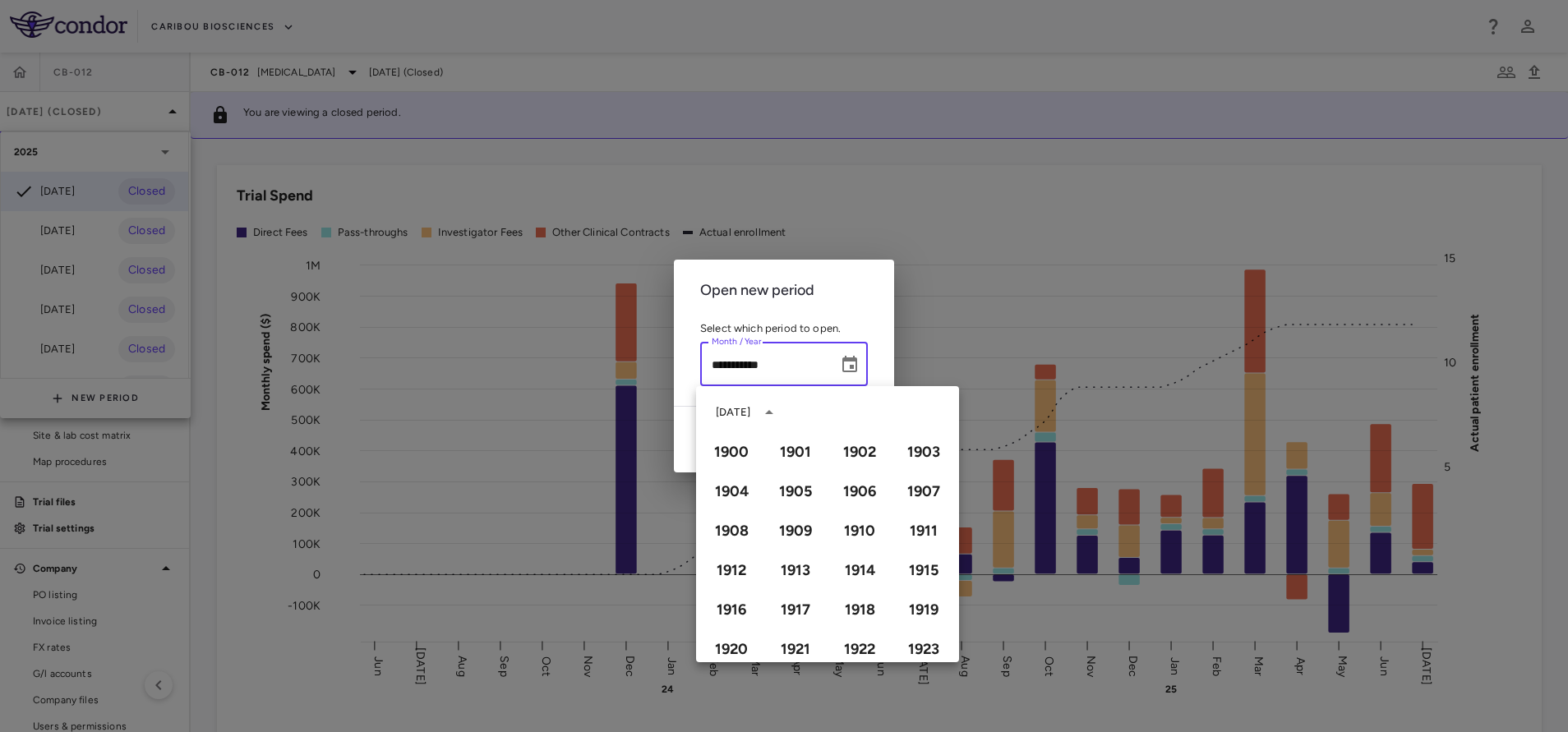
type input "**********"
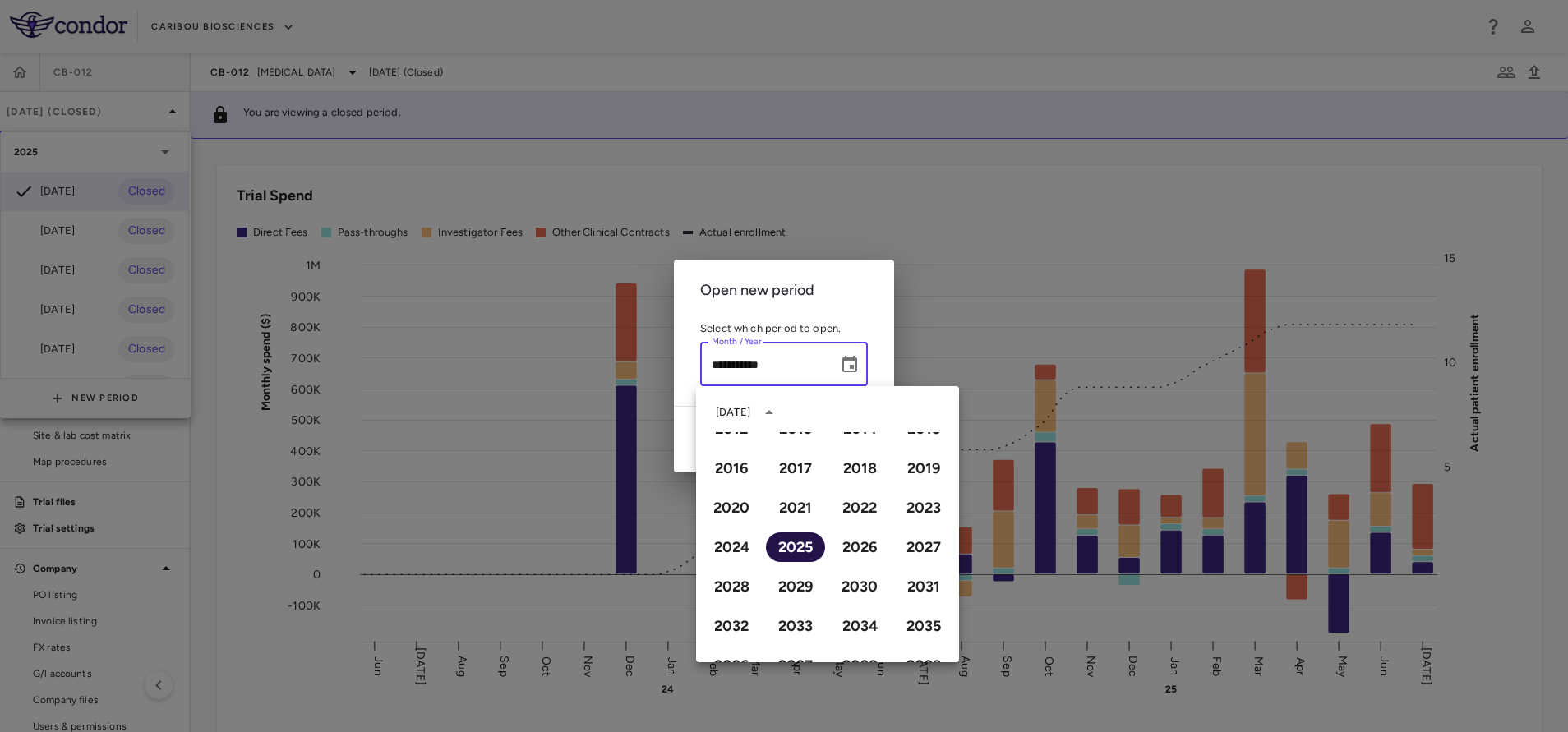
click at [801, 546] on button "2025" at bounding box center [795, 547] width 59 height 29
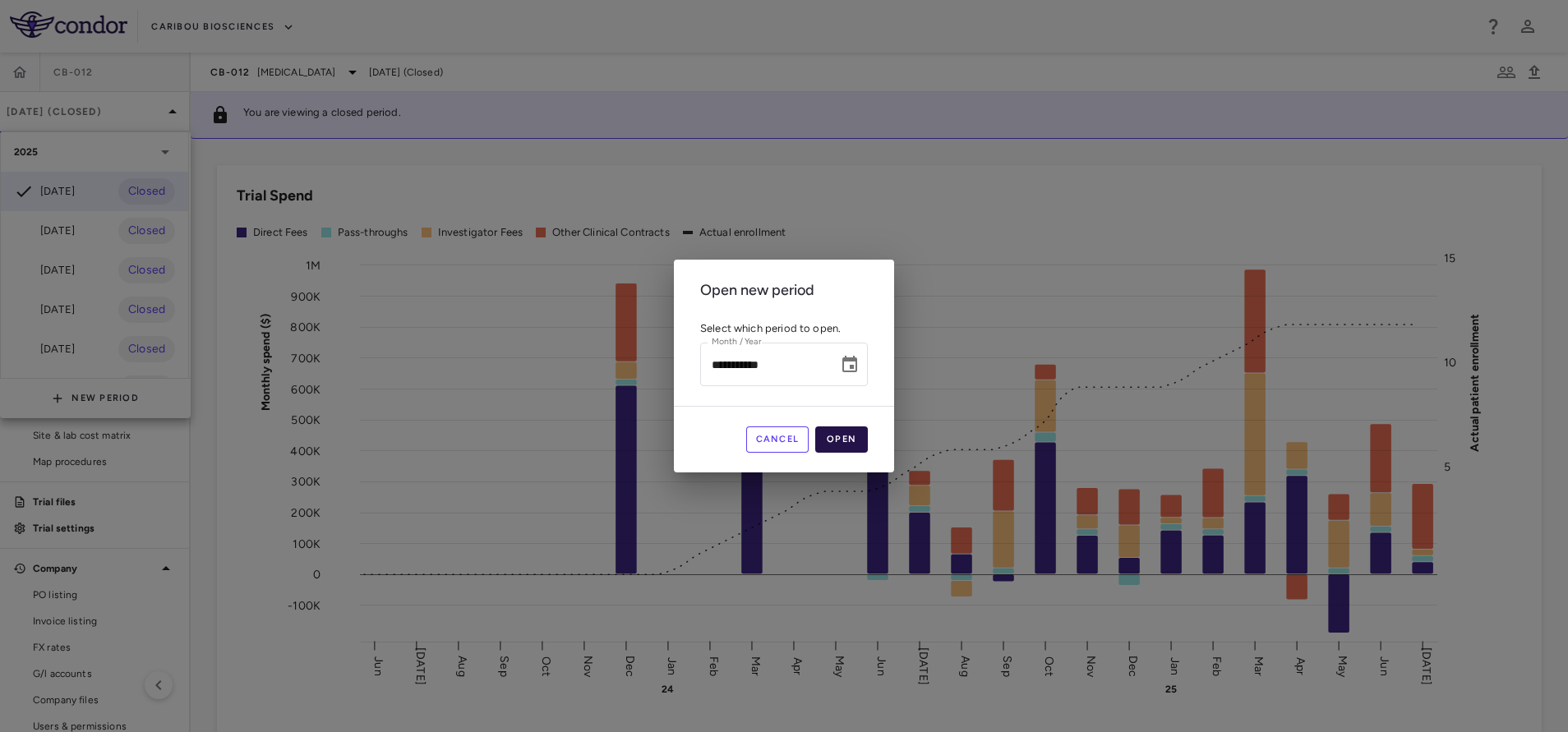
click at [830, 429] on button "Open" at bounding box center [841, 440] width 52 height 27
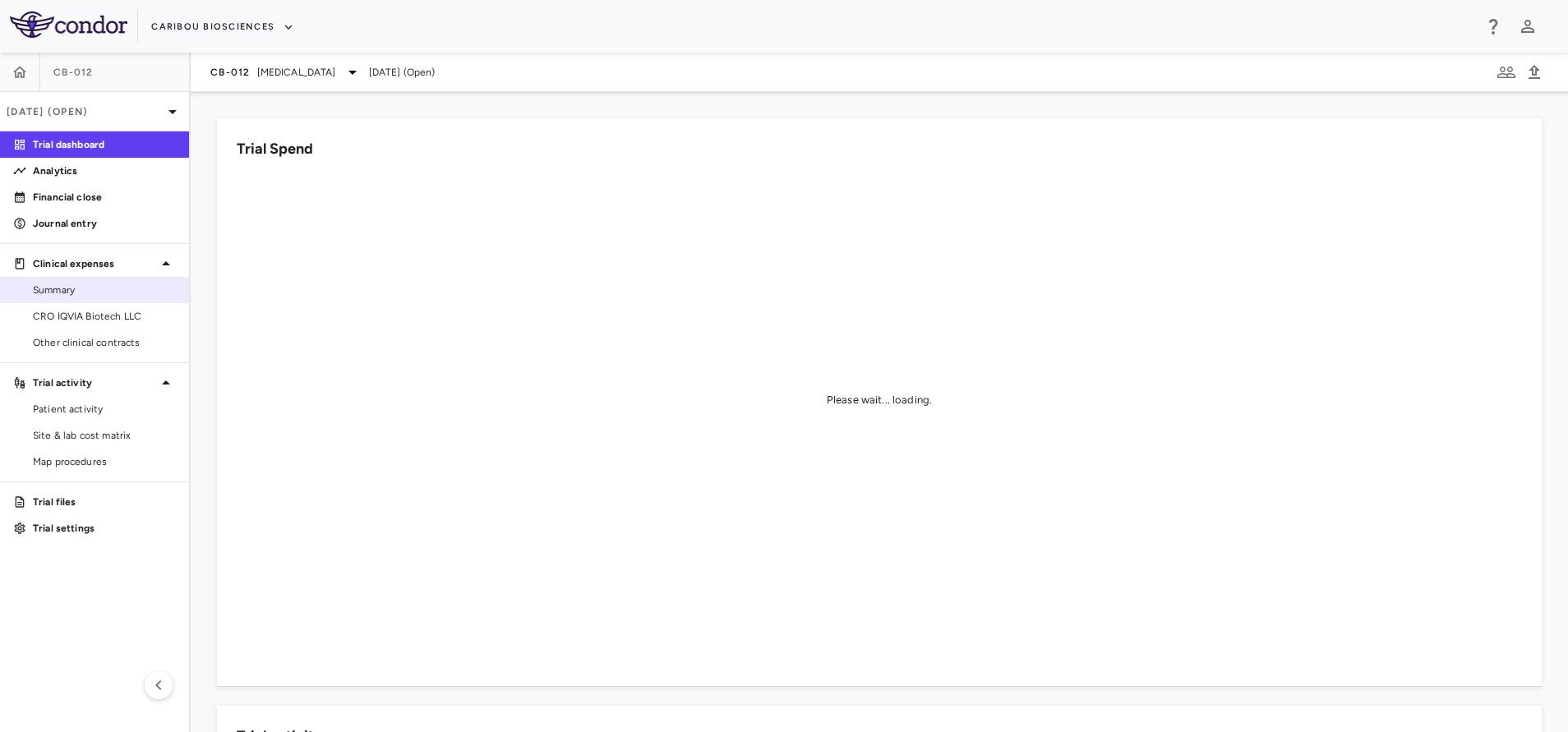
click at [74, 298] on link "Summary" at bounding box center [95, 290] width 189 height 25
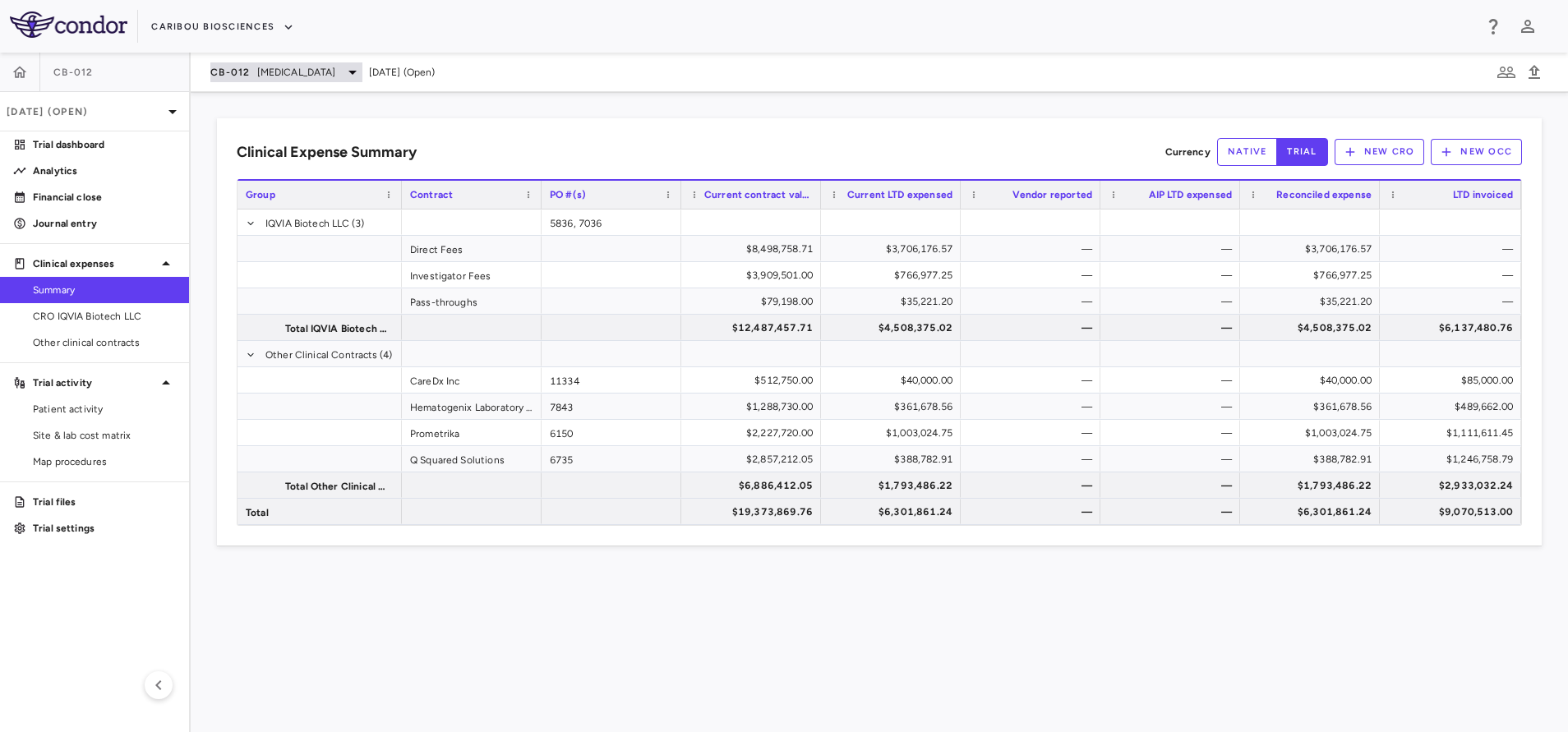
click at [333, 65] on span "Acute Myeloid Leukemia" at bounding box center [297, 73] width 79 height 15
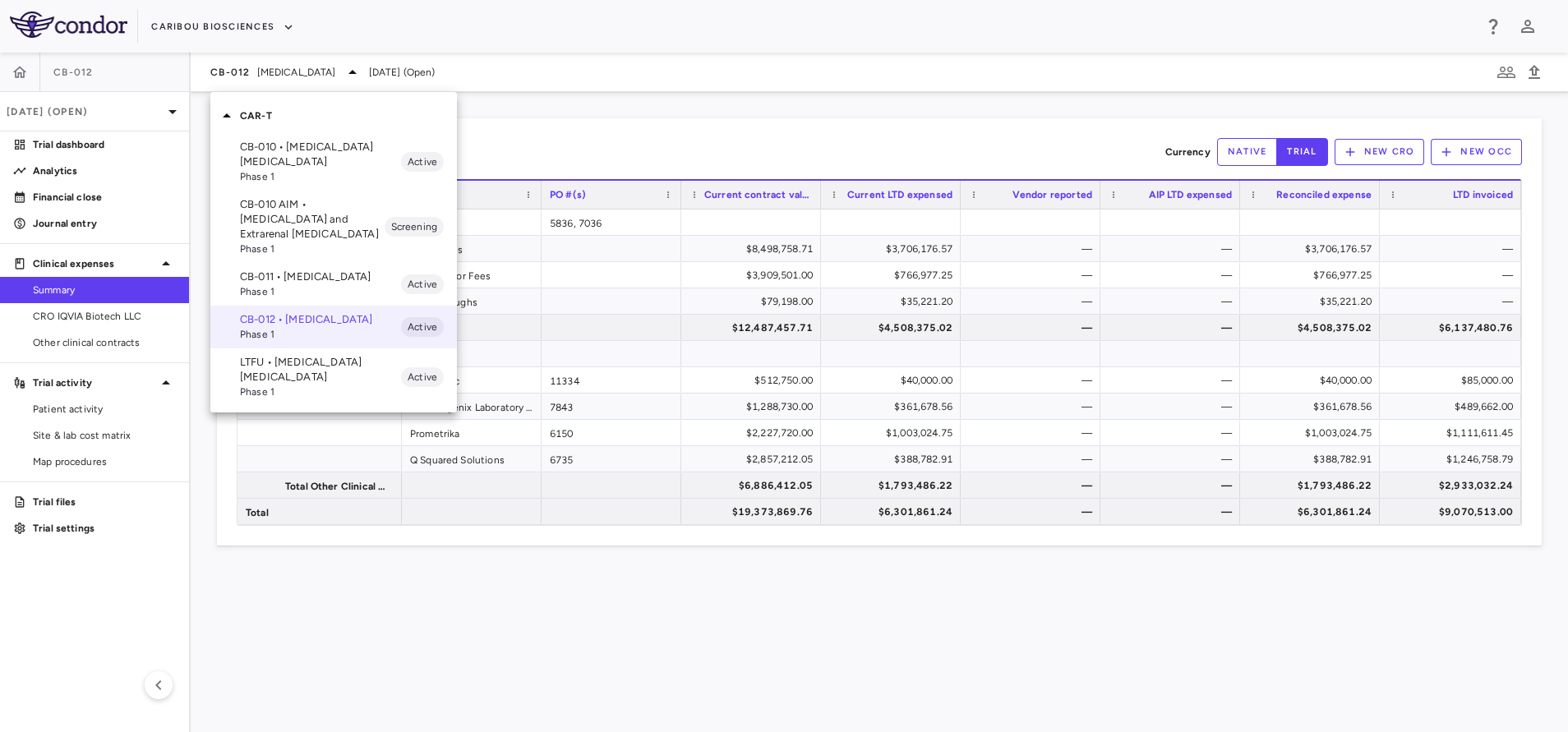
click at [281, 383] on p "LTFU • [MEDICAL_DATA] [MEDICAL_DATA]" at bounding box center [320, 370] width 161 height 29
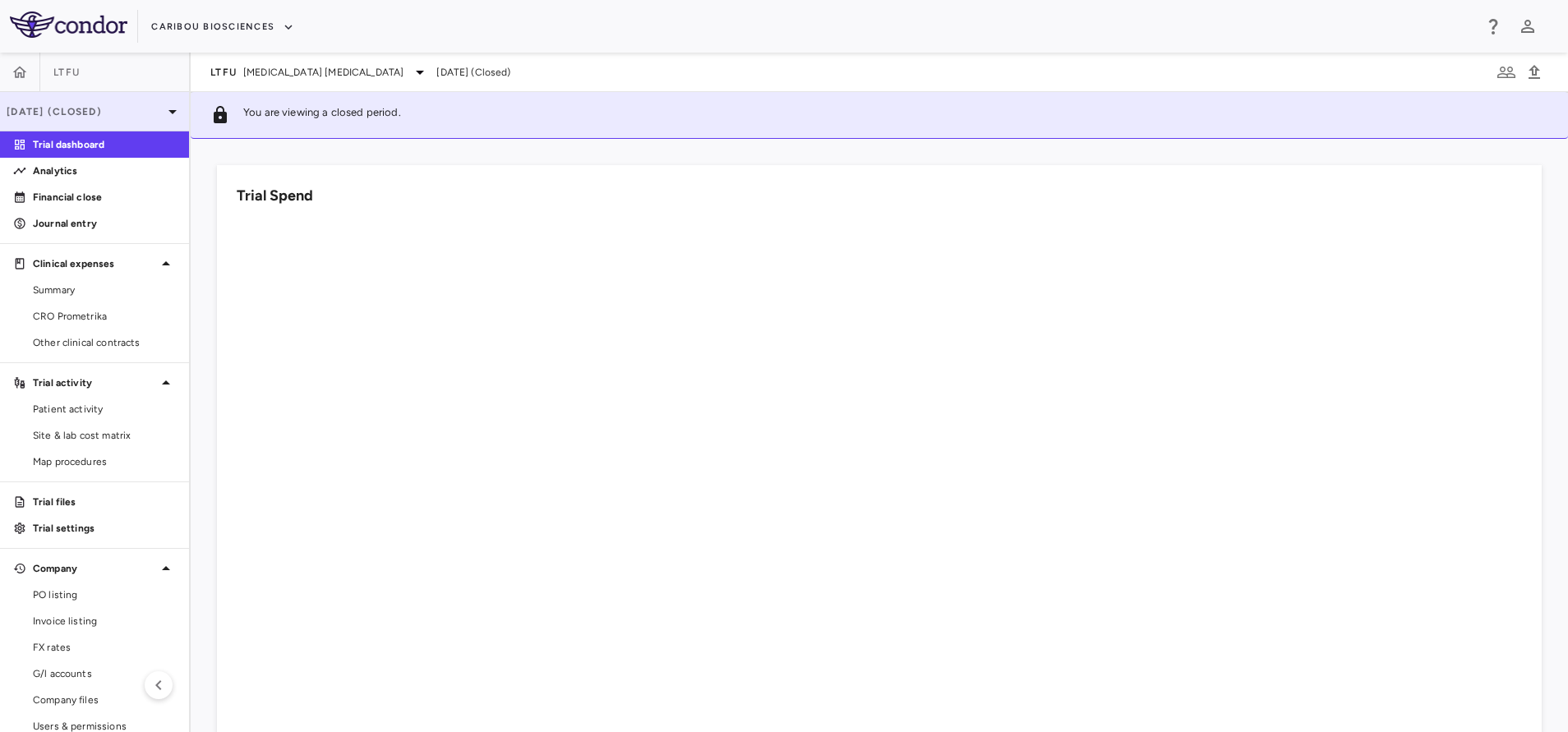
click at [124, 114] on p "[DATE] (Closed)" at bounding box center [85, 112] width 156 height 15
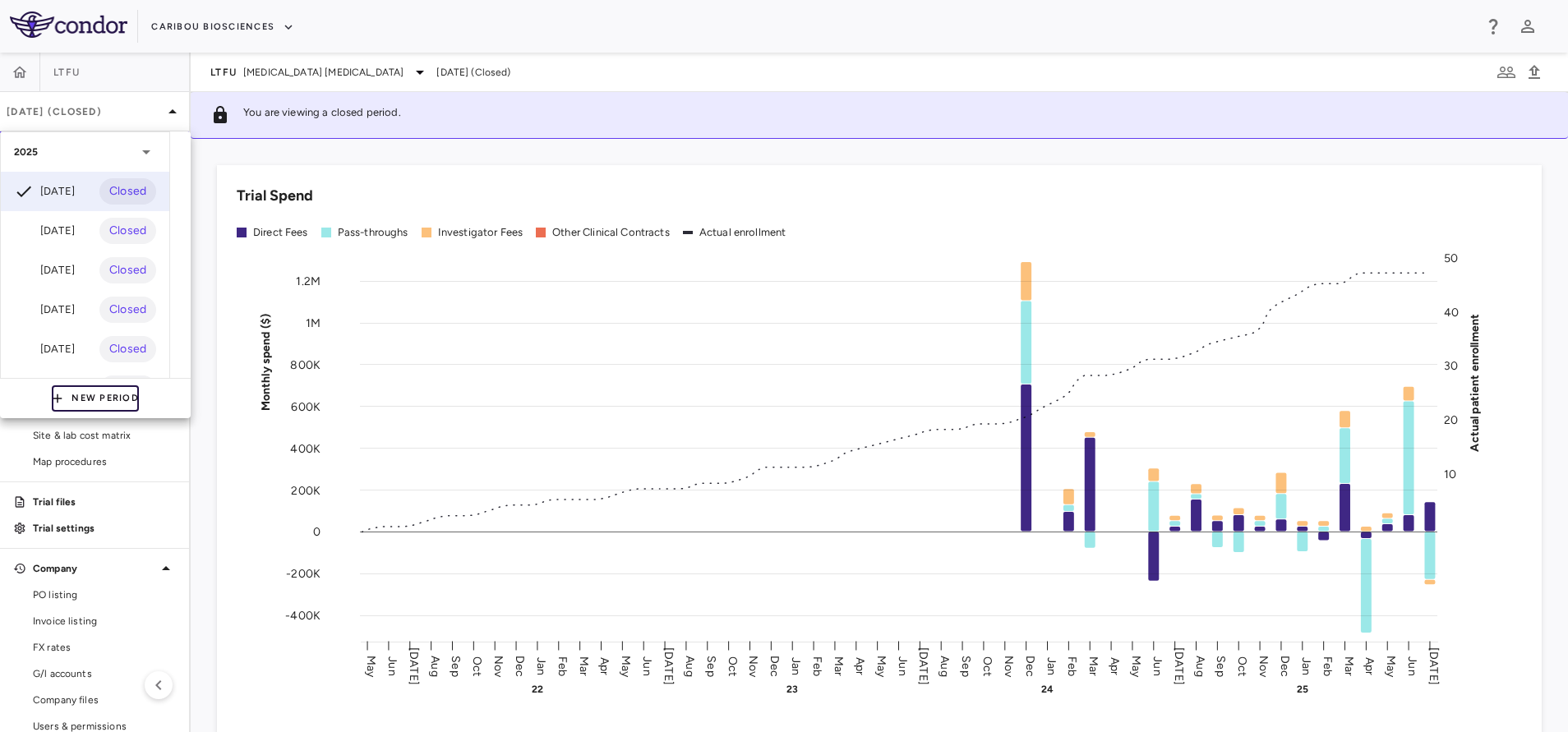
click at [81, 402] on button "New Period" at bounding box center [95, 398] width 87 height 27
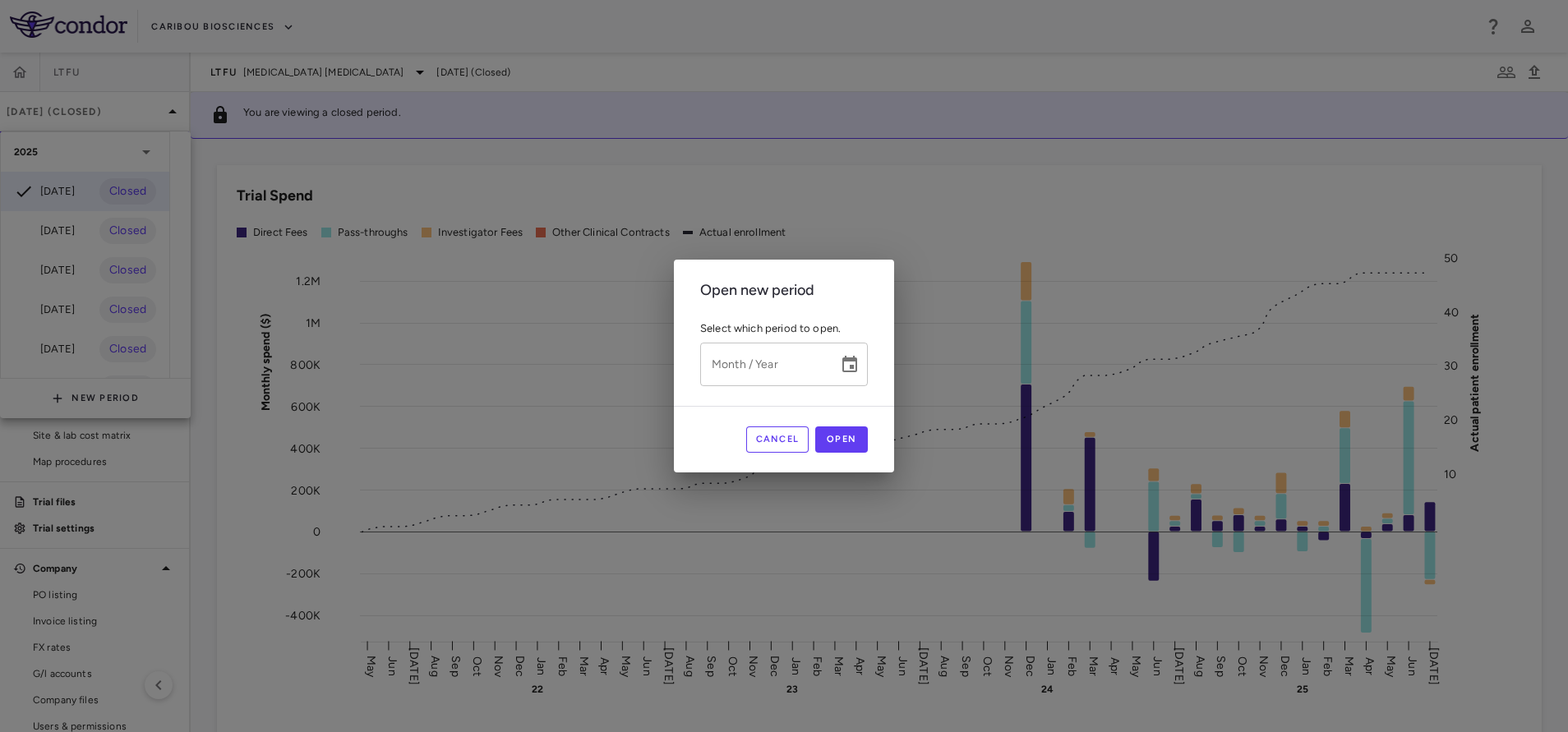
click at [764, 360] on div "Month / Year Month / Year" at bounding box center [784, 364] width 167 height 43
type input "*********"
click at [852, 373] on icon "Choose date" at bounding box center [849, 364] width 19 height 19
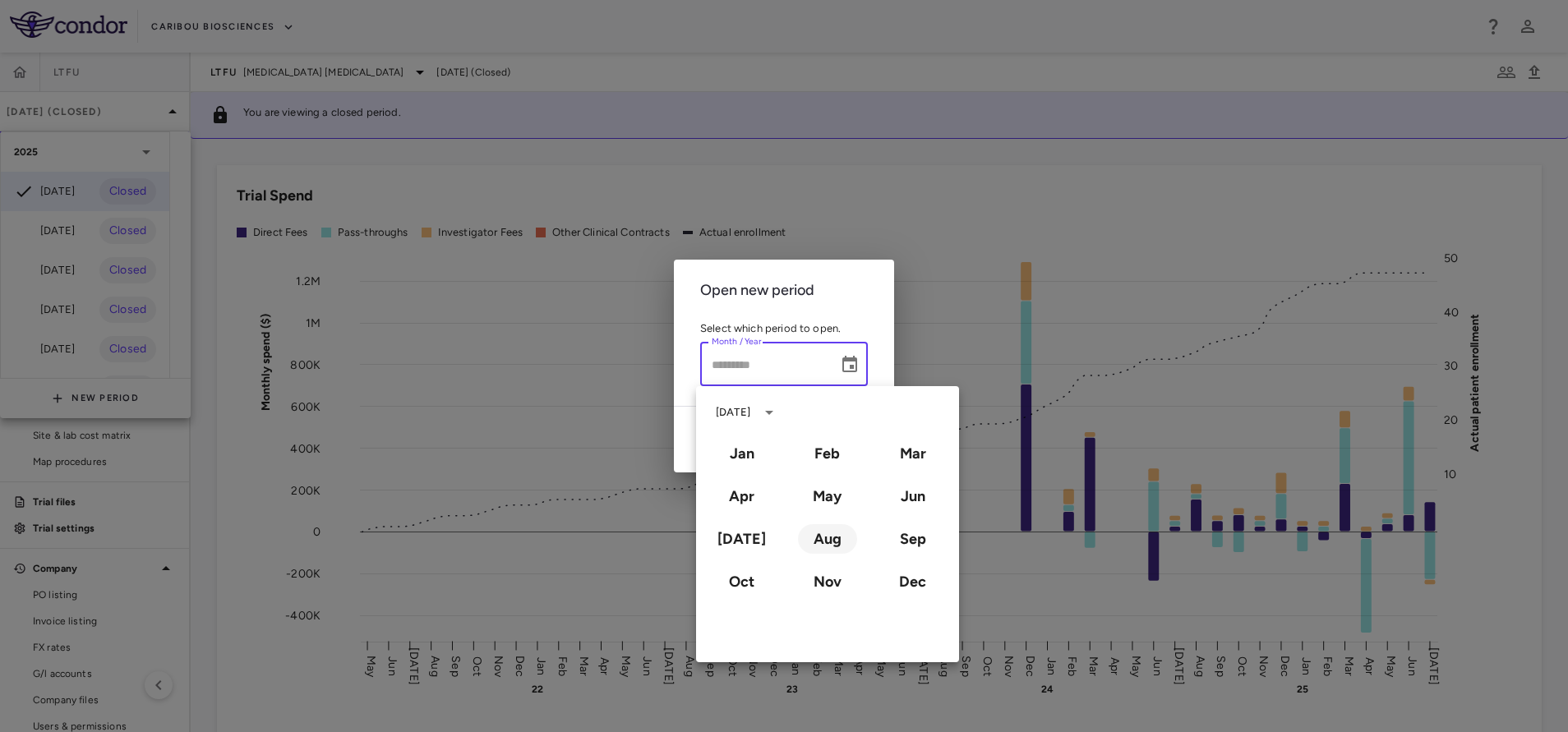
click at [816, 537] on button "Aug" at bounding box center [827, 539] width 59 height 29
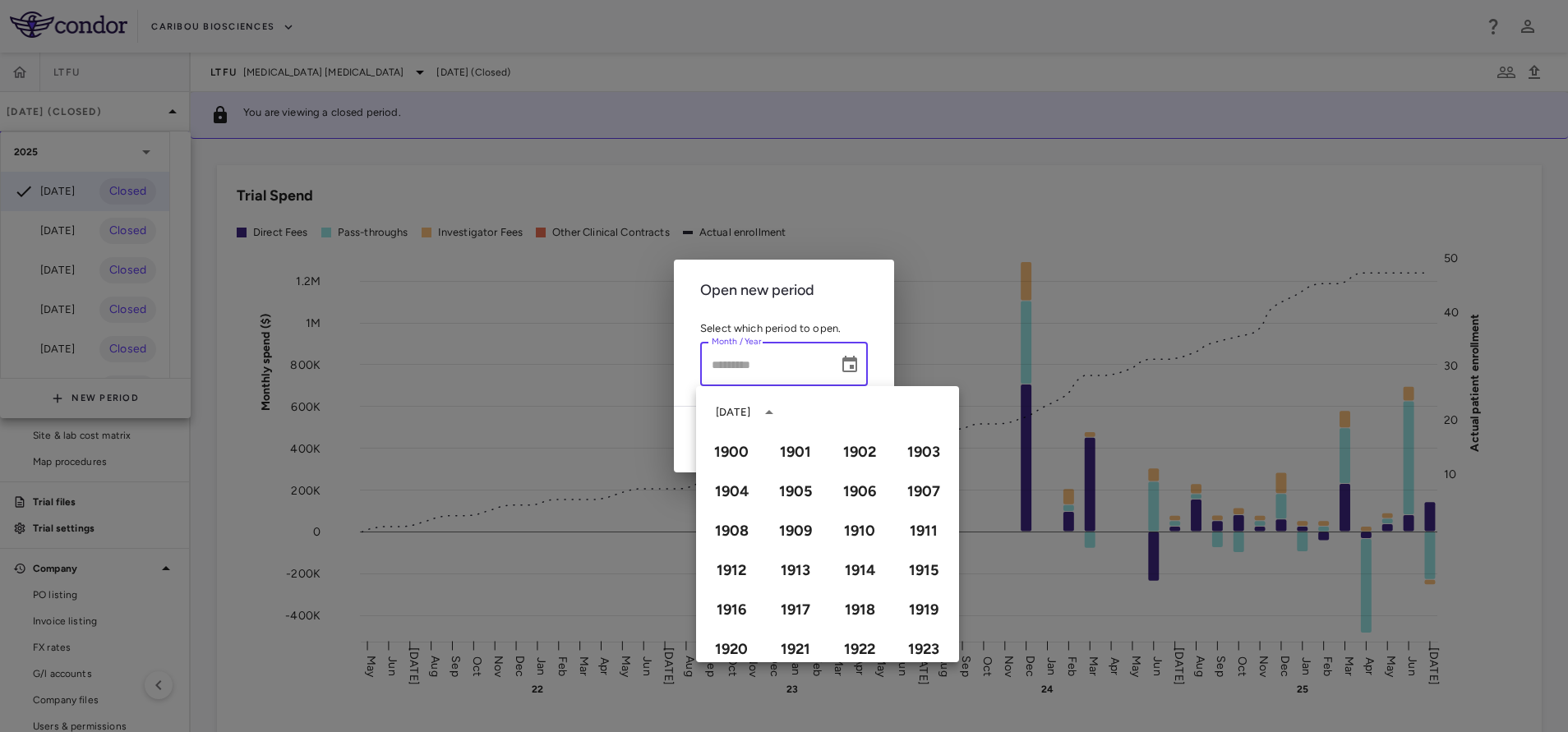
type input "**********"
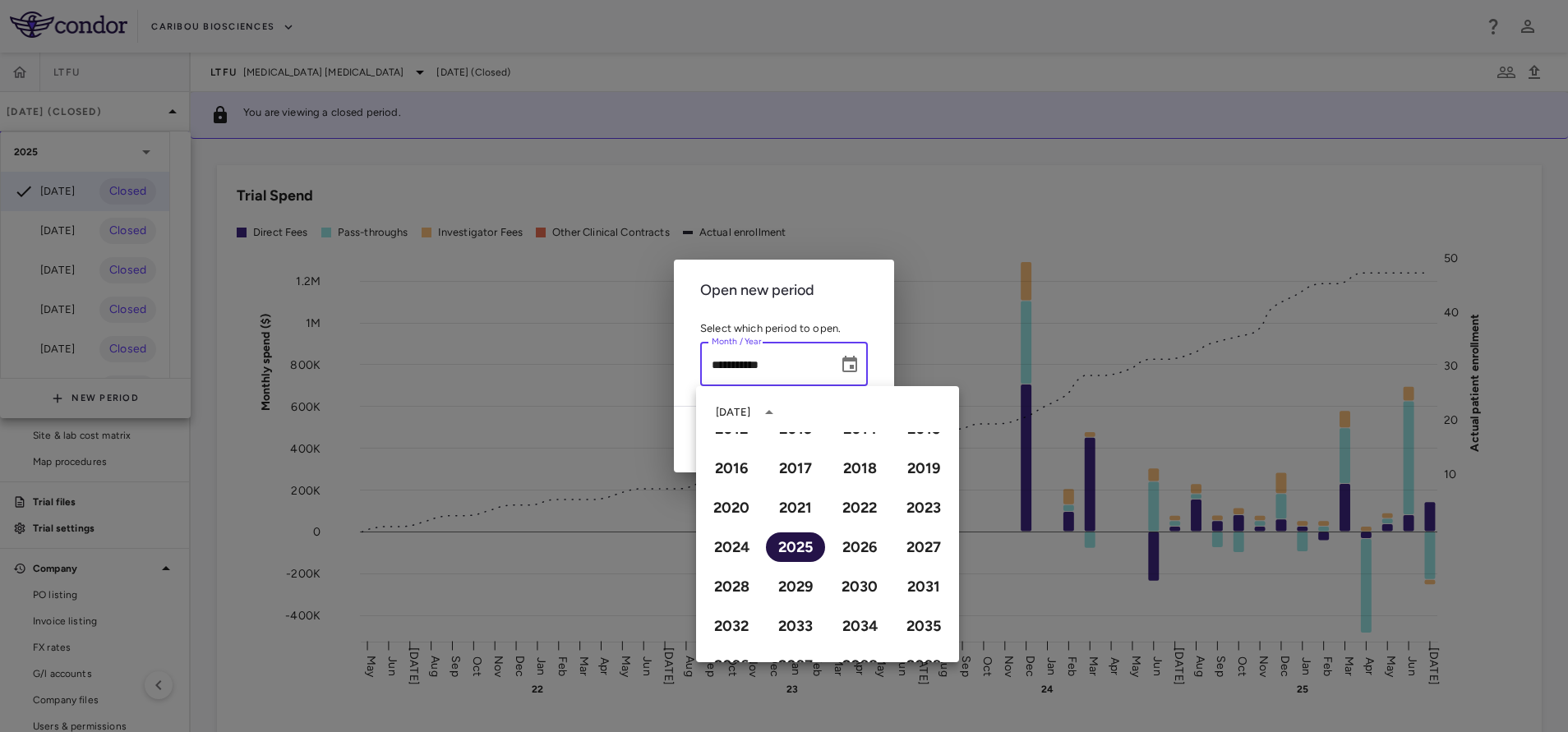
click at [783, 538] on button "2025" at bounding box center [795, 547] width 59 height 29
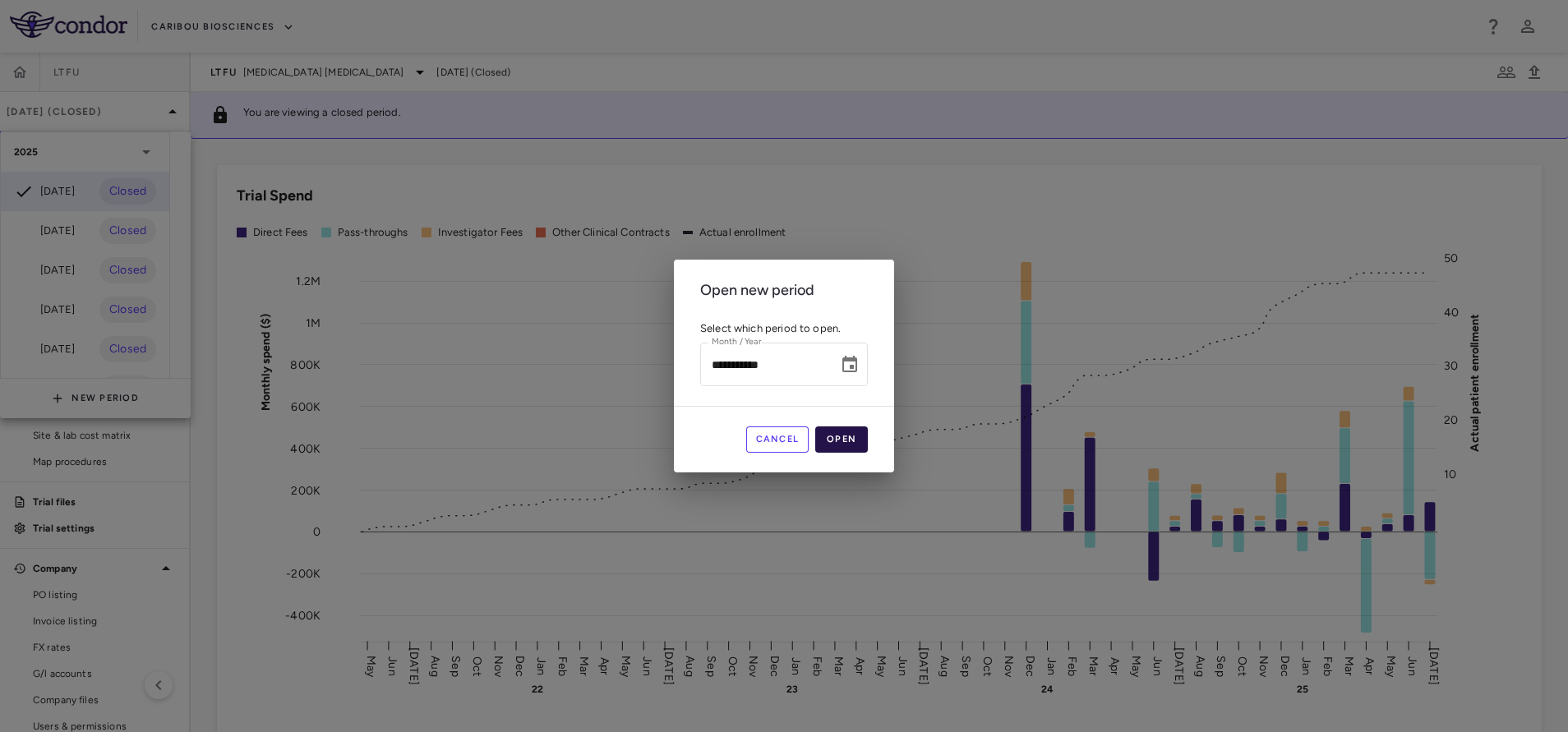
click at [847, 440] on button "Open" at bounding box center [841, 440] width 52 height 27
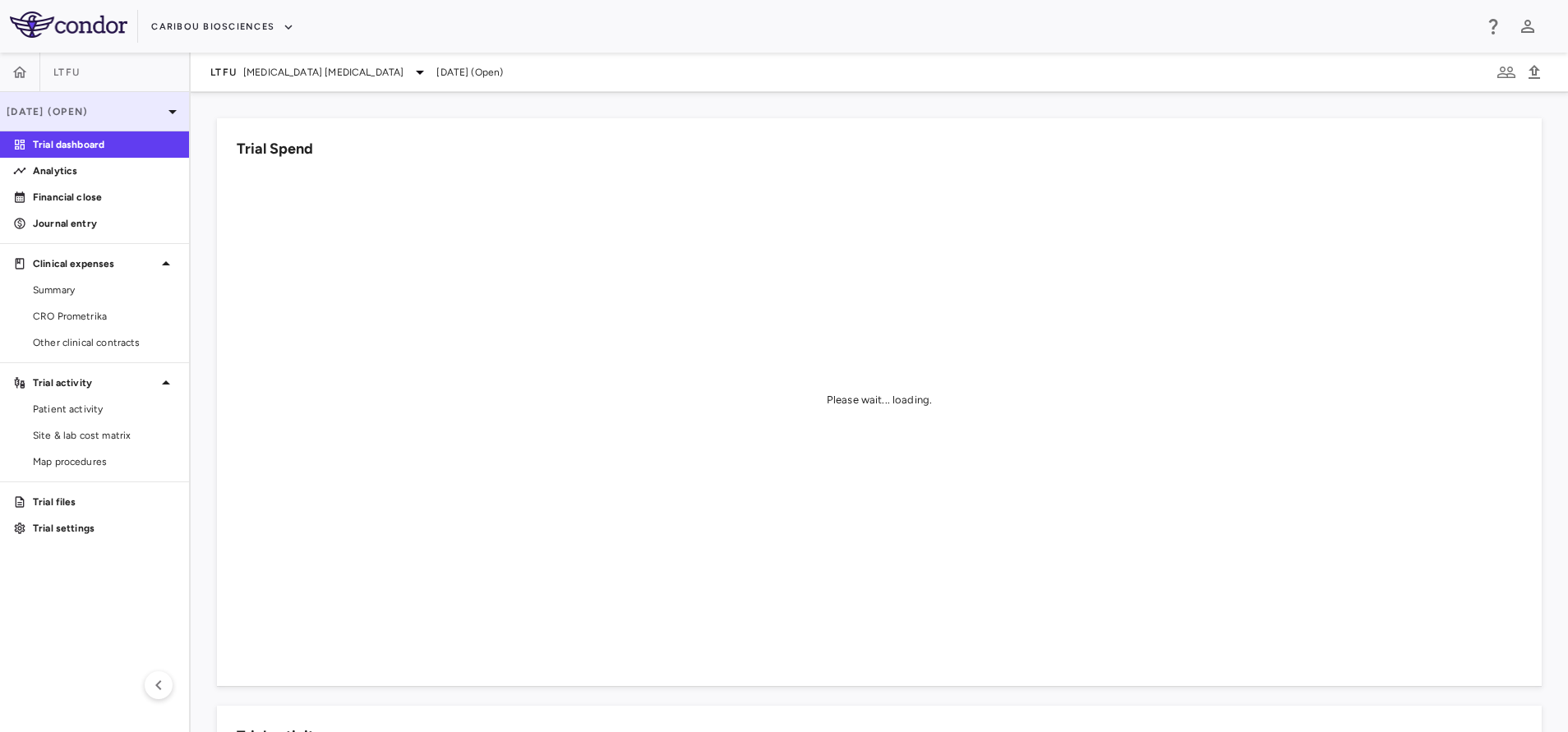
click at [131, 109] on p "Aug 2025 (Open)" at bounding box center [85, 112] width 156 height 15
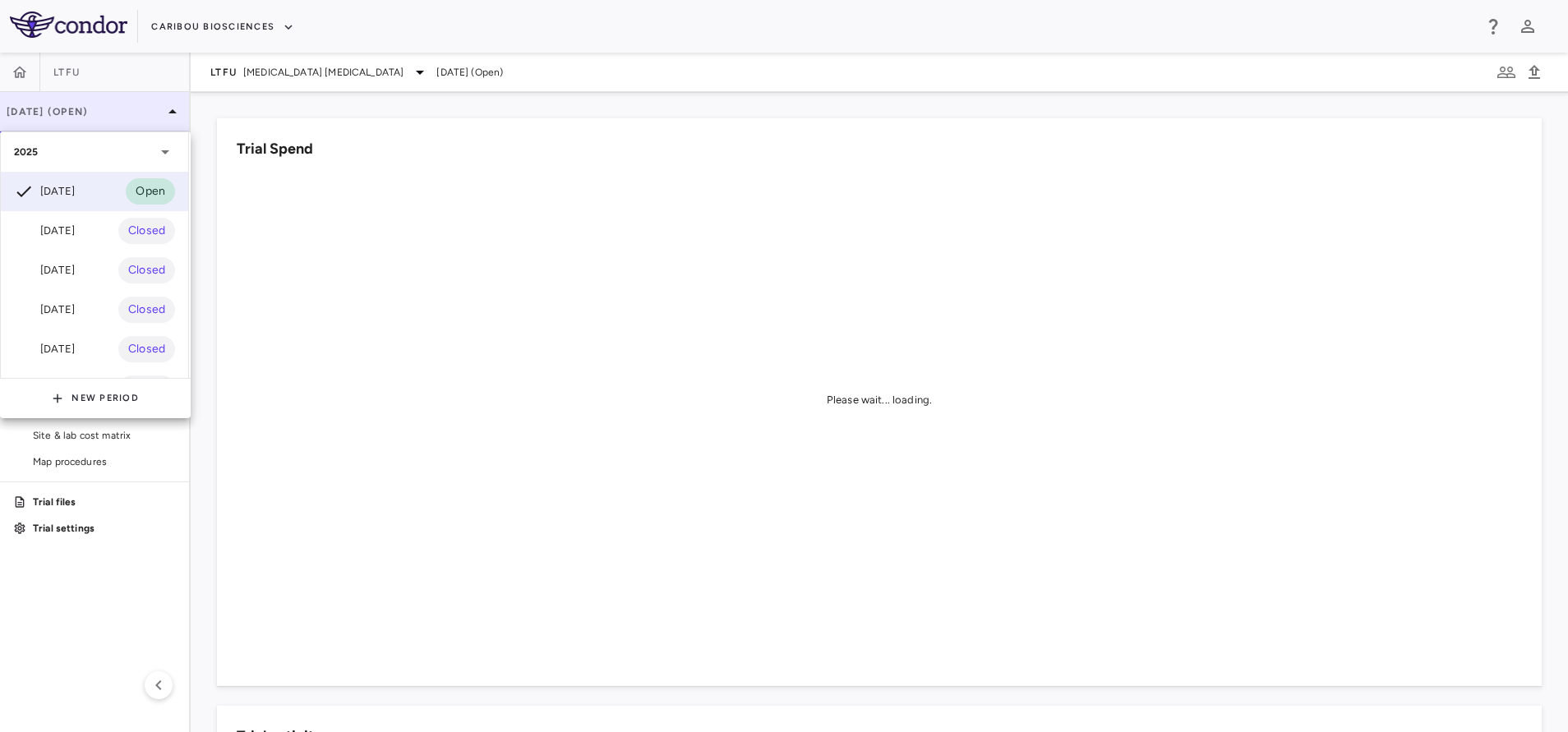
click at [131, 109] on div at bounding box center [784, 366] width 1568 height 732
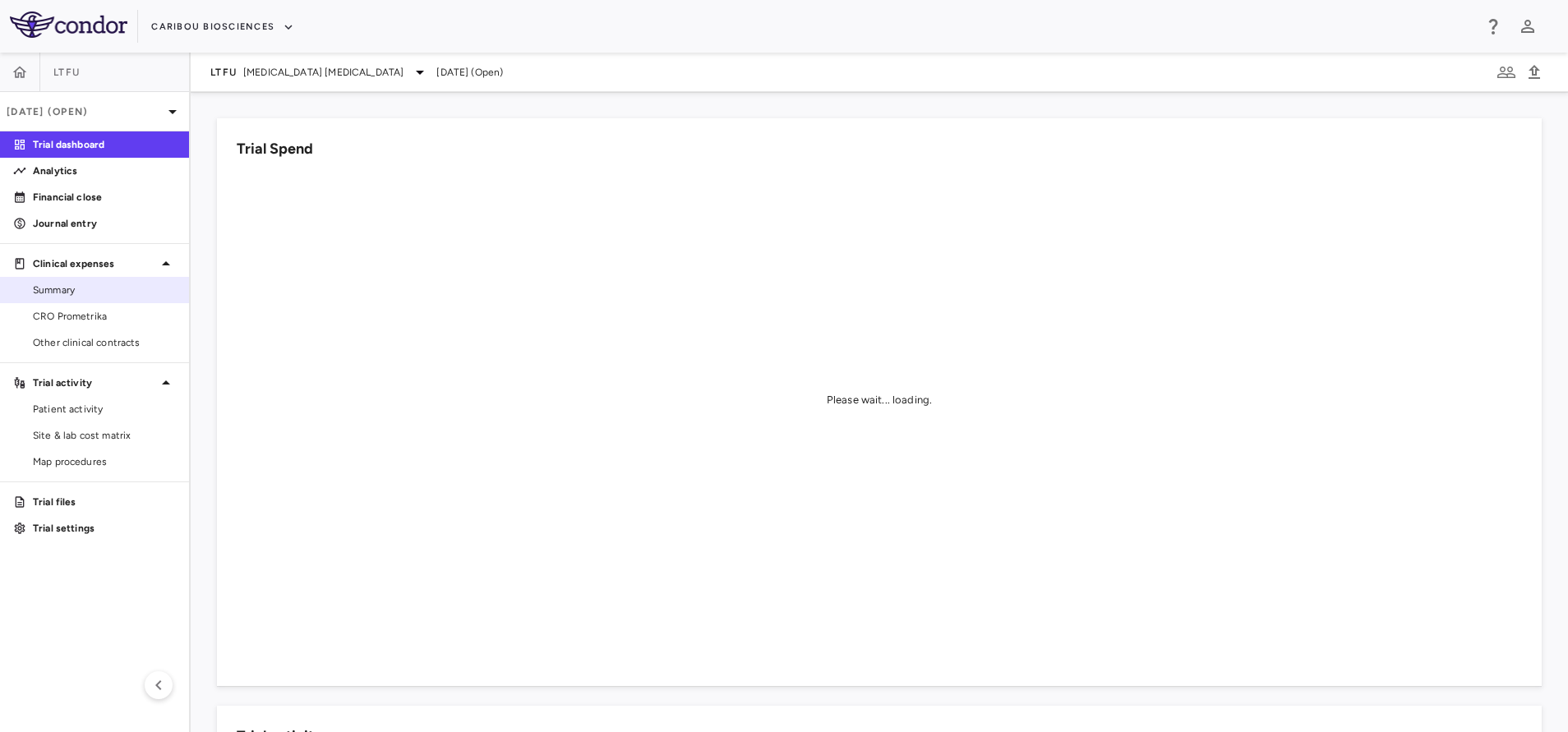
click at [78, 291] on span "Summary" at bounding box center [105, 290] width 143 height 15
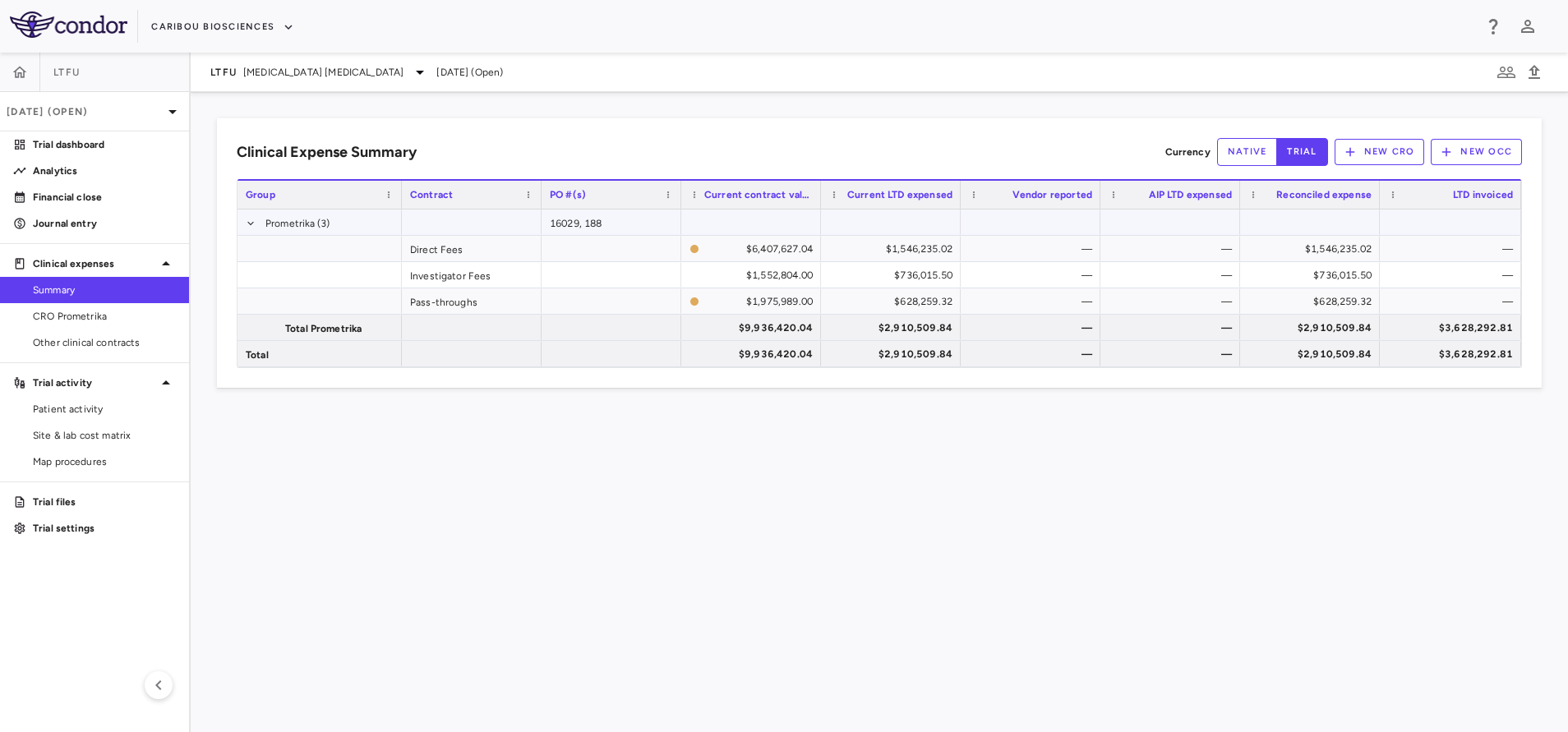
click at [590, 227] on div "16029, 188" at bounding box center [611, 223] width 140 height 26
click at [677, 570] on div "Clinical Expense Summary Currency native trial New CRO New OCC Press SPACE to d…" at bounding box center [879, 412] width 1377 height 640
